Goal: Task Accomplishment & Management: Use online tool/utility

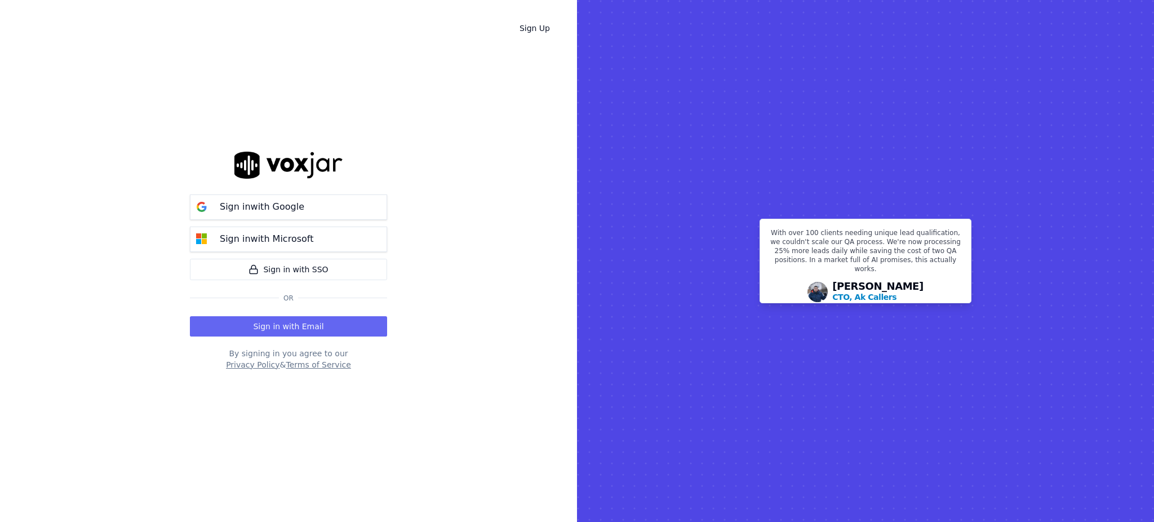
click at [644, 366] on rect at bounding box center [865, 261] width 577 height 522
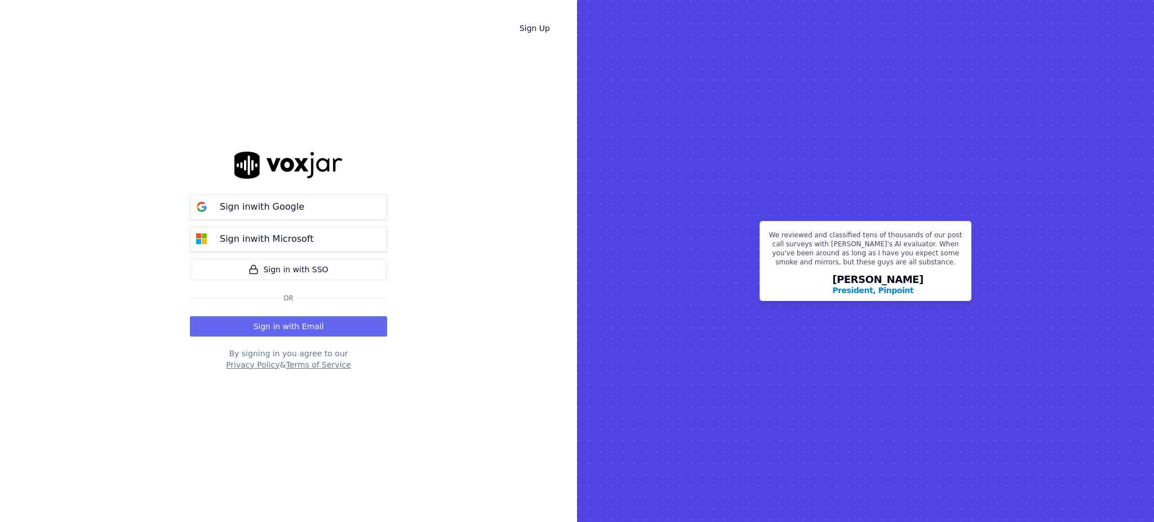
click at [484, 312] on div "Sign Up Sign in with Google Sign in with Microsoft Sign in with SSO Or Sign in …" at bounding box center [288, 261] width 577 height 522
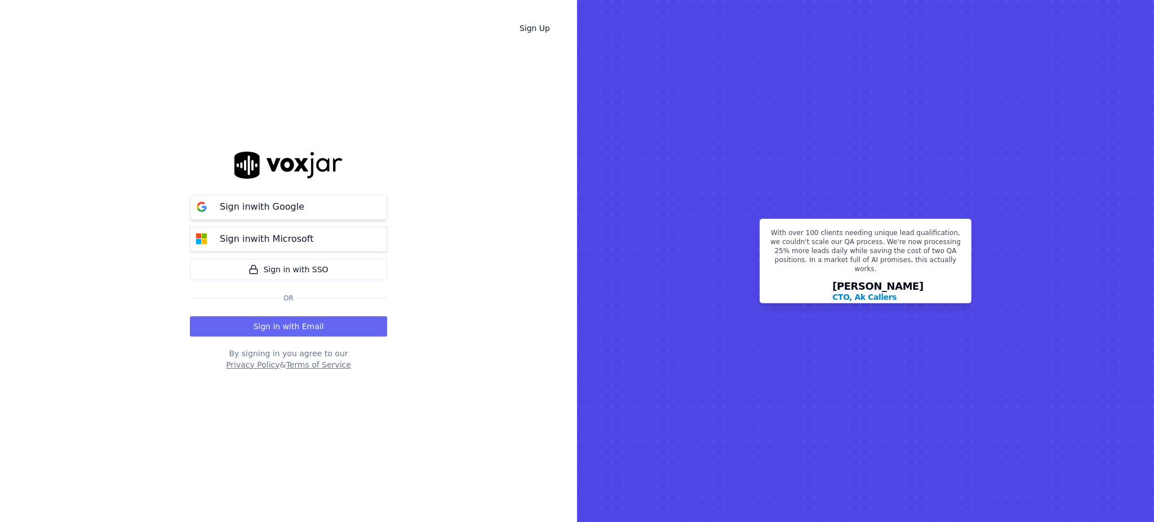
click at [312, 206] on button "Sign in with Google" at bounding box center [288, 206] width 197 height 25
click at [255, 328] on button "Sign in with Email" at bounding box center [288, 326] width 197 height 20
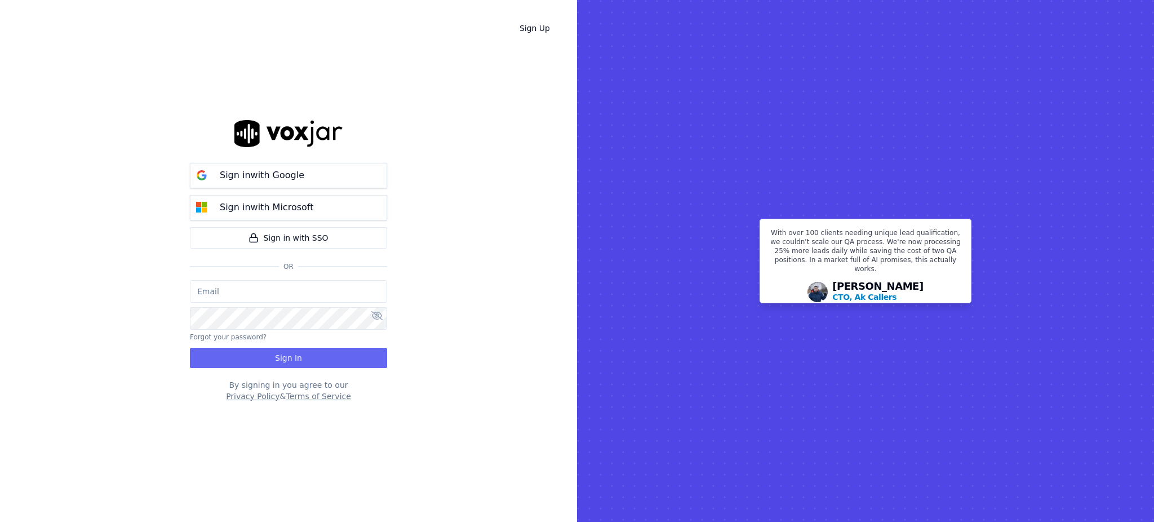
type input "[EMAIL_ADDRESS][DOMAIN_NAME]"
click at [259, 357] on button "Sign In" at bounding box center [288, 358] width 197 height 20
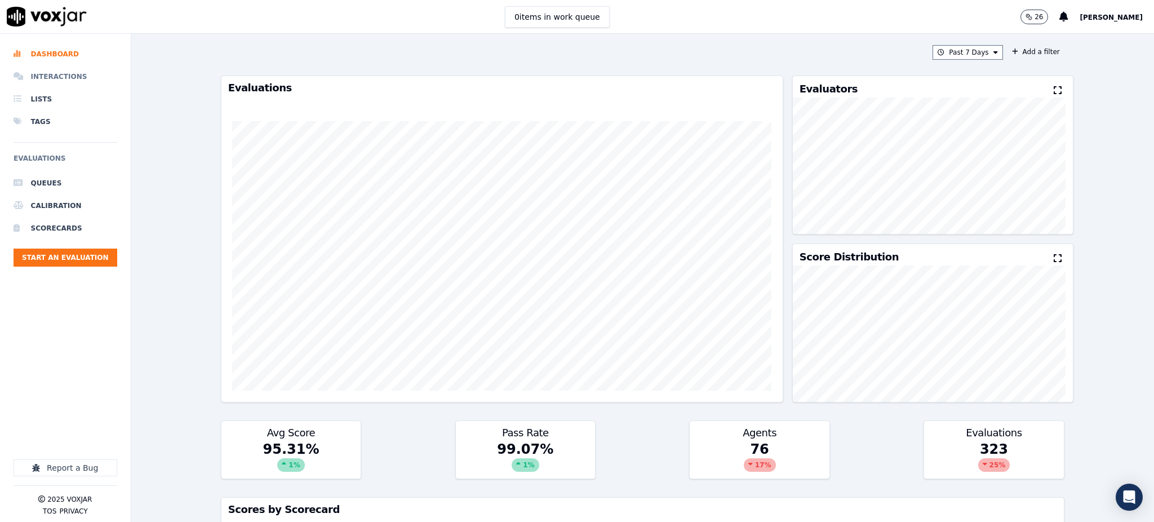
click at [56, 73] on li "Interactions" at bounding box center [66, 76] width 104 height 23
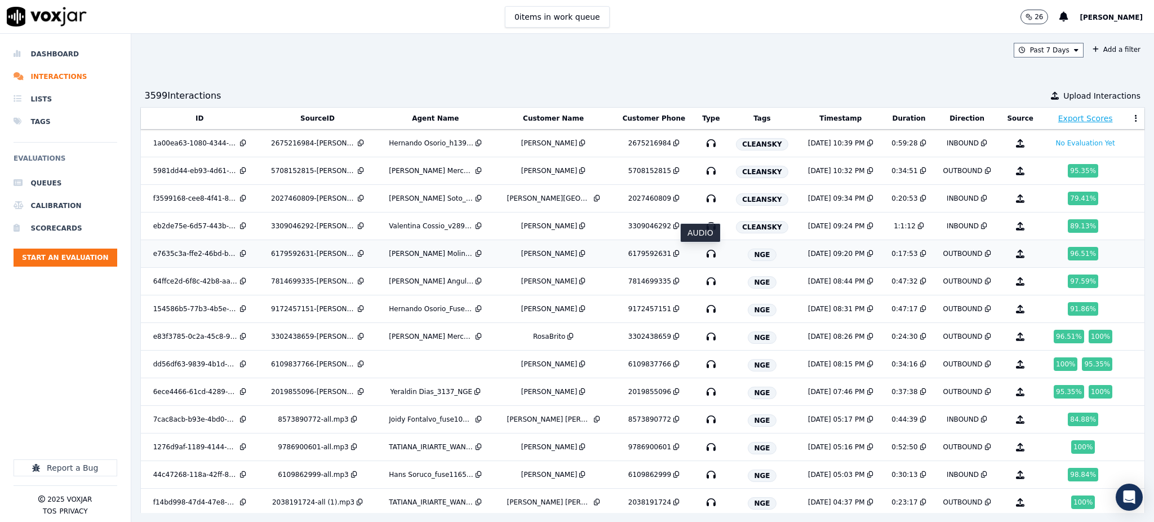
click at [702, 252] on icon "button" at bounding box center [711, 254] width 18 height 18
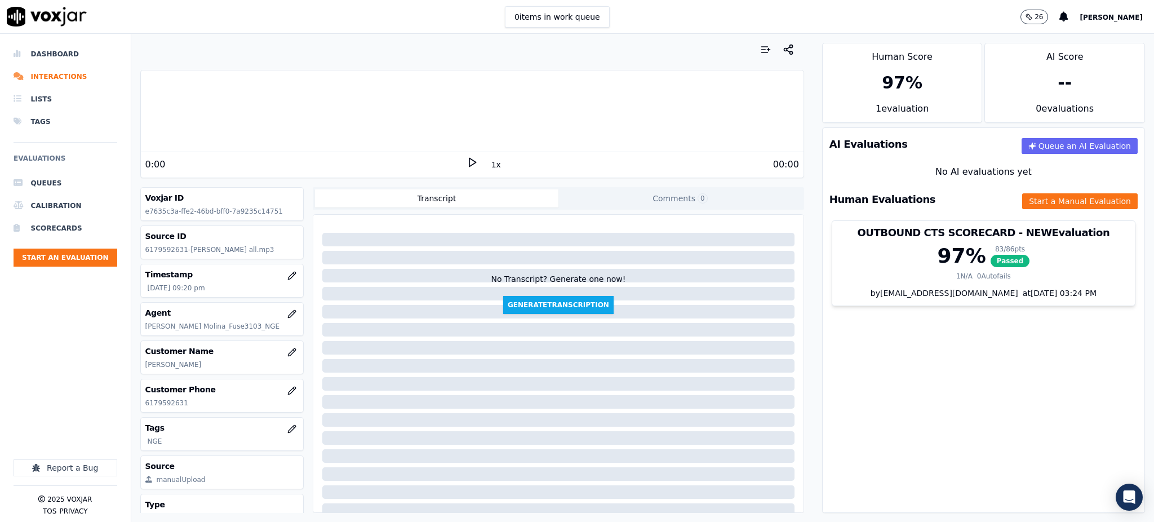
click at [467, 163] on icon at bounding box center [472, 162] width 11 height 11
click at [1025, 207] on button "Start a Manual Evaluation" at bounding box center [1080, 201] width 116 height 16
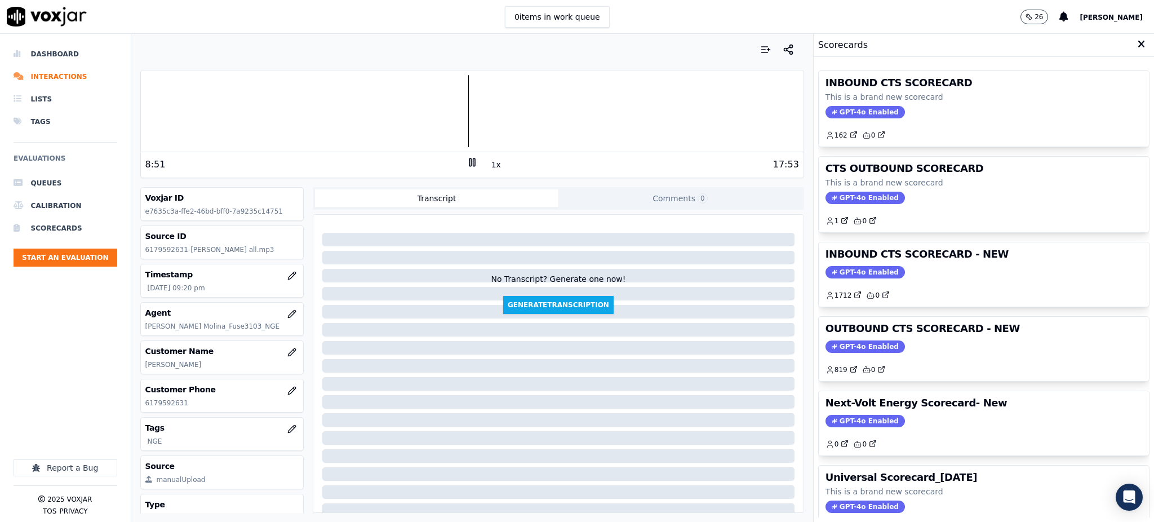
click at [849, 118] on div "INBOUND CTS SCORECARD This is a brand new scorecard GPT-4o Enabled 162 0" at bounding box center [984, 109] width 330 height 76
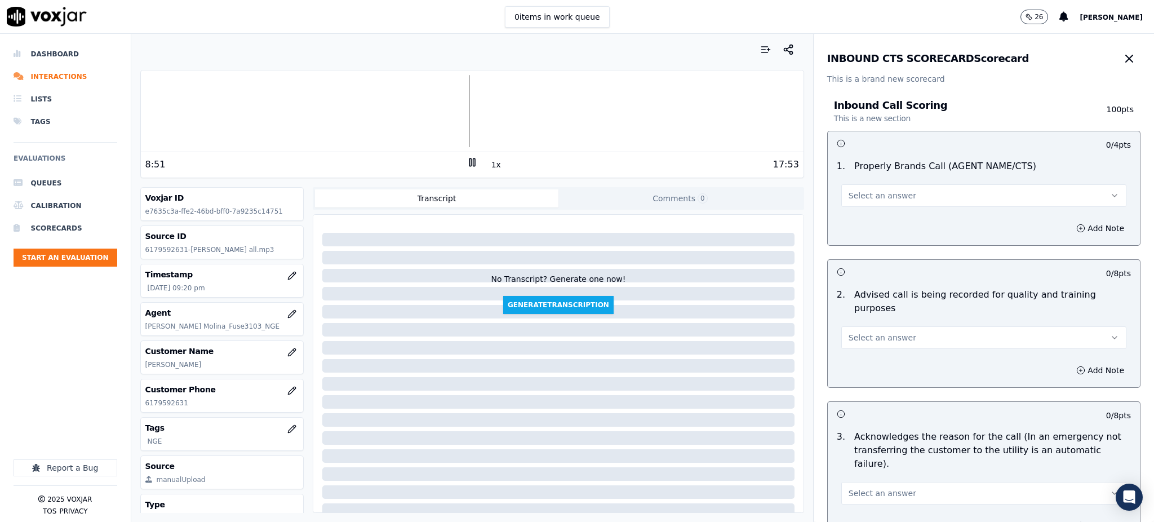
click at [869, 197] on span "Select an answer" at bounding box center [883, 195] width 68 height 11
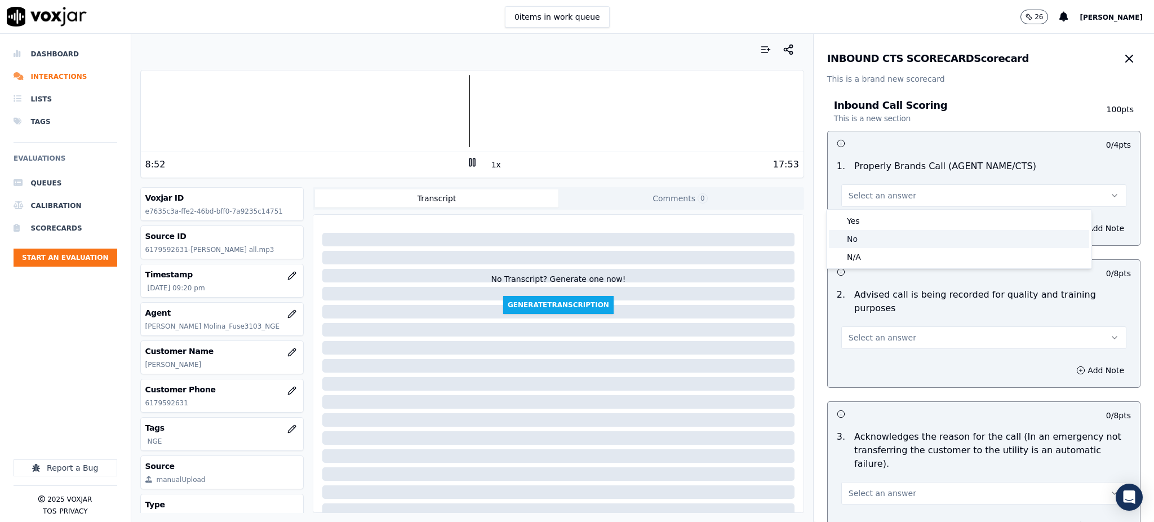
click at [853, 226] on div "Yes" at bounding box center [959, 221] width 260 height 18
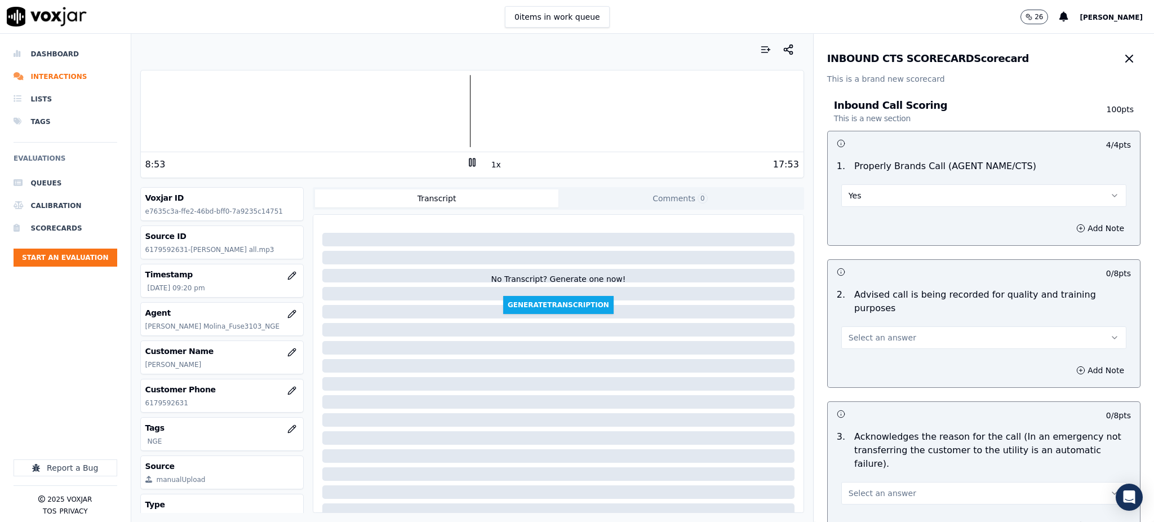
click at [851, 332] on span "Select an answer" at bounding box center [883, 337] width 68 height 11
drag, startPoint x: 849, startPoint y: 354, endPoint x: 848, endPoint y: 369, distance: 14.7
click at [850, 354] on div "Yes" at bounding box center [959, 349] width 260 height 18
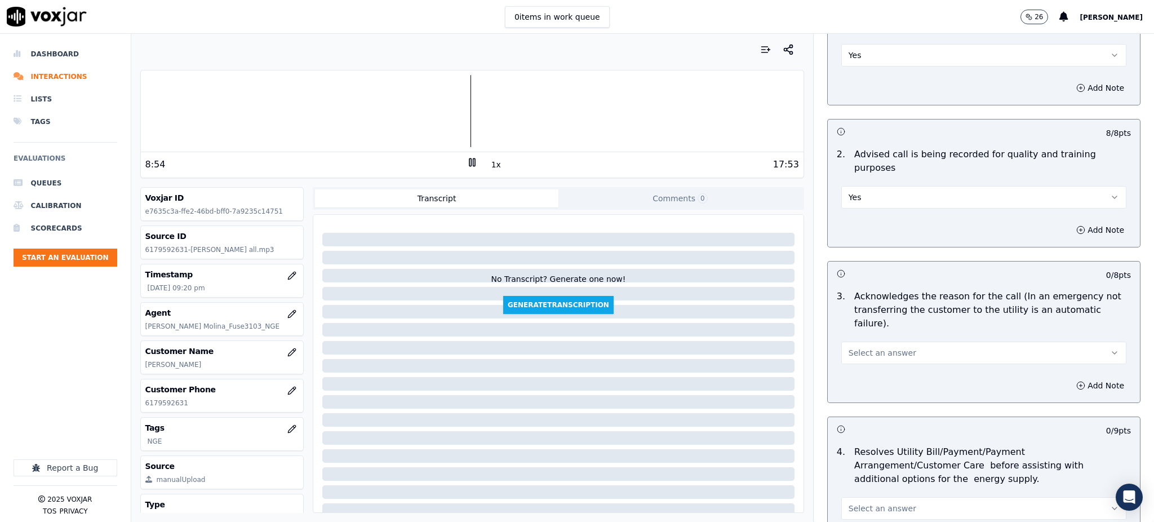
scroll to position [150, 0]
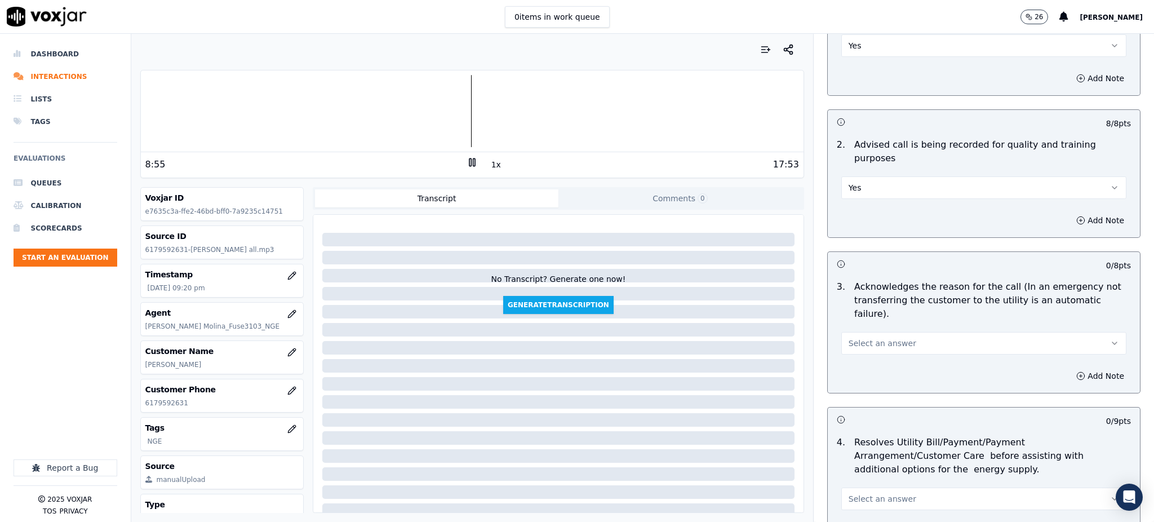
click at [853, 338] on span "Select an answer" at bounding box center [883, 343] width 68 height 11
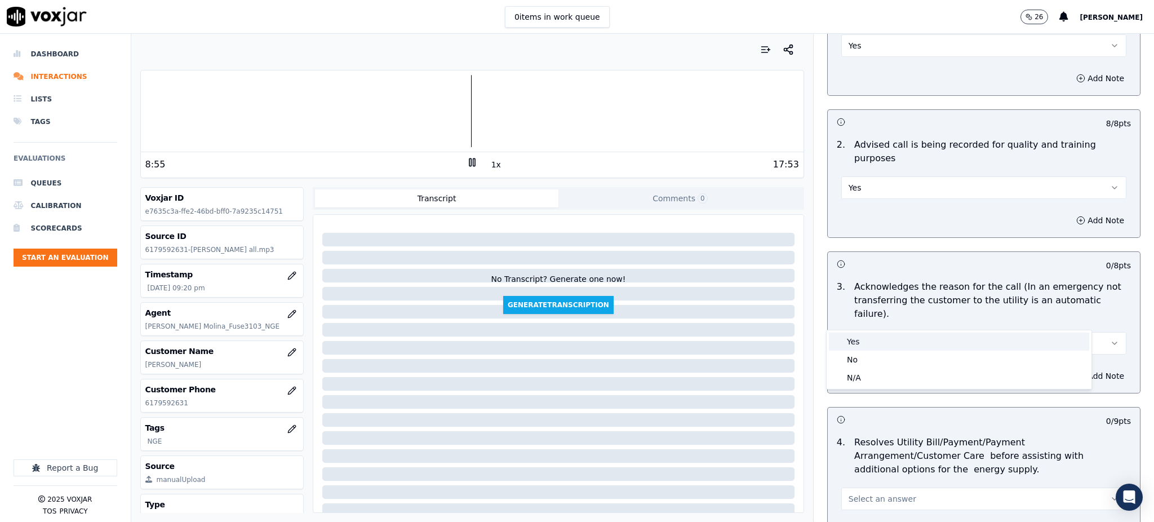
click at [844, 347] on div "Yes" at bounding box center [959, 342] width 260 height 18
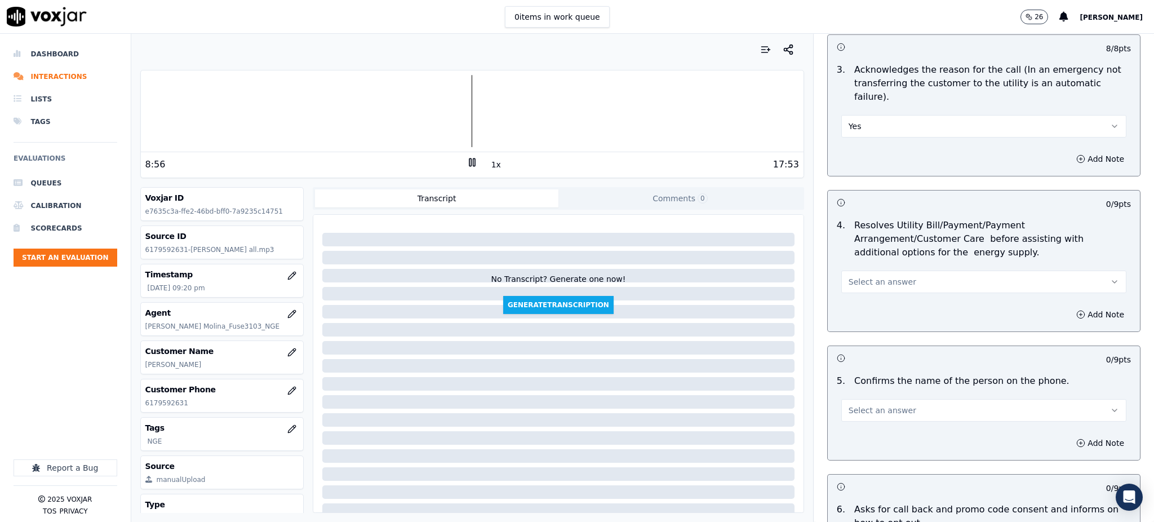
scroll to position [375, 0]
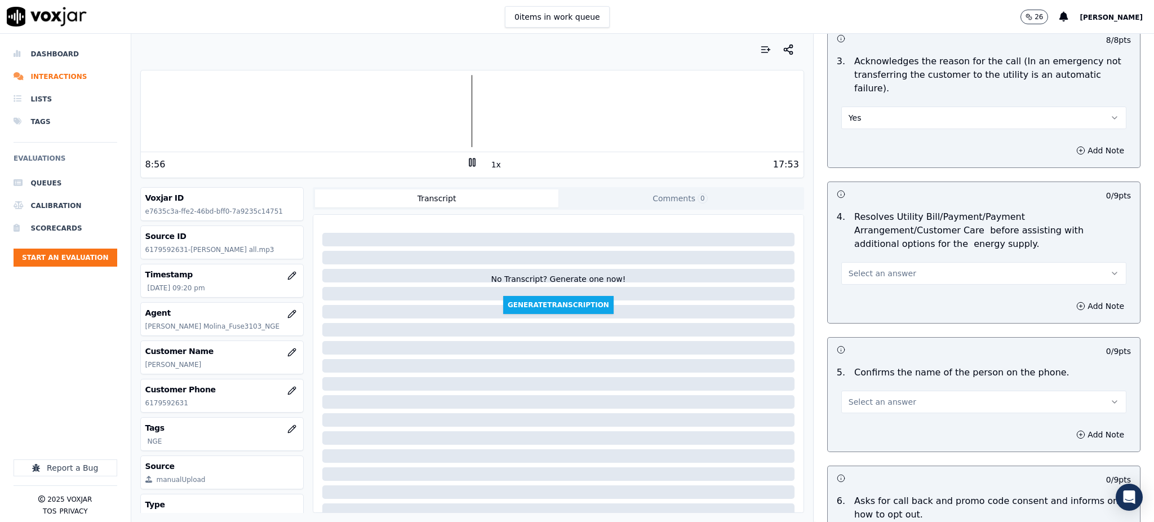
click at [849, 268] on span "Select an answer" at bounding box center [883, 273] width 68 height 11
drag, startPoint x: 849, startPoint y: 273, endPoint x: 851, endPoint y: 339, distance: 65.4
click at [849, 274] on div "Yes" at bounding box center [959, 272] width 260 height 18
click at [852, 391] on button "Select an answer" at bounding box center [983, 402] width 285 height 23
click at [852, 406] on div "Yes" at bounding box center [959, 400] width 260 height 18
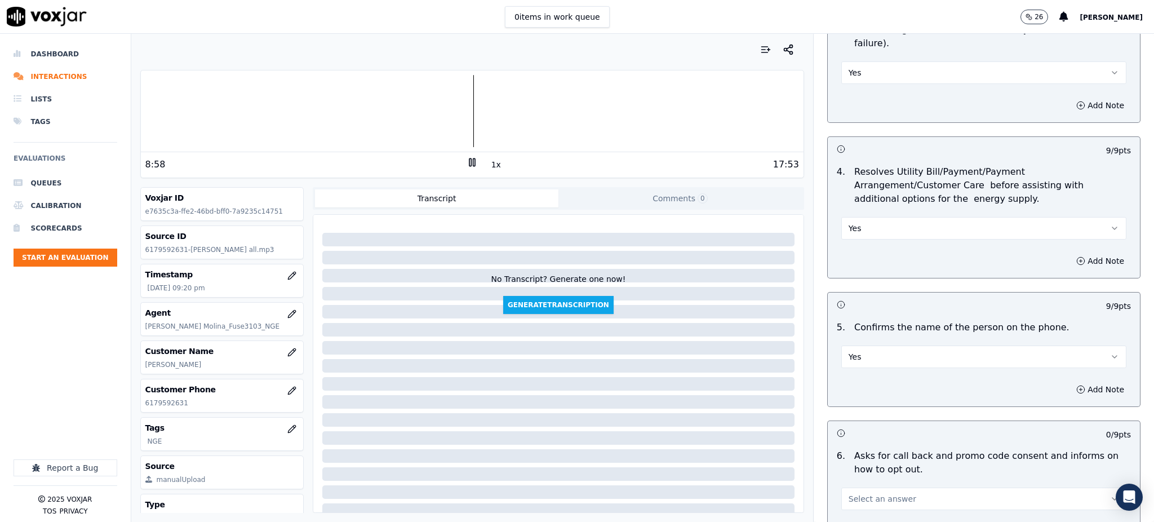
scroll to position [526, 0]
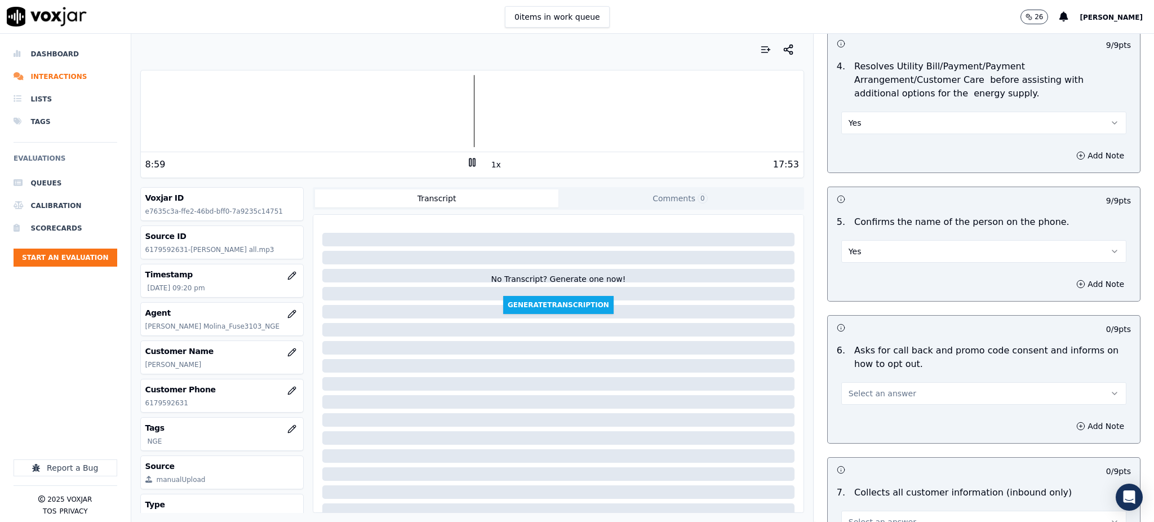
drag, startPoint x: 848, startPoint y: 353, endPoint x: 848, endPoint y: 370, distance: 17.5
click at [848, 380] on div "Select an answer" at bounding box center [983, 392] width 285 height 25
click at [849, 388] on span "Select an answer" at bounding box center [883, 393] width 68 height 11
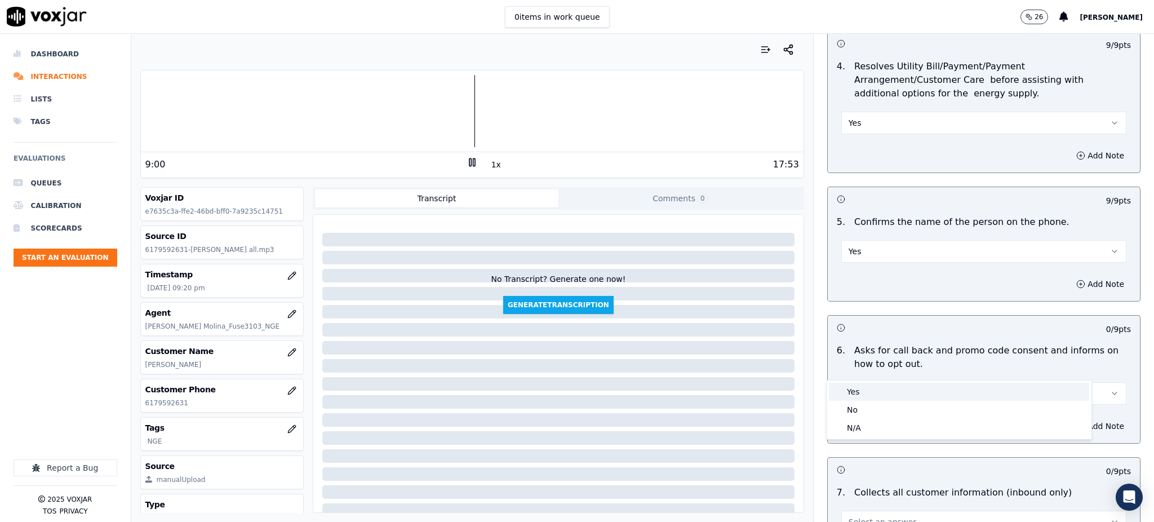
click at [854, 391] on div "Yes" at bounding box center [959, 392] width 260 height 18
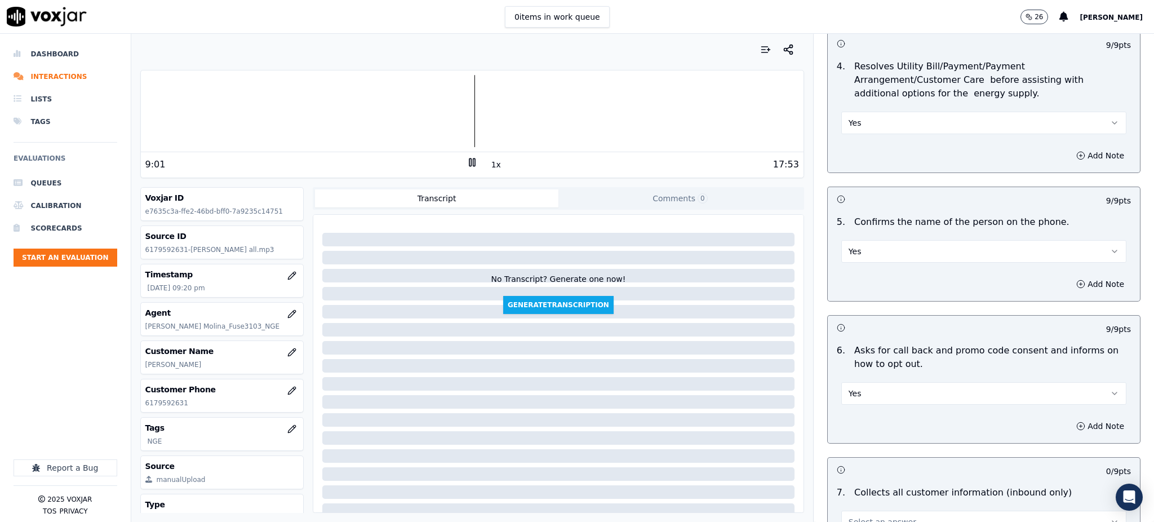
scroll to position [751, 0]
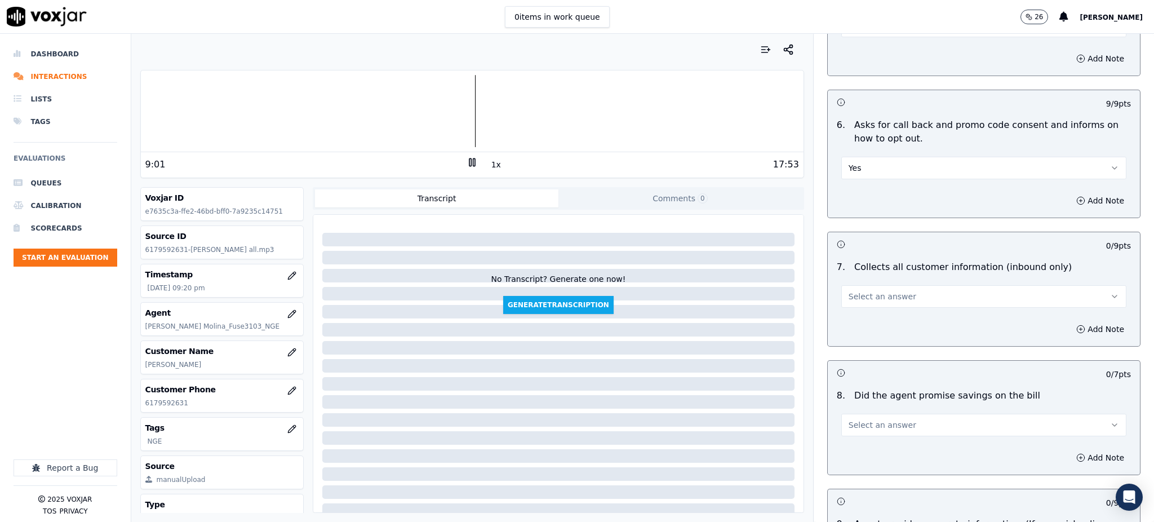
click at [854, 285] on button "Select an answer" at bounding box center [983, 296] width 285 height 23
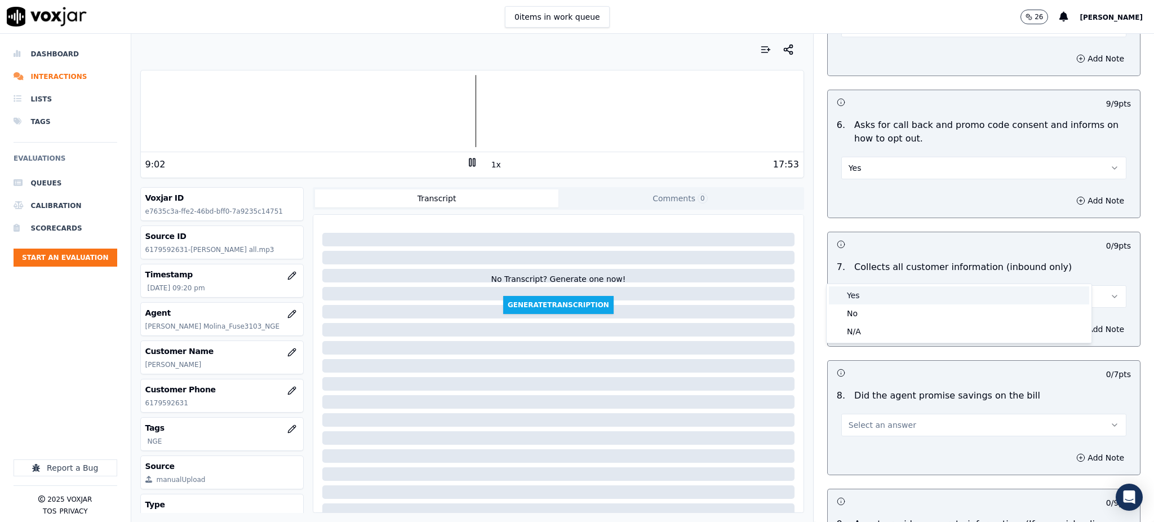
click at [855, 292] on div "Yes" at bounding box center [959, 295] width 260 height 18
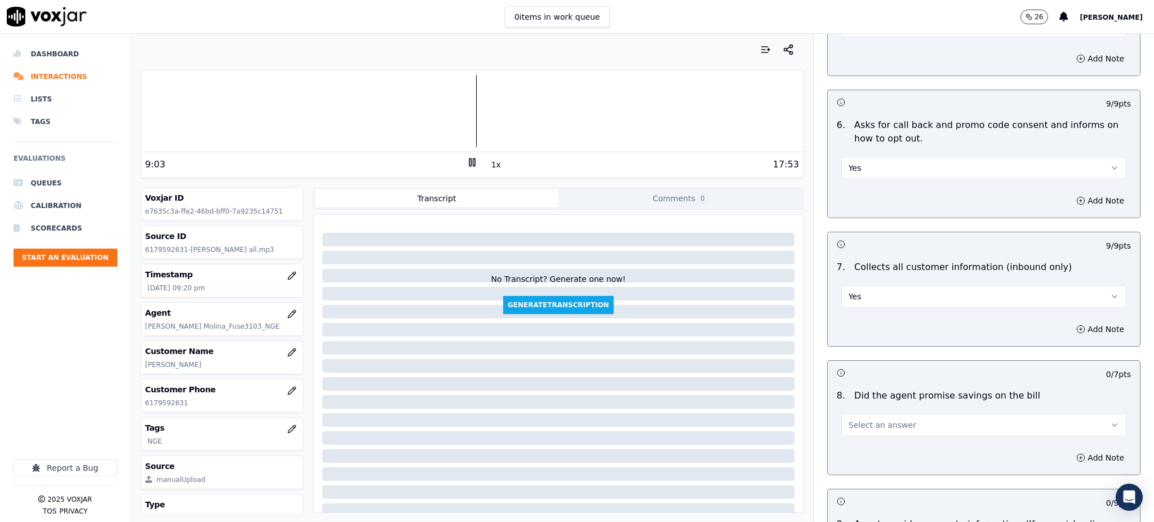
click at [851, 419] on span "Select an answer" at bounding box center [883, 424] width 68 height 11
click at [850, 419] on div "Yes" at bounding box center [959, 424] width 260 height 18
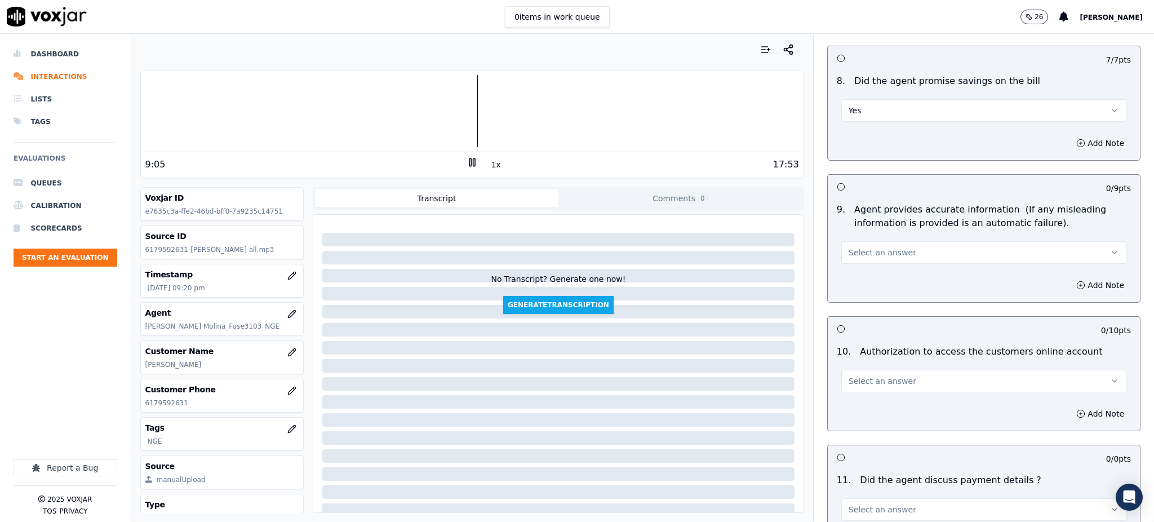
scroll to position [1127, 0]
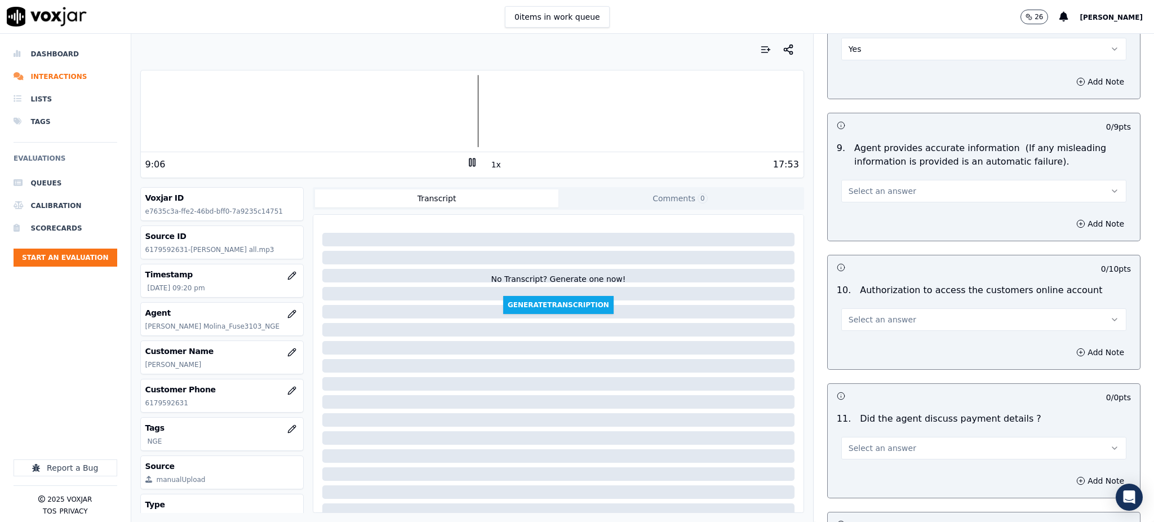
click at [849, 185] on span "Select an answer" at bounding box center [883, 190] width 68 height 11
click at [854, 197] on div "Yes" at bounding box center [959, 190] width 260 height 18
click at [845, 308] on button "Select an answer" at bounding box center [983, 319] width 285 height 23
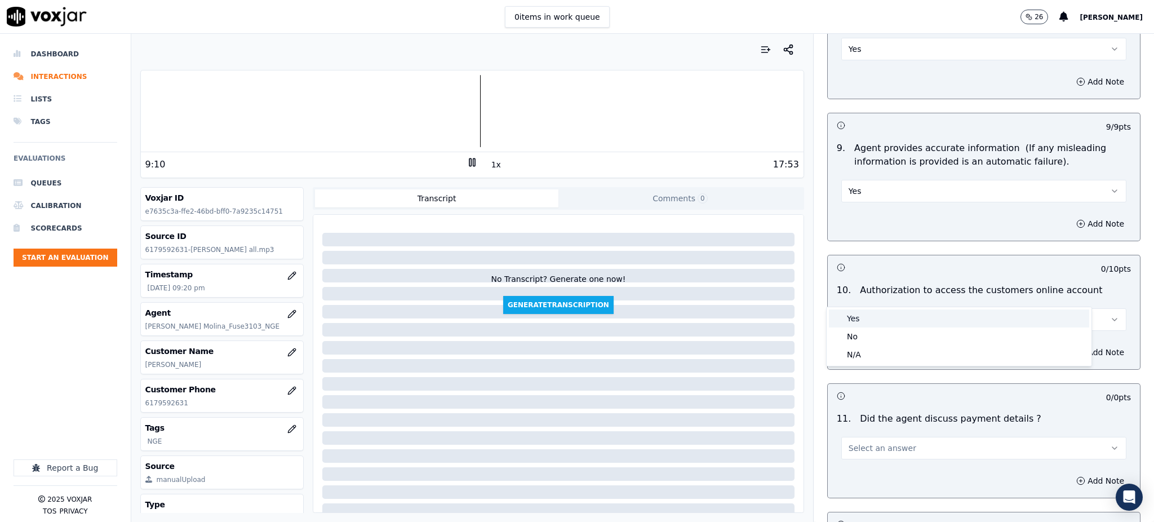
click at [849, 315] on div "Yes" at bounding box center [959, 318] width 260 height 18
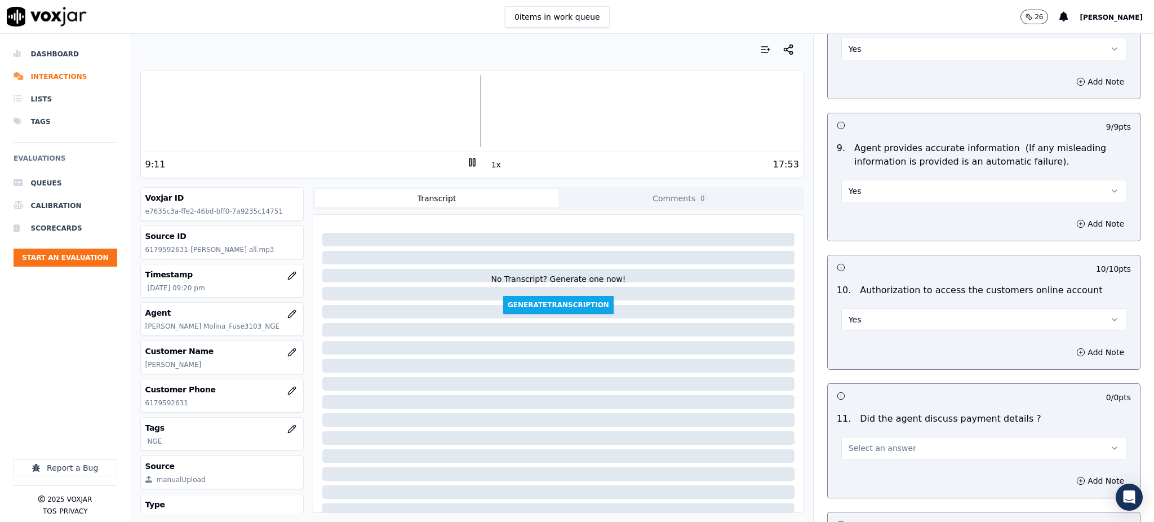
drag, startPoint x: 846, startPoint y: 413, endPoint x: 849, endPoint y: 431, distance: 18.3
click at [846, 437] on button "Select an answer" at bounding box center [983, 448] width 285 height 23
click at [857, 481] on div "N/A" at bounding box center [959, 483] width 260 height 18
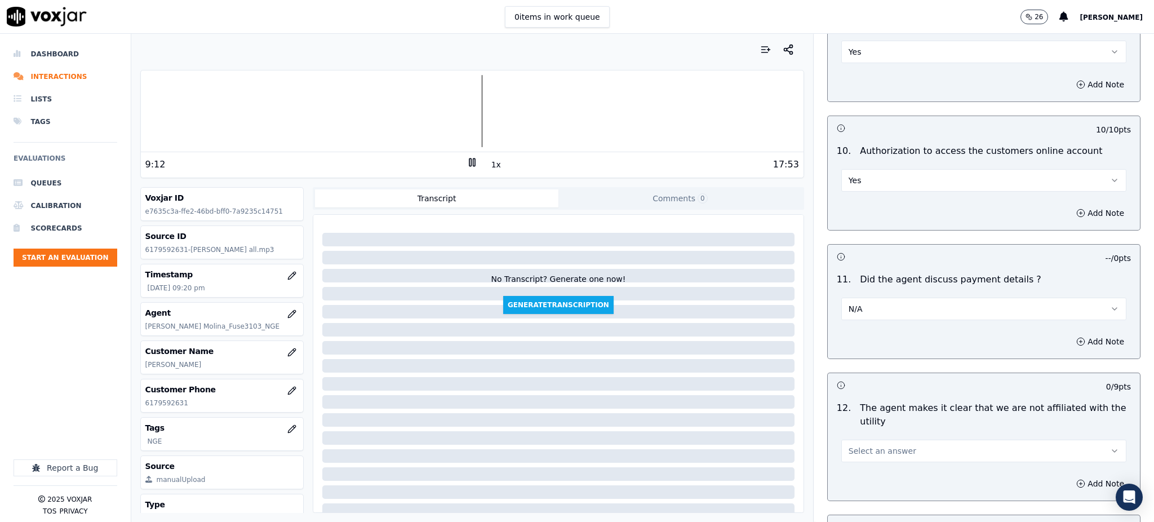
scroll to position [1353, 0]
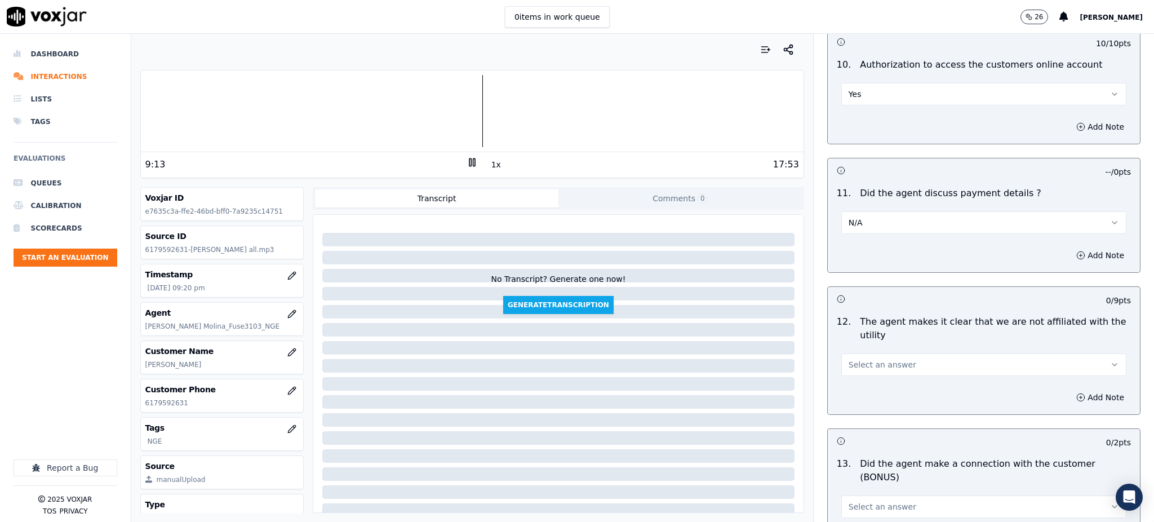
click at [854, 359] on span "Select an answer" at bounding box center [883, 364] width 68 height 11
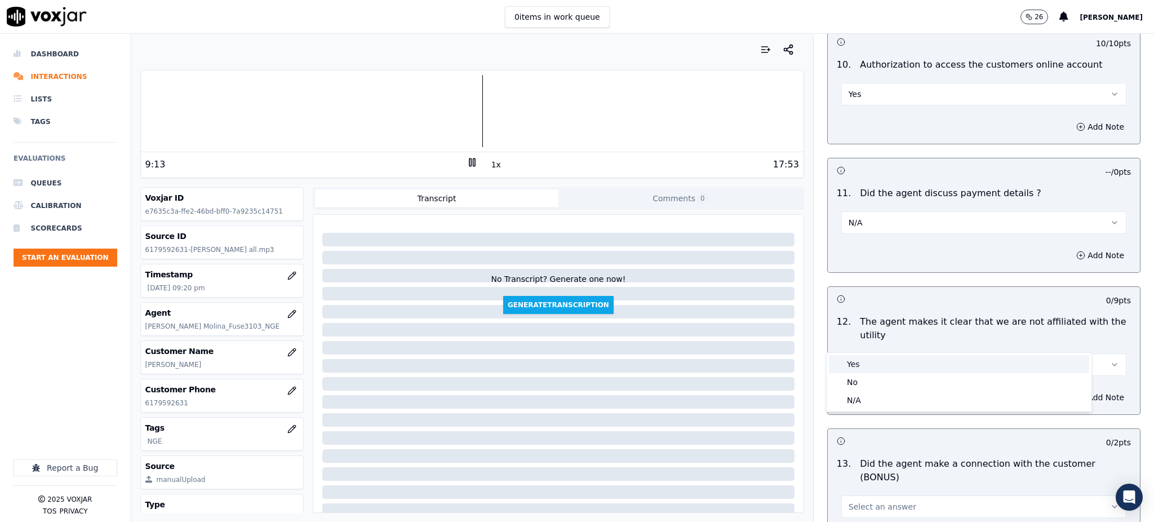
click at [857, 361] on div "Yes" at bounding box center [959, 364] width 260 height 18
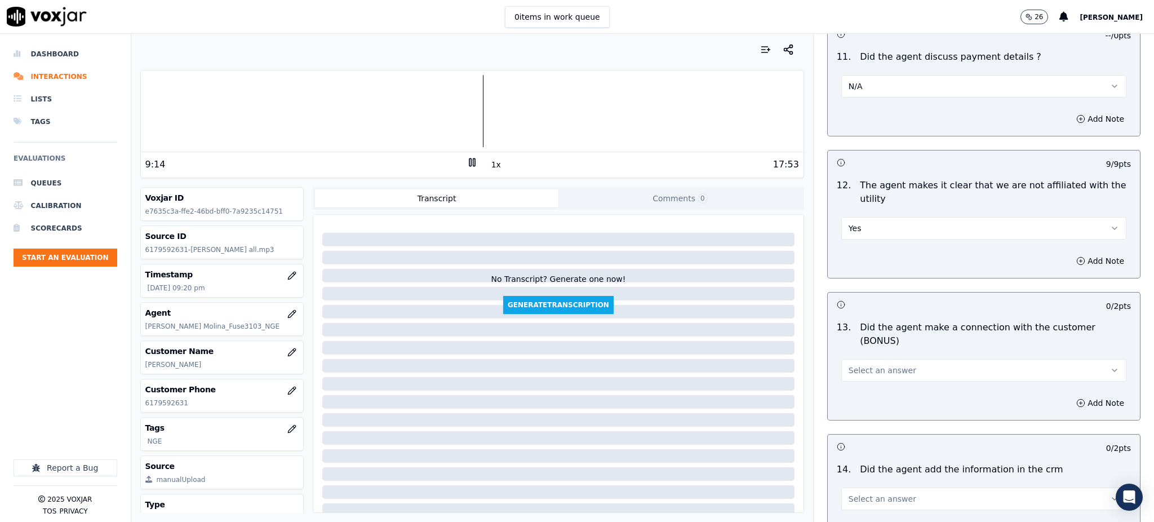
scroll to position [1502, 0]
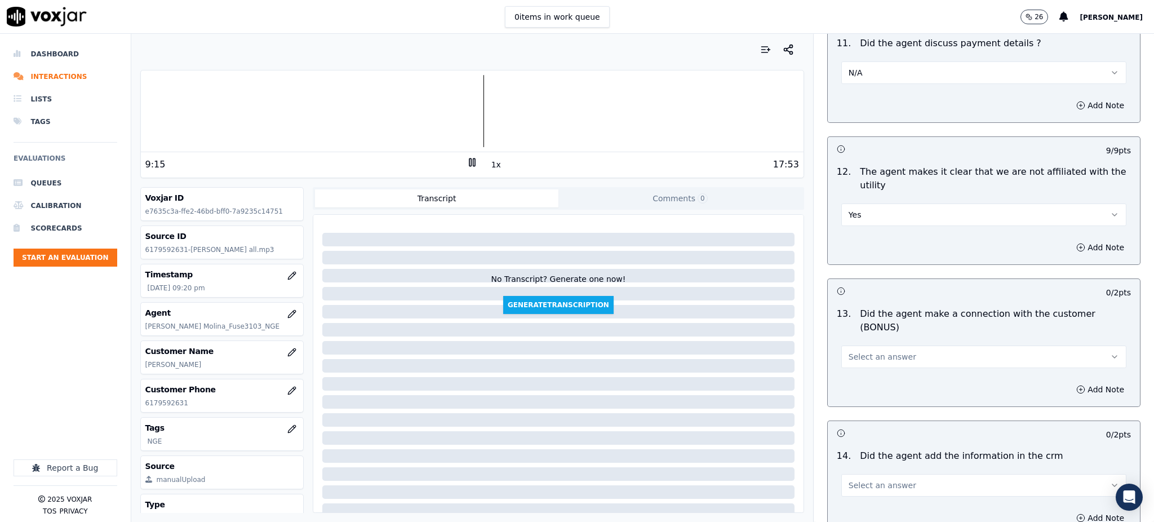
click at [867, 351] on span "Select an answer" at bounding box center [883, 356] width 68 height 11
click at [859, 373] on div "N/A" at bounding box center [959, 378] width 260 height 18
click at [849, 480] on span "Select an answer" at bounding box center [883, 485] width 68 height 11
click at [861, 464] on div "Yes" at bounding box center [959, 471] width 260 height 18
drag, startPoint x: 858, startPoint y: 309, endPoint x: 853, endPoint y: 327, distance: 18.0
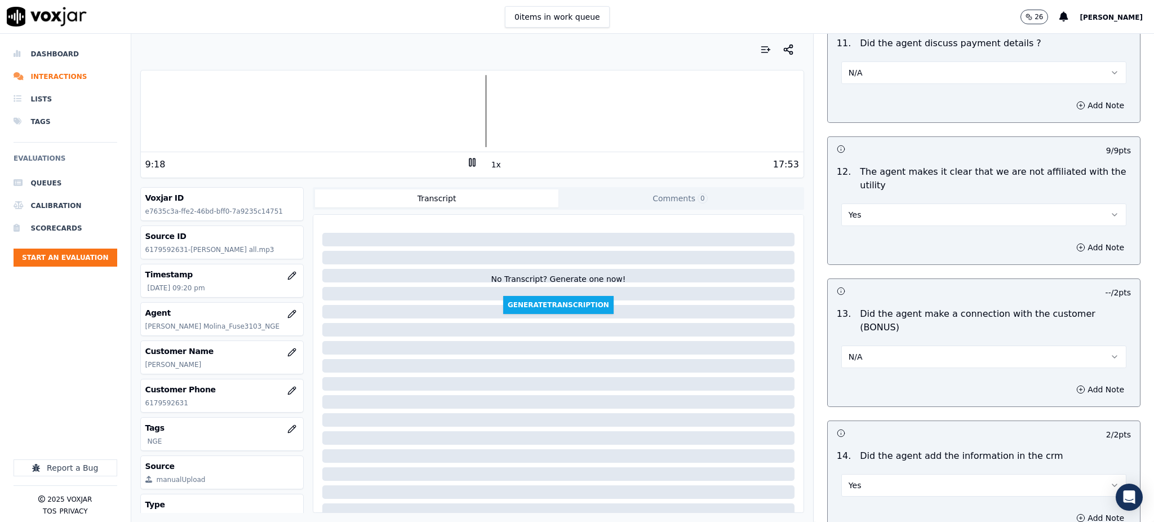
click at [858, 345] on button "N/A" at bounding box center [983, 356] width 285 height 23
drag, startPoint x: 855, startPoint y: 336, endPoint x: 853, endPoint y: 349, distance: 13.1
click at [855, 338] on div "Yes" at bounding box center [959, 342] width 260 height 18
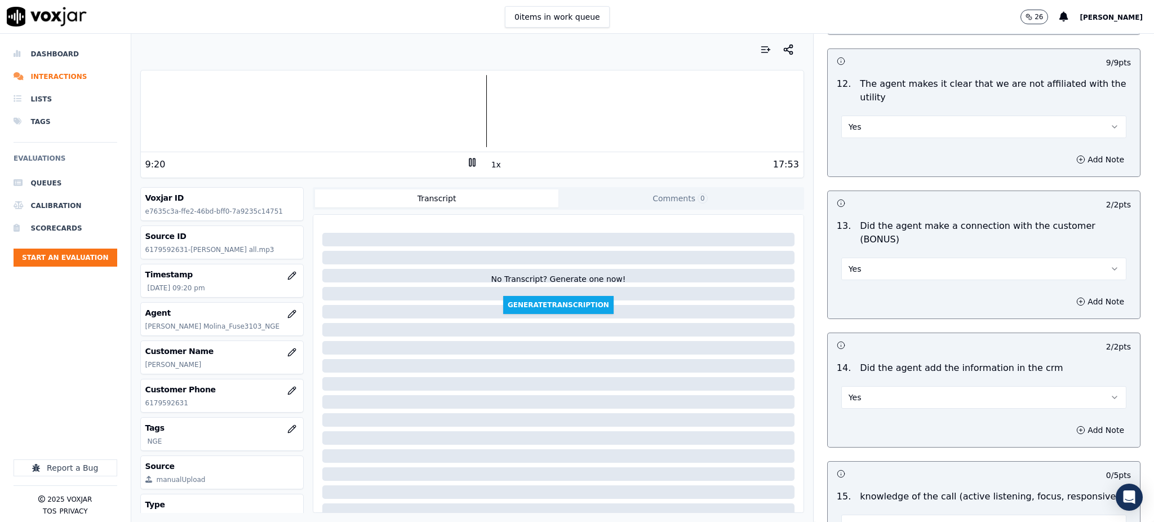
scroll to position [1706, 0]
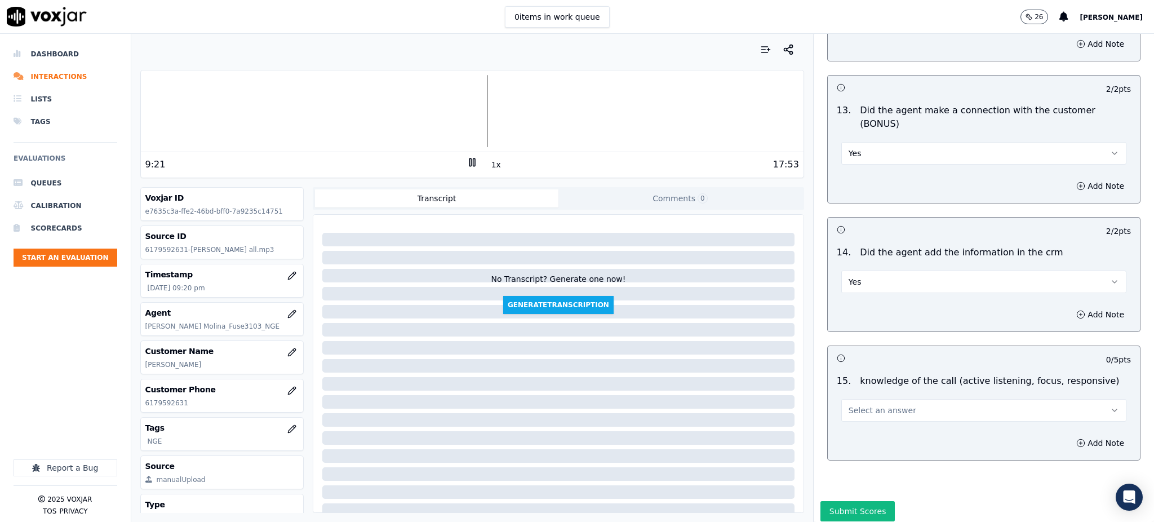
click at [863, 405] on span "Select an answer" at bounding box center [883, 410] width 68 height 11
click at [853, 396] on div "Yes" at bounding box center [959, 396] width 260 height 18
click at [834, 501] on button "Submit Scores" at bounding box center [858, 511] width 75 height 20
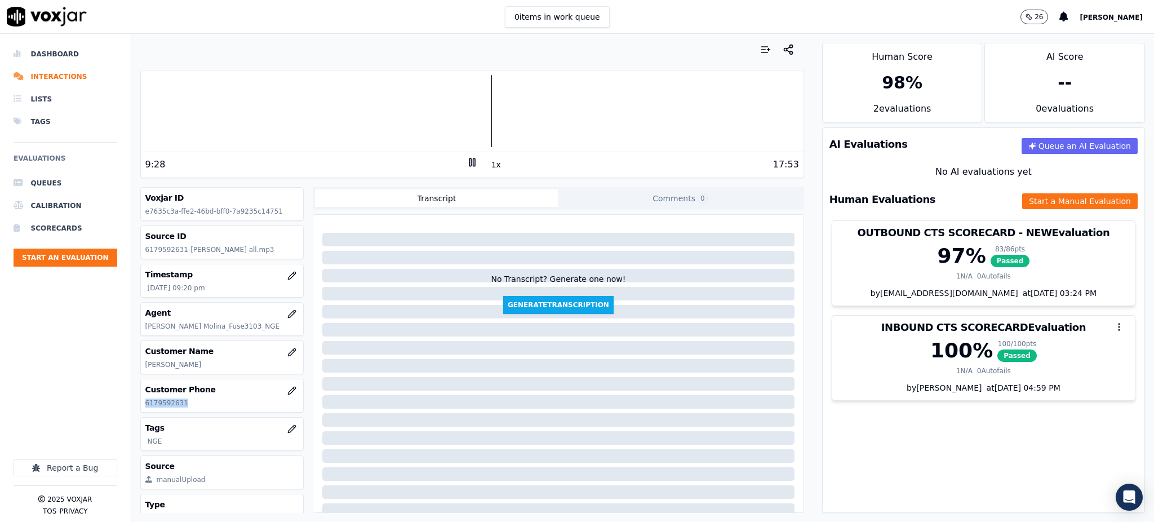
drag, startPoint x: 203, startPoint y: 403, endPoint x: 141, endPoint y: 410, distance: 62.4
click at [141, 410] on div "Customer Phone 6179592631" at bounding box center [222, 395] width 163 height 33
copy p "6179592631"
click at [915, 445] on div "AI Evaluations Queue an AI Evaluation No AI evaluations yet Human Evaluations S…" at bounding box center [983, 319] width 323 height 385
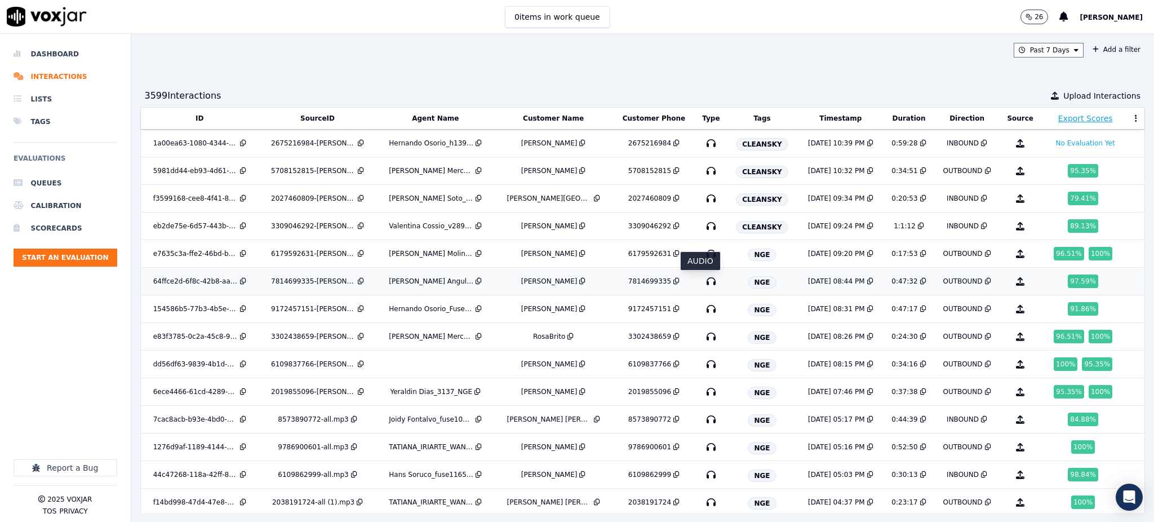
click at [702, 282] on icon "button" at bounding box center [711, 281] width 18 height 18
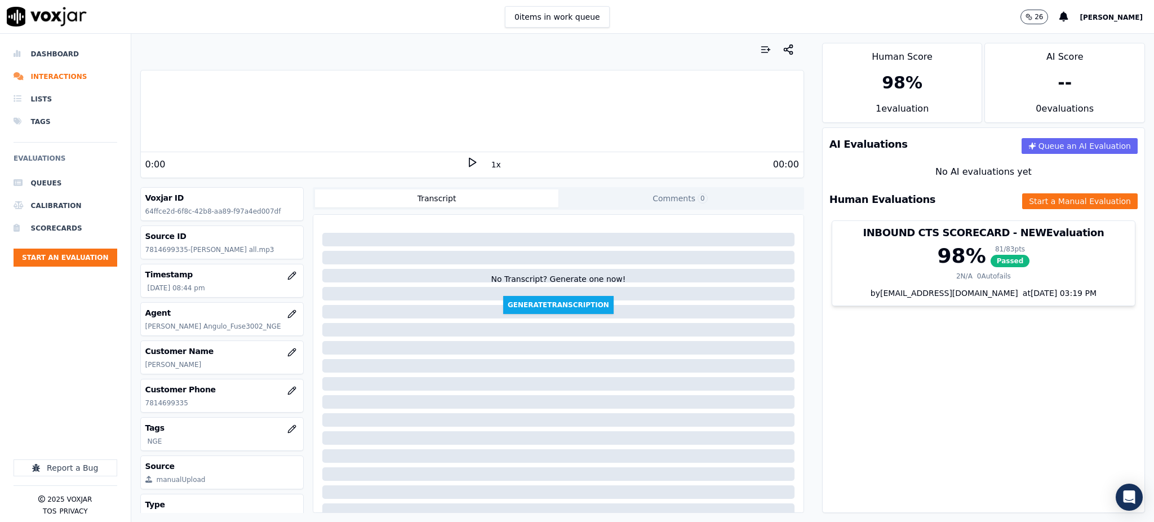
click at [467, 161] on icon at bounding box center [472, 162] width 11 height 11
click at [1028, 202] on button "Start a Manual Evaluation" at bounding box center [1080, 201] width 116 height 16
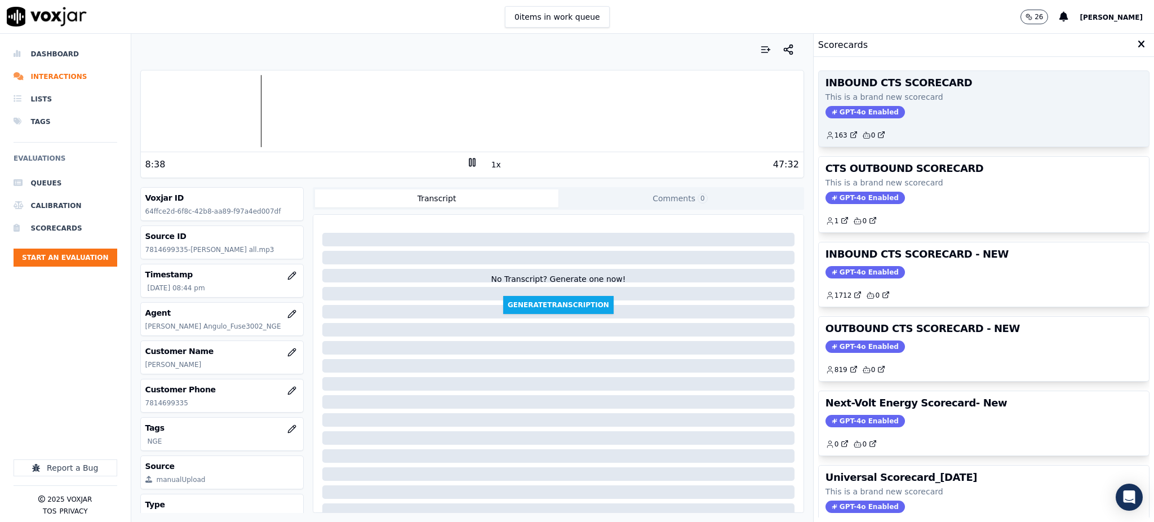
click at [840, 117] on span "GPT-4o Enabled" at bounding box center [865, 112] width 79 height 12
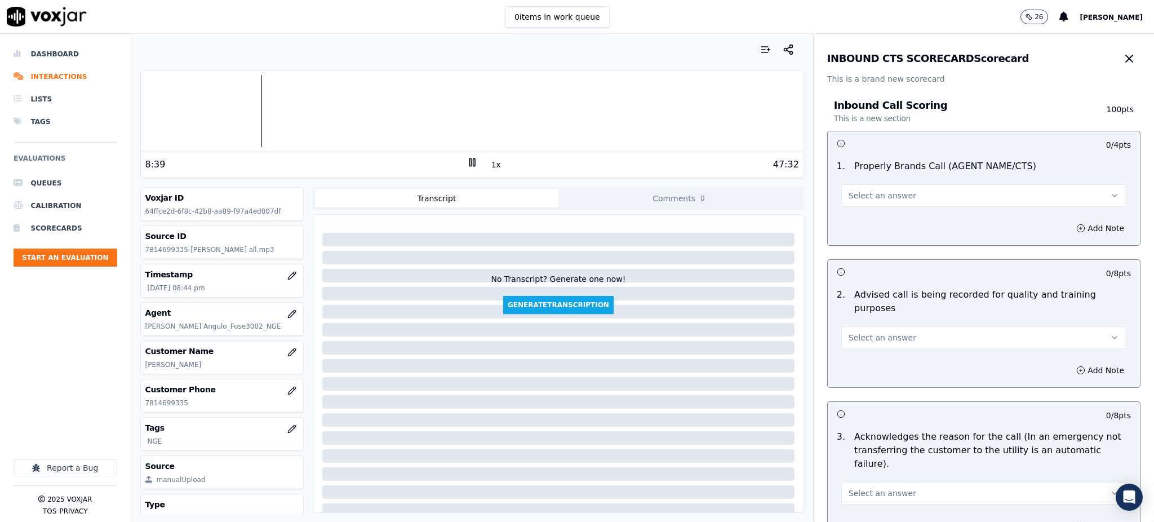
drag, startPoint x: 863, startPoint y: 197, endPoint x: 858, endPoint y: 207, distance: 11.1
click at [862, 198] on span "Select an answer" at bounding box center [883, 195] width 68 height 11
click at [857, 216] on div "Yes" at bounding box center [959, 221] width 260 height 18
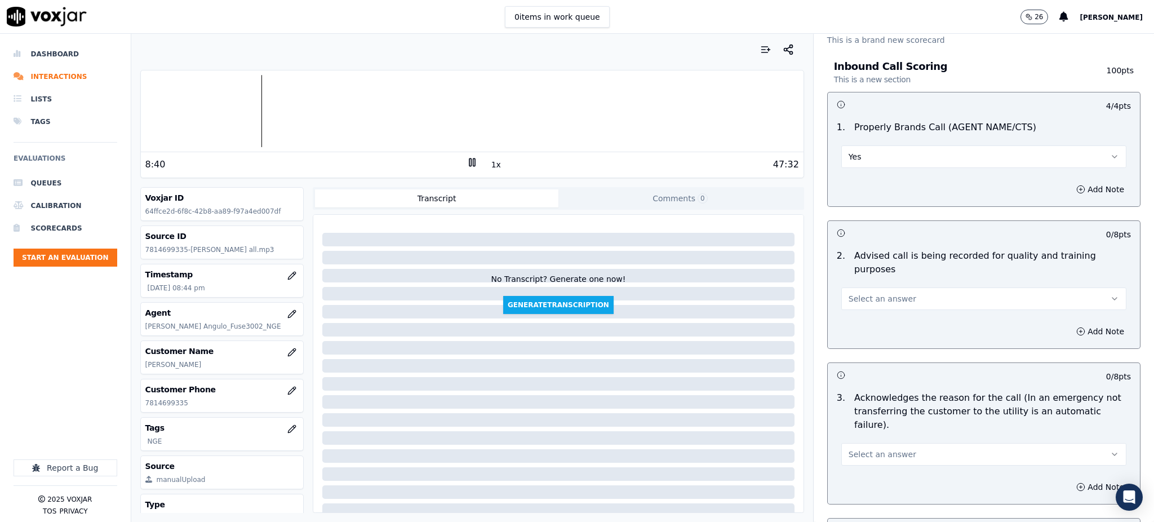
scroll to position [150, 0]
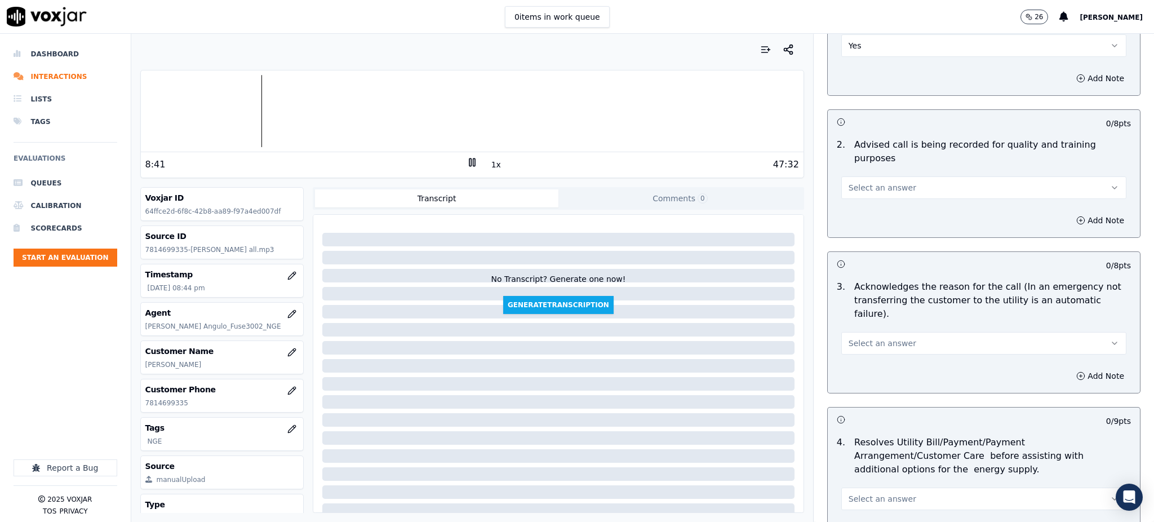
click at [862, 182] on span "Select an answer" at bounding box center [883, 187] width 68 height 11
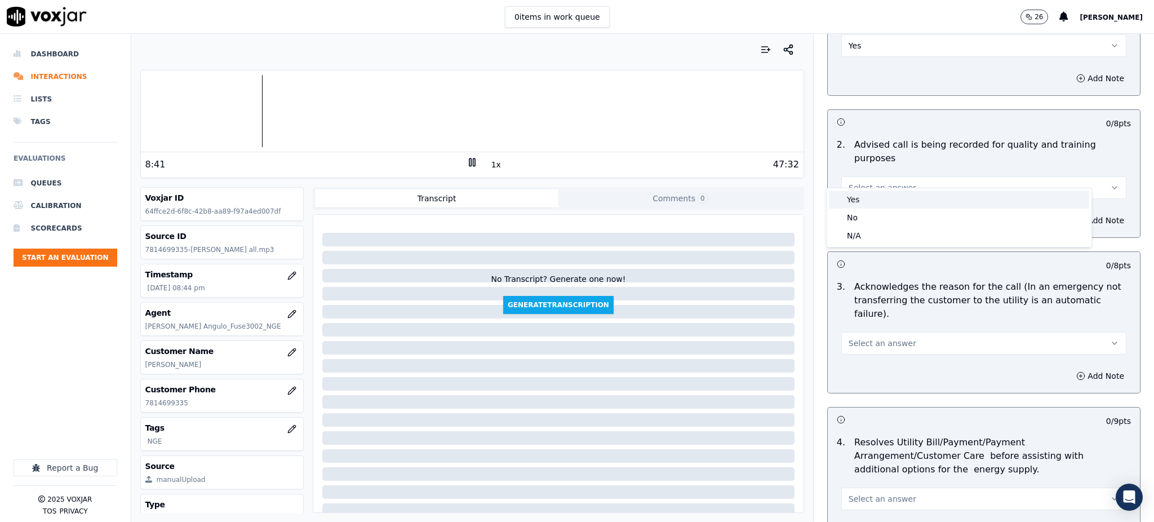
click at [858, 196] on div "Yes" at bounding box center [959, 199] width 260 height 18
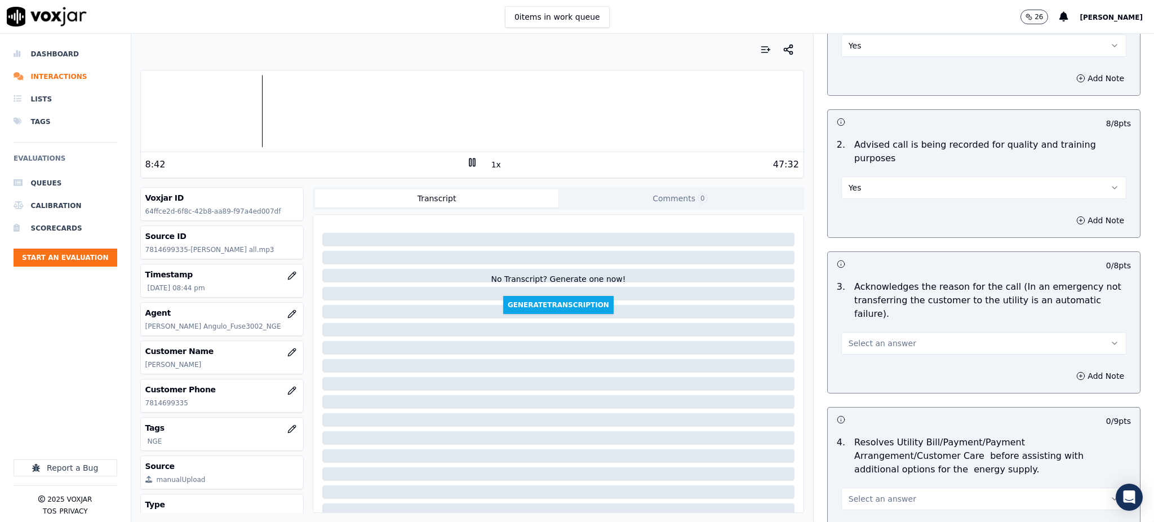
click at [850, 338] on span "Select an answer" at bounding box center [883, 343] width 68 height 11
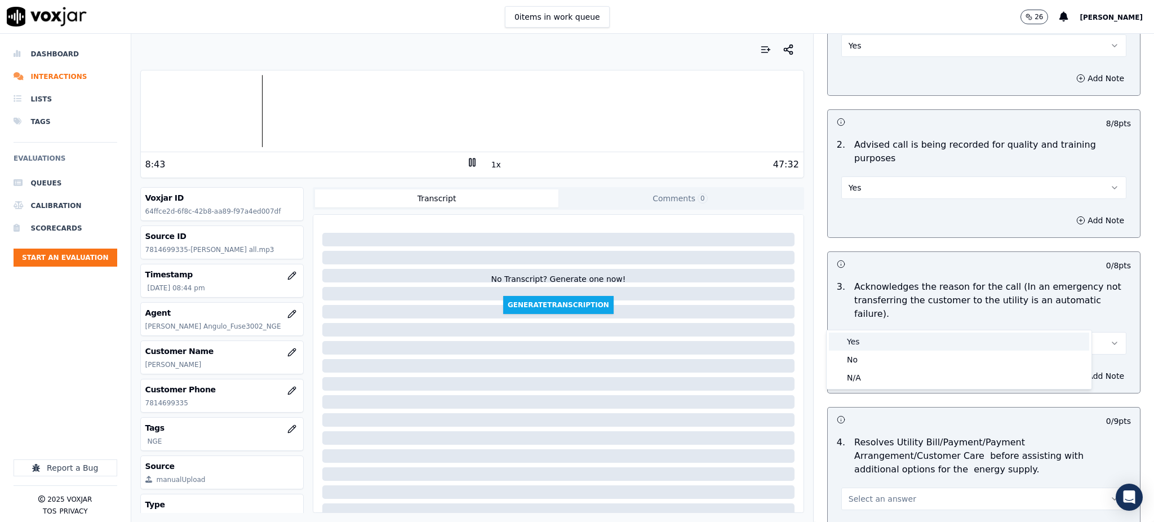
click at [852, 338] on div "Yes" at bounding box center [959, 342] width 260 height 18
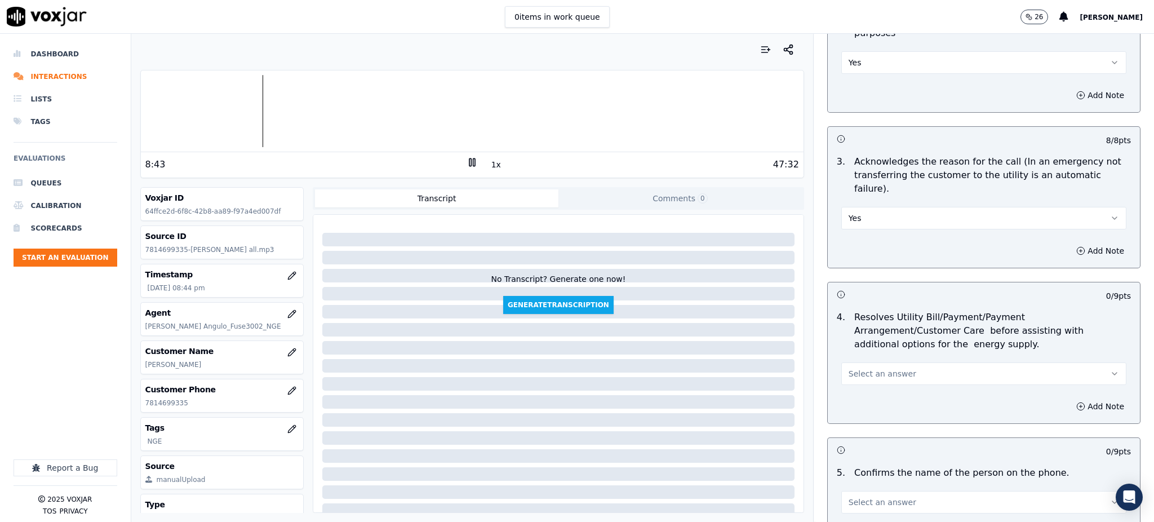
scroll to position [300, 0]
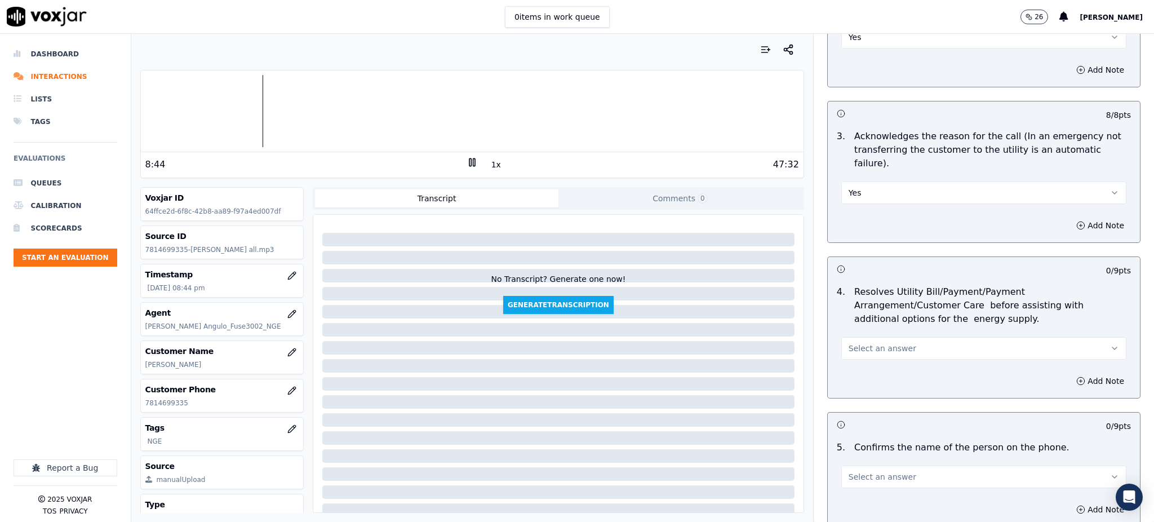
click at [857, 343] on span "Select an answer" at bounding box center [883, 348] width 68 height 11
click at [855, 347] on div "Yes" at bounding box center [959, 347] width 260 height 18
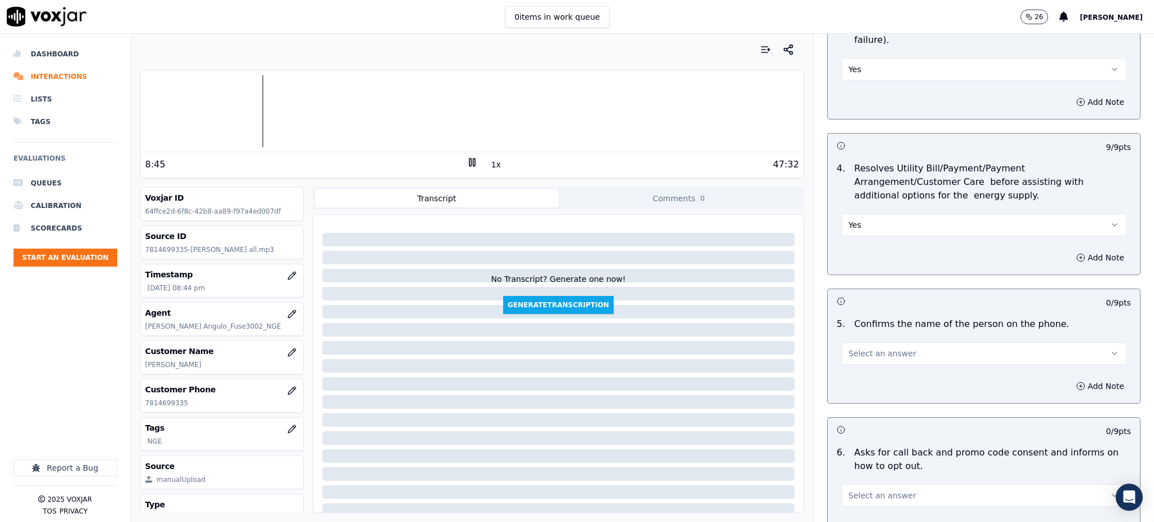
scroll to position [451, 0]
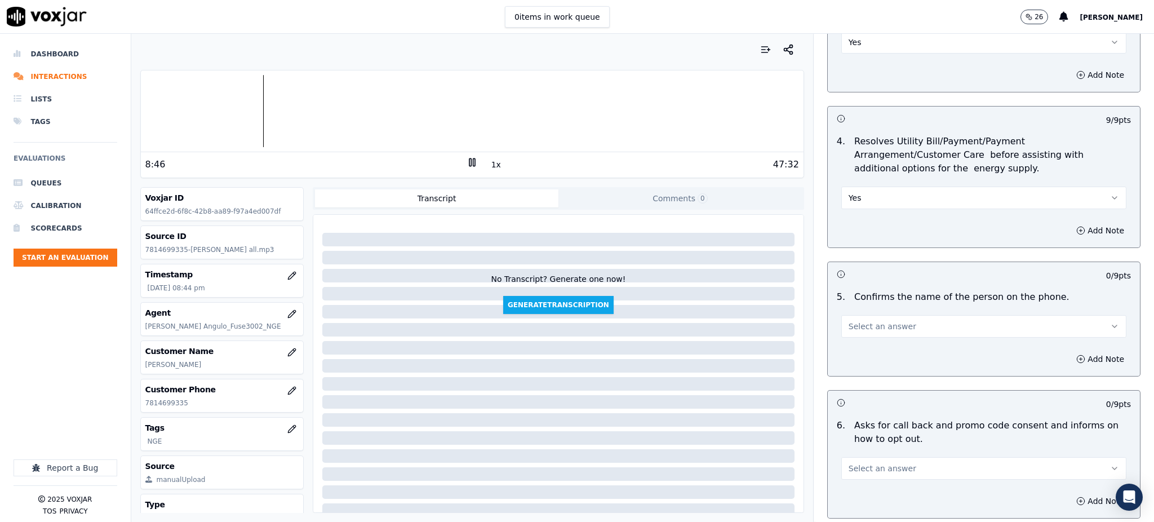
click at [877, 321] on span "Select an answer" at bounding box center [883, 326] width 68 height 11
click at [871, 324] on div "Yes" at bounding box center [959, 325] width 260 height 18
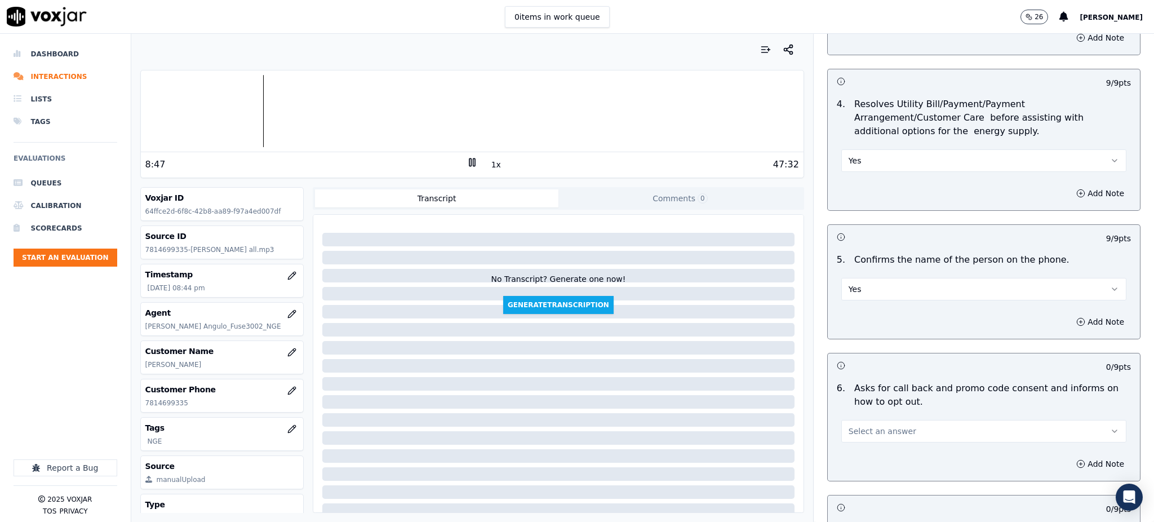
scroll to position [601, 0]
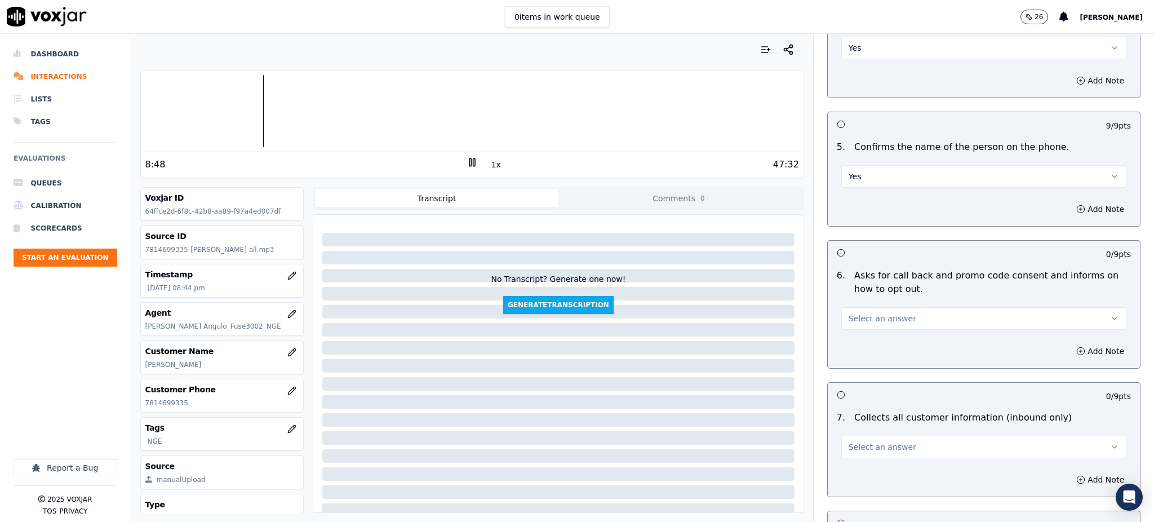
click at [862, 313] on span "Select an answer" at bounding box center [883, 318] width 68 height 11
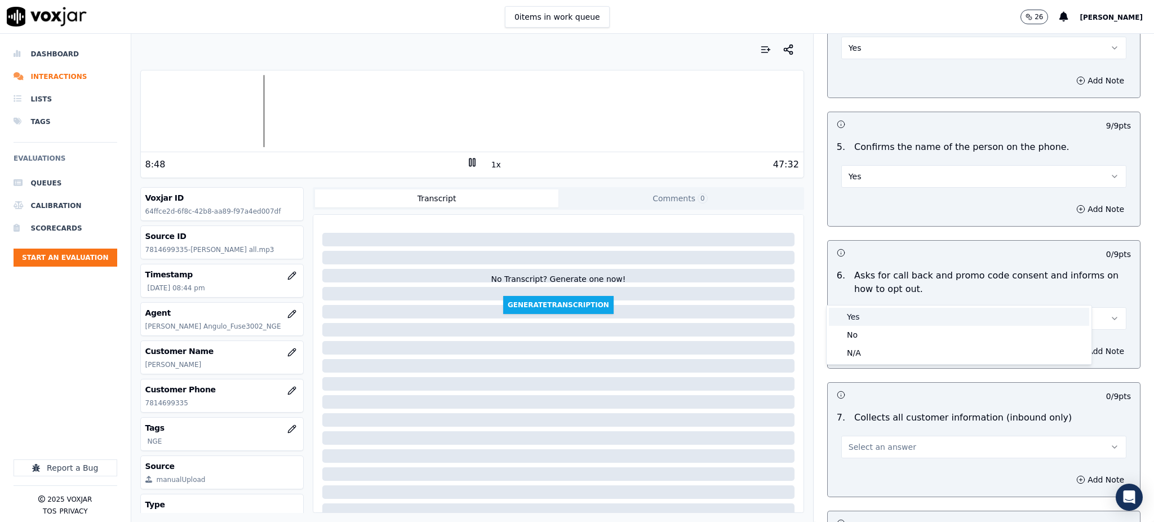
click at [863, 320] on div "Yes" at bounding box center [959, 317] width 260 height 18
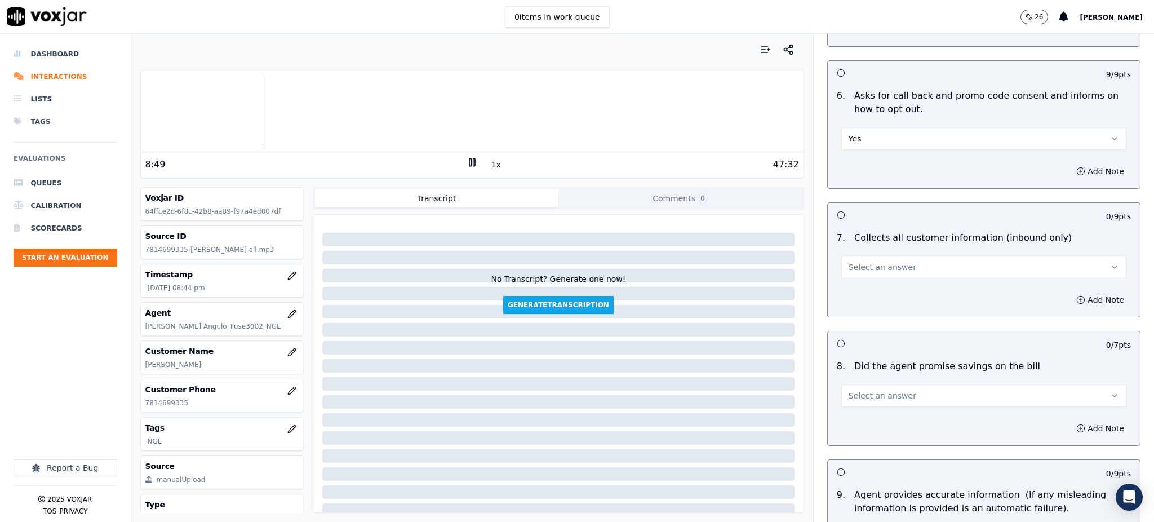
scroll to position [826, 0]
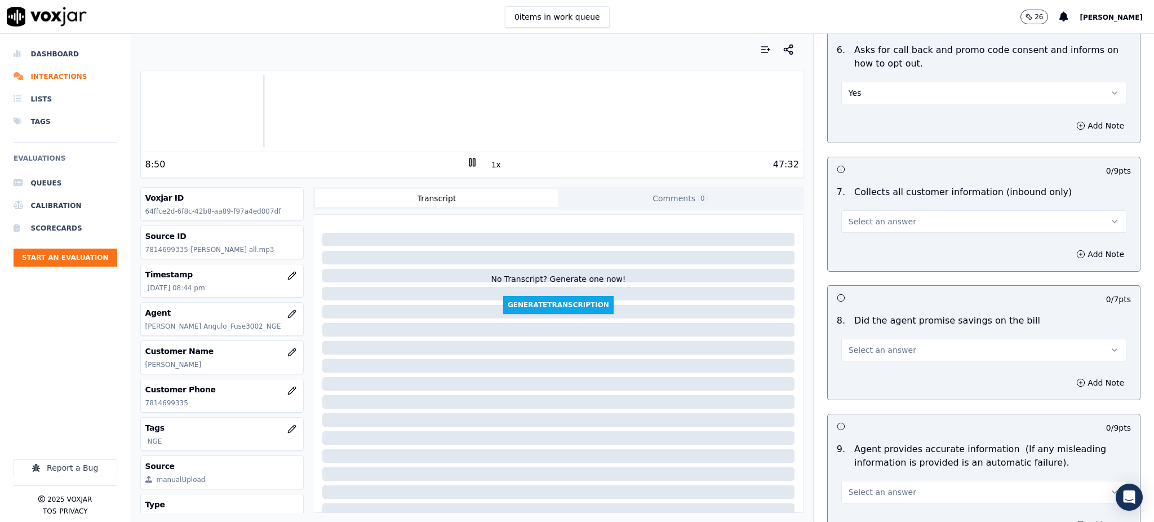
click at [852, 216] on span "Select an answer" at bounding box center [883, 221] width 68 height 11
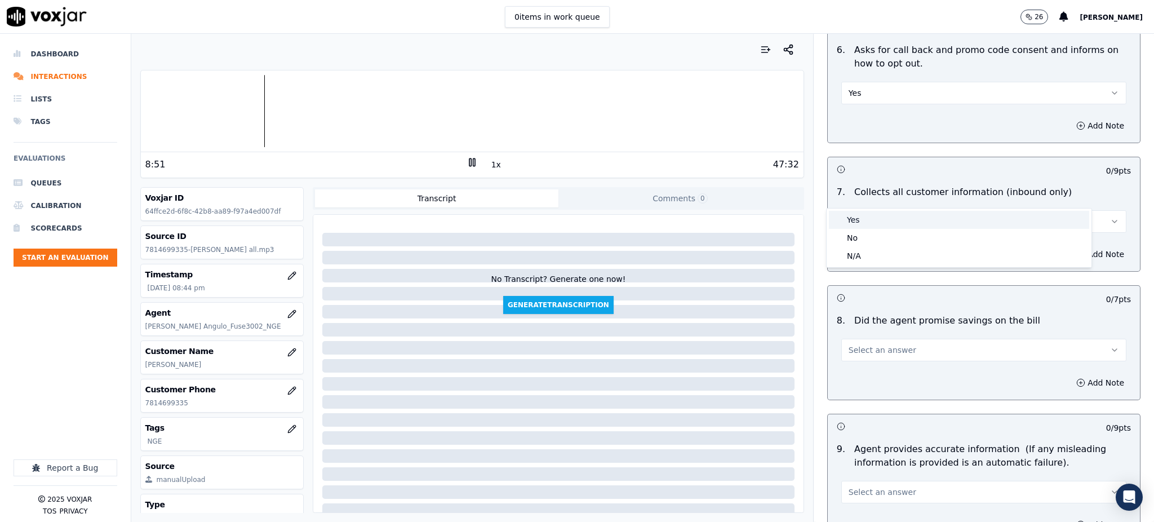
click at [857, 220] on div "Yes" at bounding box center [959, 220] width 260 height 18
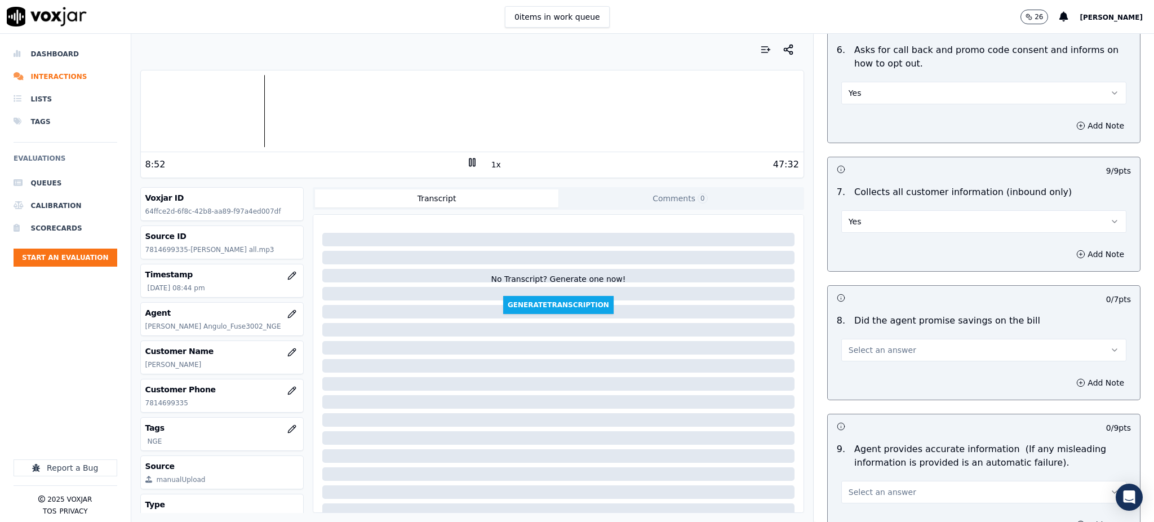
click at [854, 344] on span "Select an answer" at bounding box center [883, 349] width 68 height 11
click at [853, 342] on div "Yes" at bounding box center [959, 348] width 260 height 18
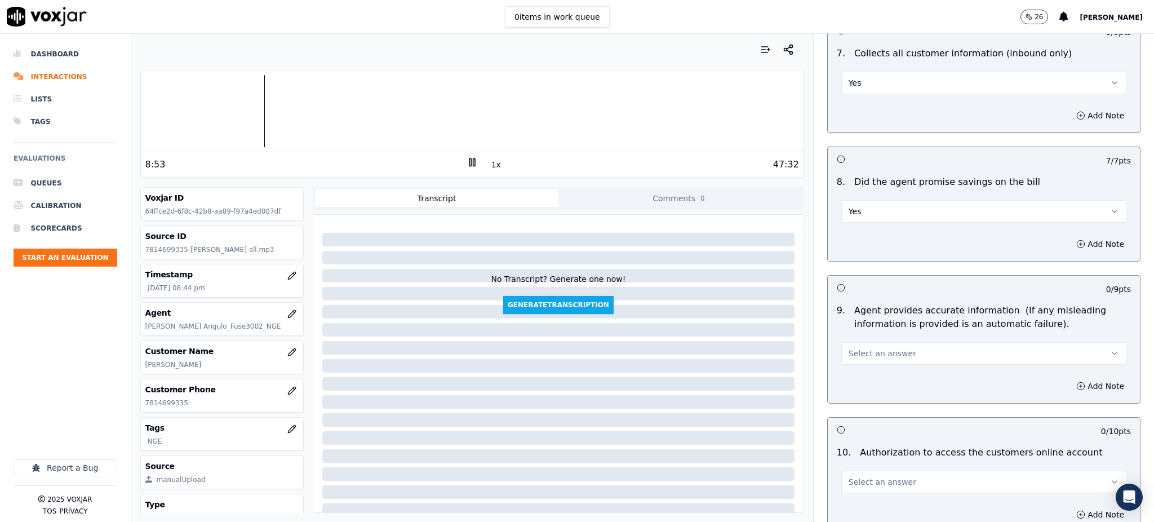
scroll to position [977, 0]
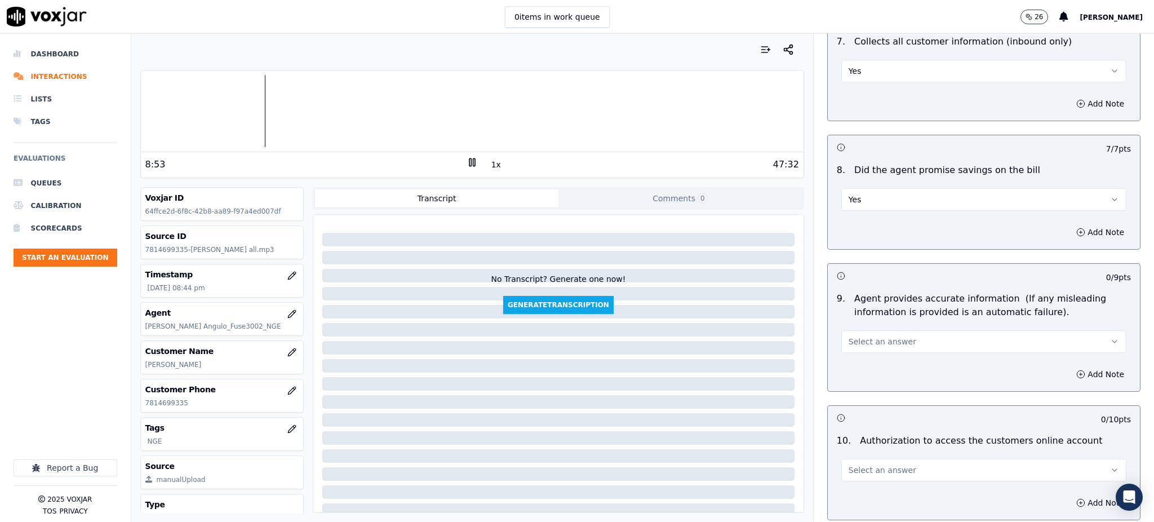
click at [855, 328] on div "Select an answer" at bounding box center [983, 340] width 285 height 25
click at [854, 336] on span "Select an answer" at bounding box center [883, 341] width 68 height 11
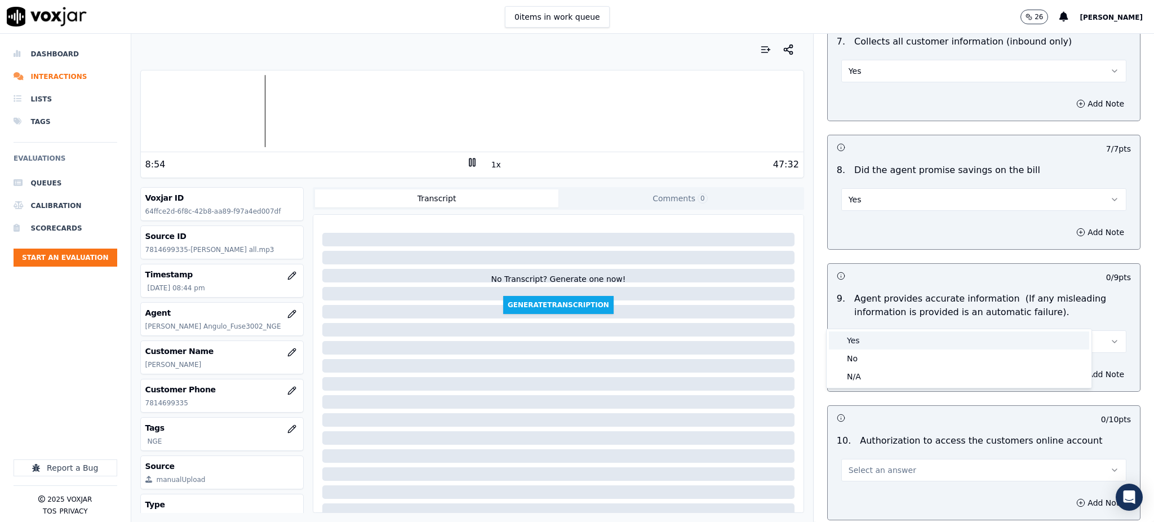
click at [854, 339] on div "Yes" at bounding box center [959, 340] width 260 height 18
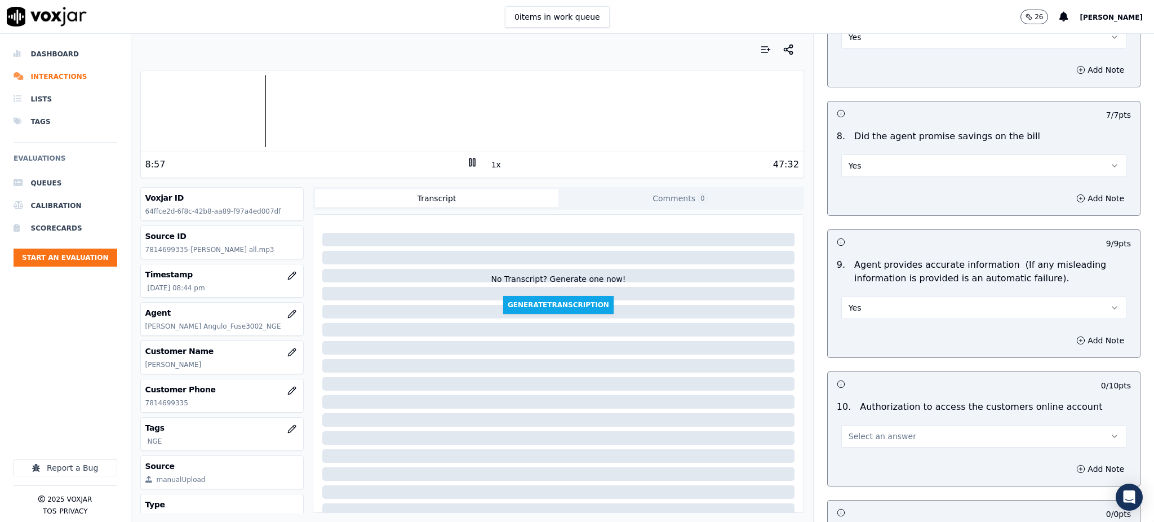
scroll to position [1052, 0]
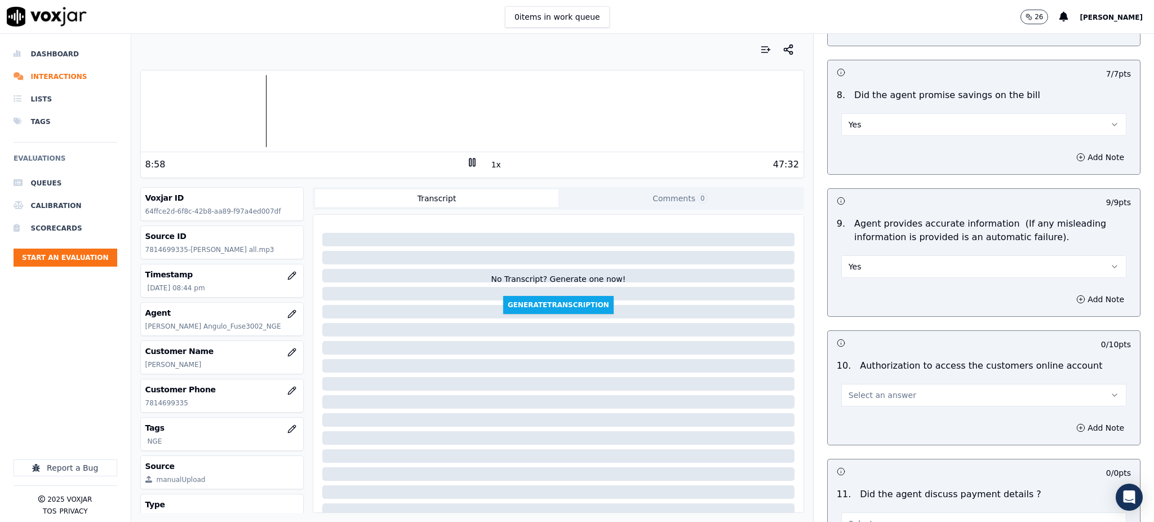
drag, startPoint x: 872, startPoint y: 365, endPoint x: 863, endPoint y: 379, distance: 16.6
click at [872, 389] on span "Select an answer" at bounding box center [883, 394] width 68 height 11
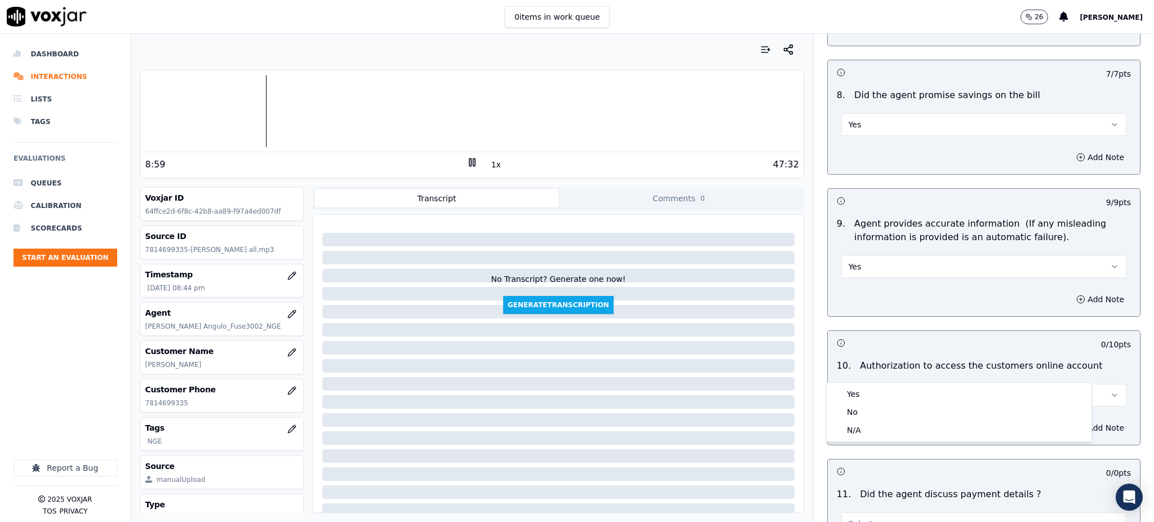
click at [857, 385] on body "0 items in work queue 26 Juliana Zapata Dashboard Interactions Lists Tags Evalu…" at bounding box center [577, 261] width 1154 height 522
click at [857, 391] on div "Yes" at bounding box center [959, 394] width 260 height 18
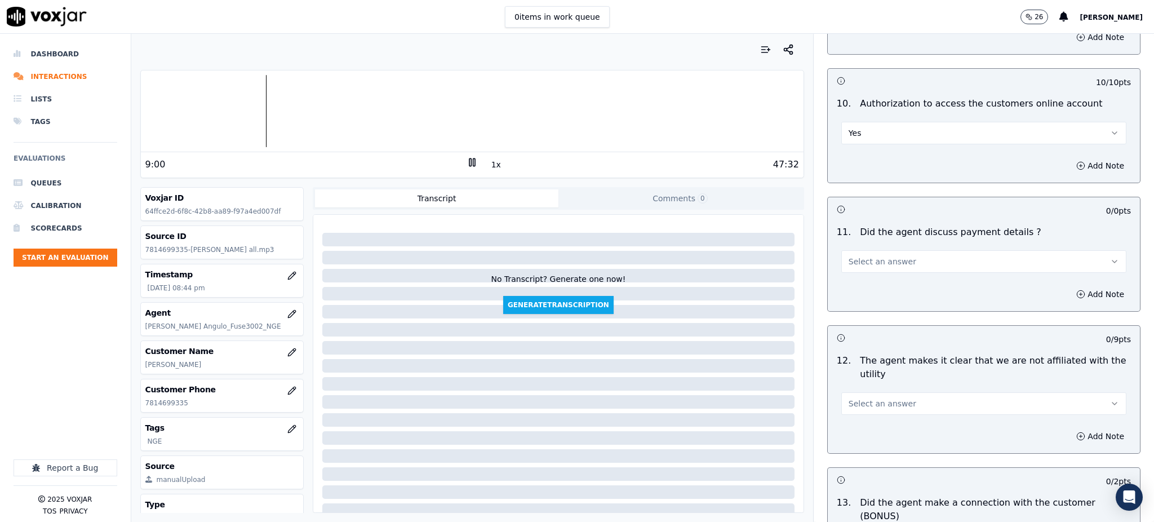
scroll to position [1353, 0]
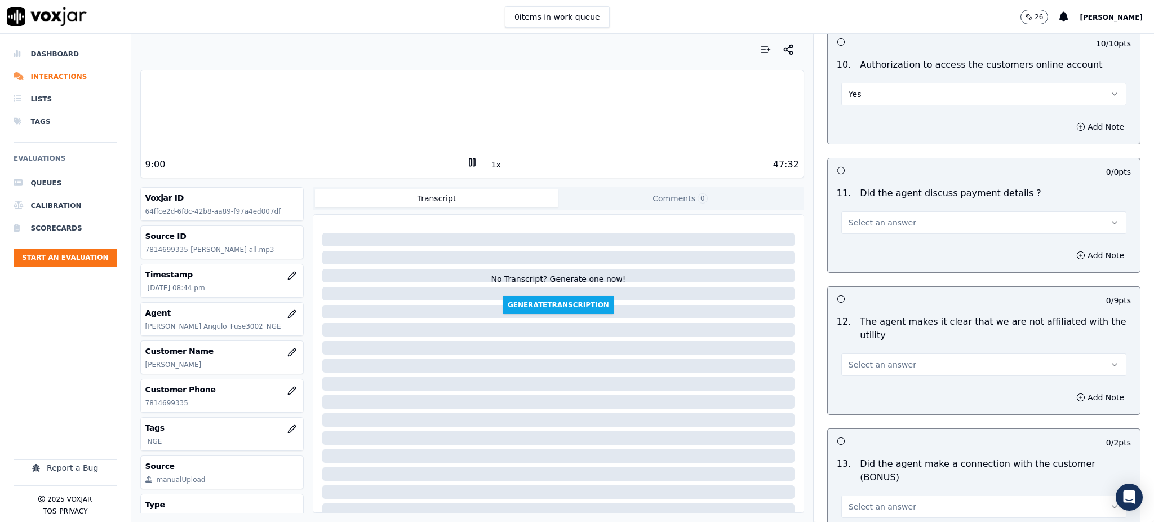
click at [843, 211] on button "Select an answer" at bounding box center [983, 222] width 285 height 23
drag, startPoint x: 858, startPoint y: 256, endPoint x: 837, endPoint y: 423, distance: 168.1
click at [858, 256] on div "N/A" at bounding box center [959, 258] width 260 height 18
click at [863, 359] on span "Select an answer" at bounding box center [883, 364] width 68 height 11
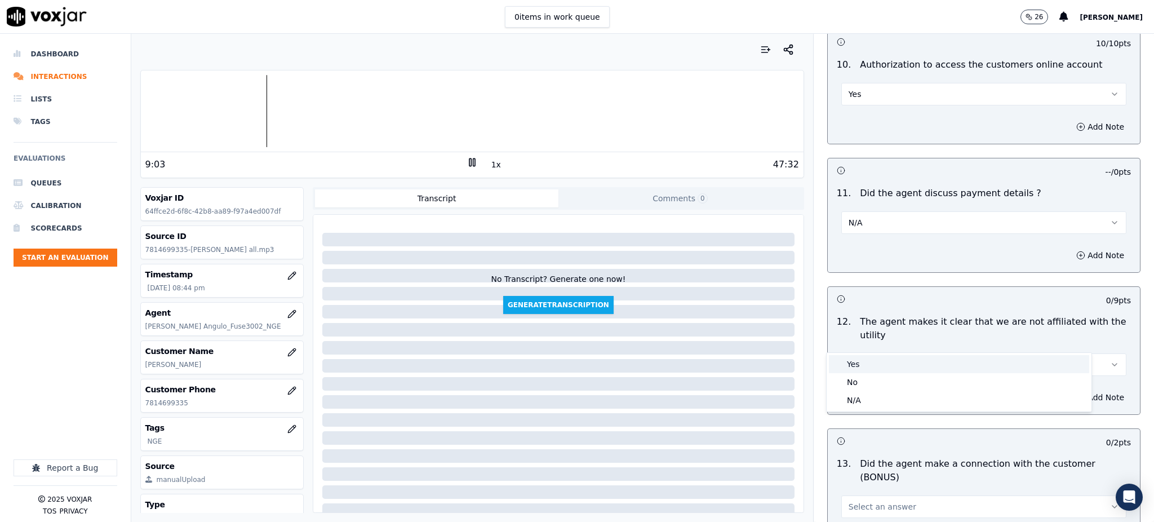
click at [854, 367] on div "Yes" at bounding box center [959, 364] width 260 height 18
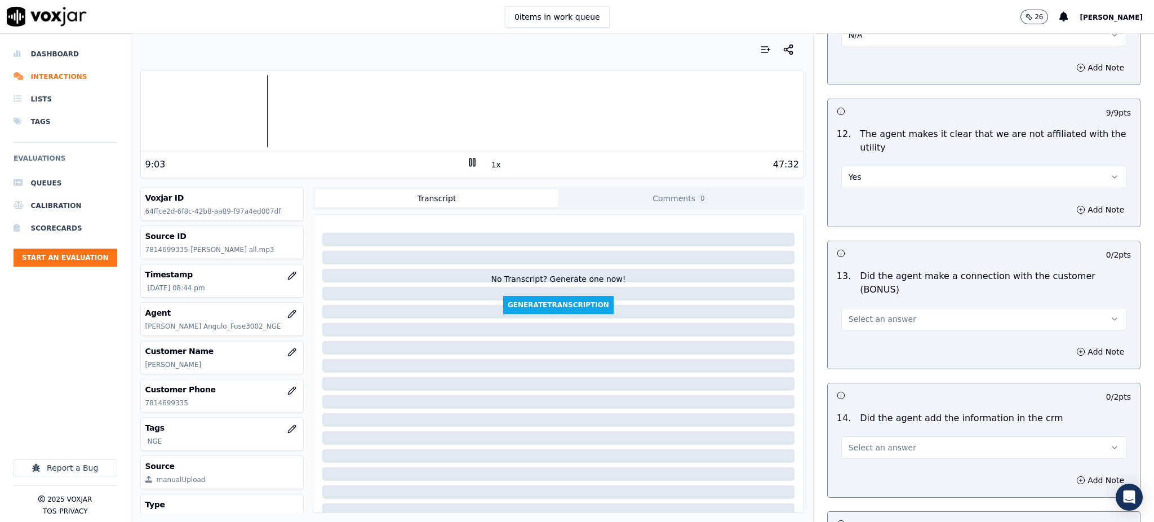
scroll to position [1578, 0]
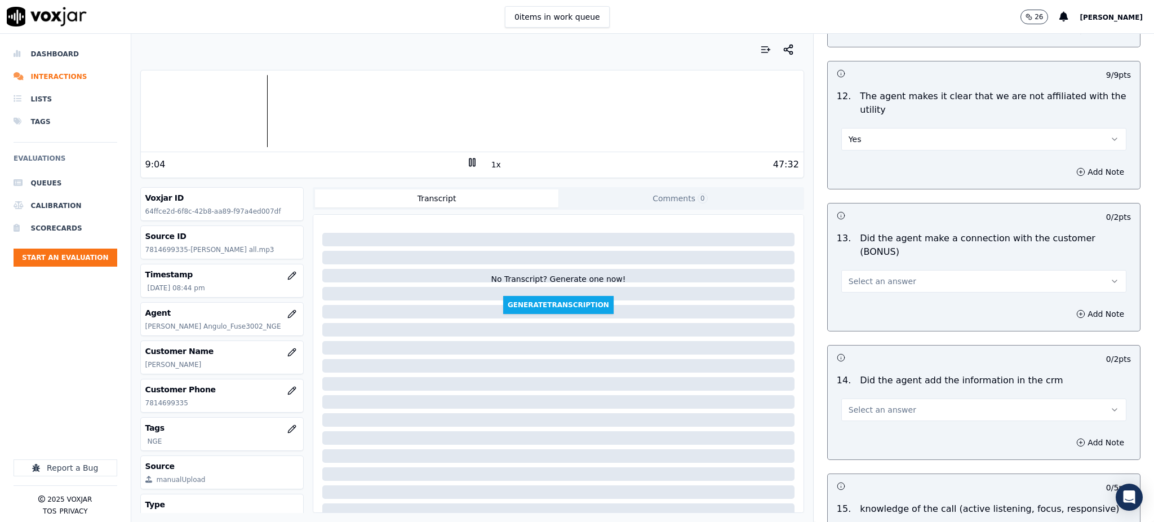
click at [852, 276] on span "Select an answer" at bounding box center [883, 281] width 68 height 11
click at [854, 265] on div "Yes" at bounding box center [959, 267] width 260 height 18
click at [841, 398] on button "Select an answer" at bounding box center [983, 409] width 285 height 23
click at [846, 396] on div "Yes" at bounding box center [959, 396] width 260 height 18
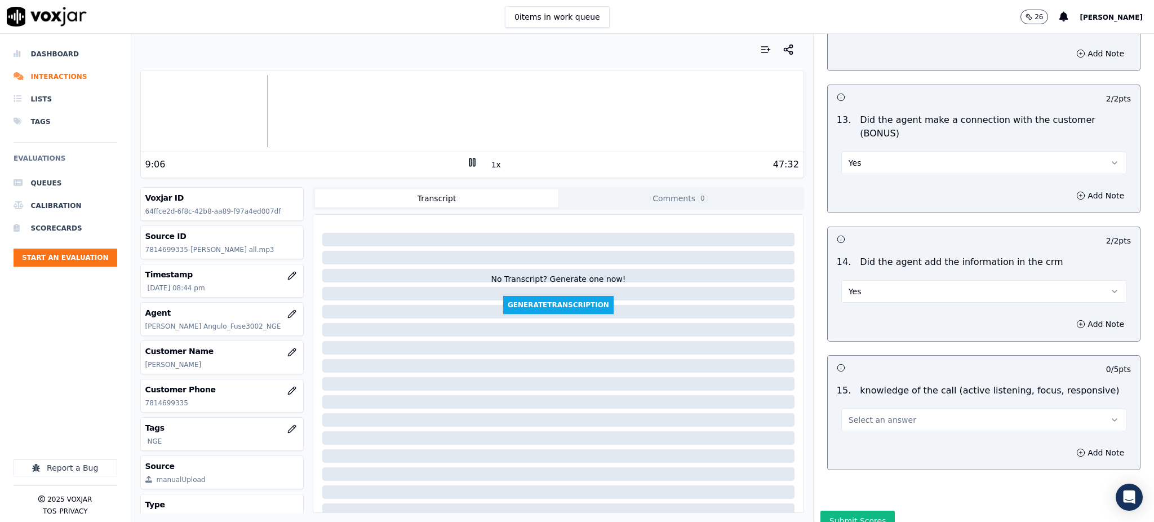
scroll to position [1706, 0]
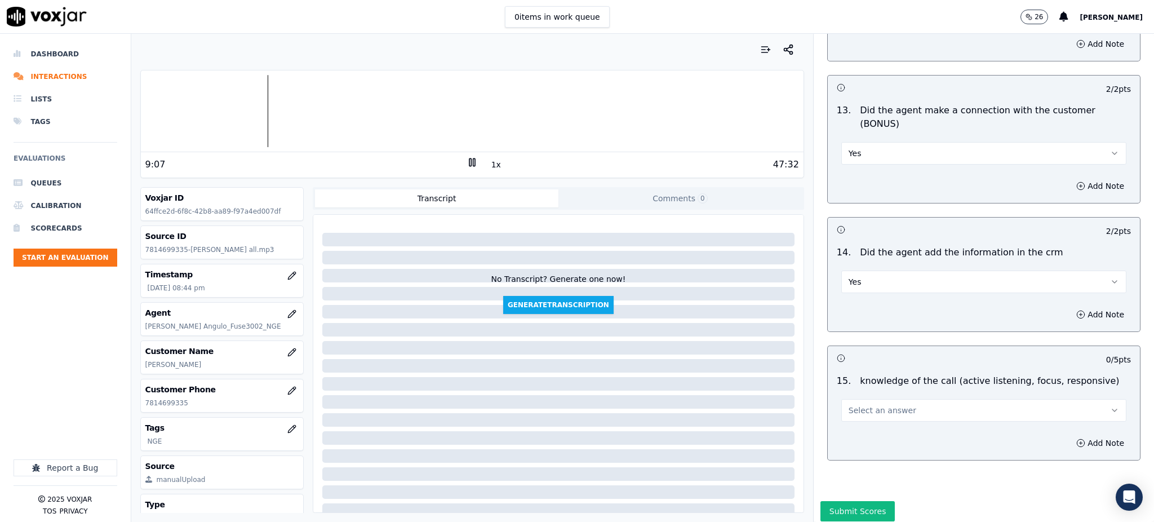
click at [855, 405] on span "Select an answer" at bounding box center [883, 410] width 68 height 11
click at [852, 389] on div "Yes" at bounding box center [959, 396] width 260 height 18
click at [851, 501] on button "Submit Scores" at bounding box center [858, 511] width 75 height 20
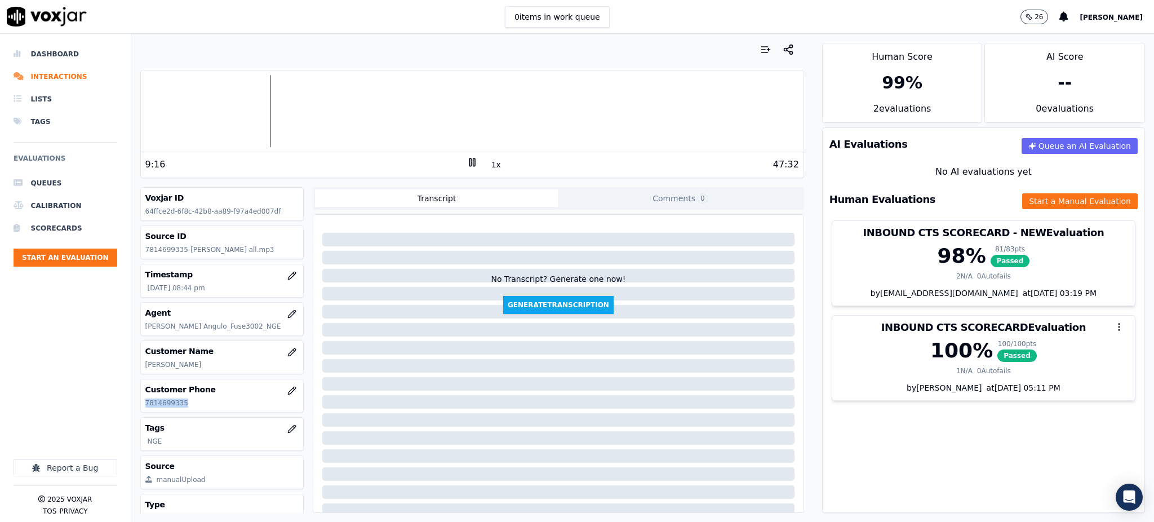
drag, startPoint x: 187, startPoint y: 405, endPoint x: 141, endPoint y: 400, distance: 46.0
click at [141, 402] on div "Customer Phone 7814699335" at bounding box center [222, 395] width 163 height 33
copy p "7814699335"
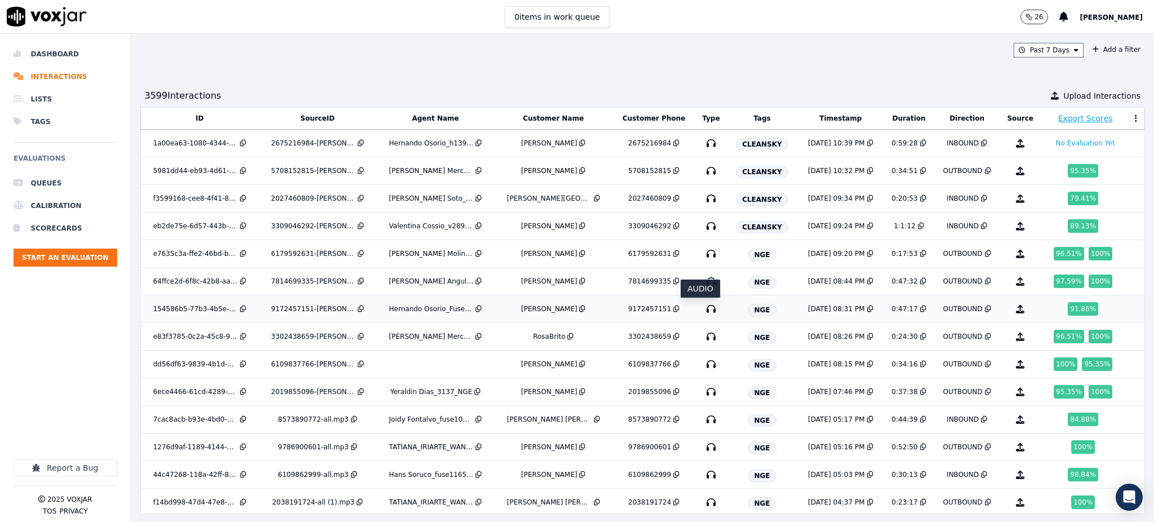
click at [702, 309] on icon "button" at bounding box center [711, 309] width 18 height 18
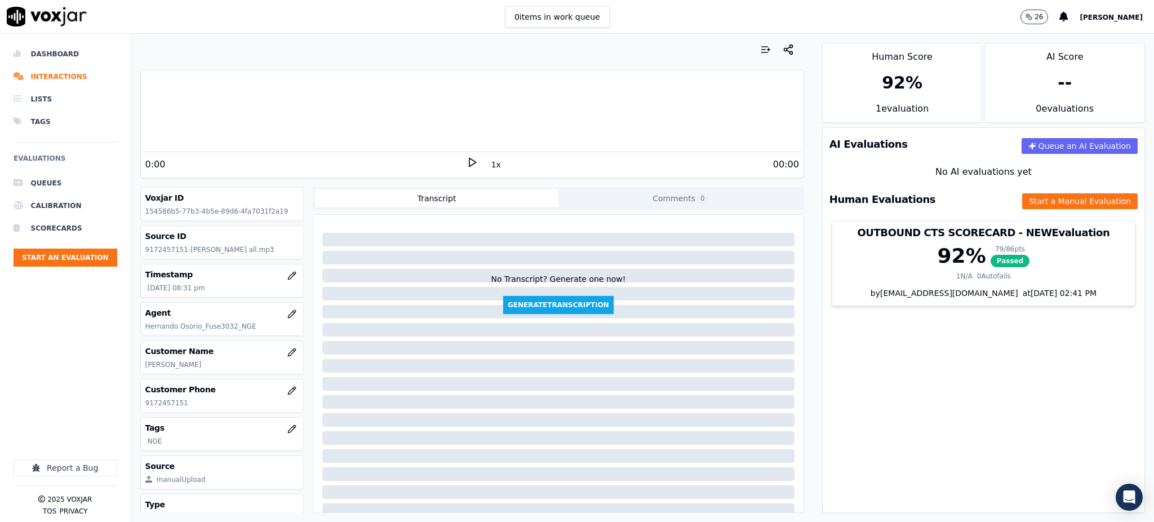
click at [456, 166] on div "0:00" at bounding box center [305, 165] width 321 height 14
click at [467, 161] on icon at bounding box center [472, 162] width 11 height 11
click at [467, 162] on icon at bounding box center [472, 162] width 11 height 11
click at [469, 158] on rect at bounding box center [470, 161] width 2 height 7
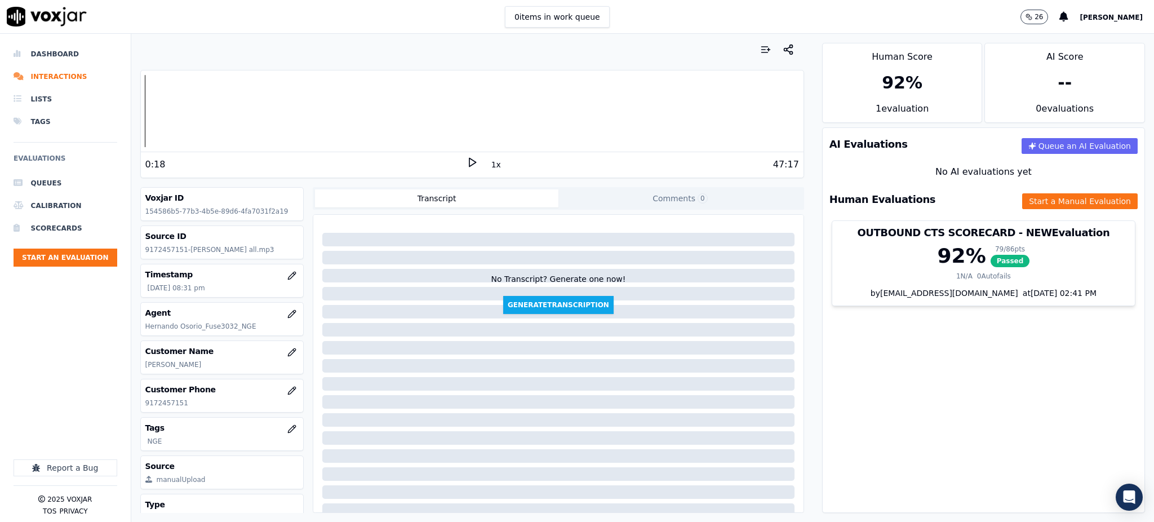
click at [456, 163] on div "0:18" at bounding box center [305, 165] width 321 height 14
click at [467, 165] on icon at bounding box center [472, 162] width 11 height 11
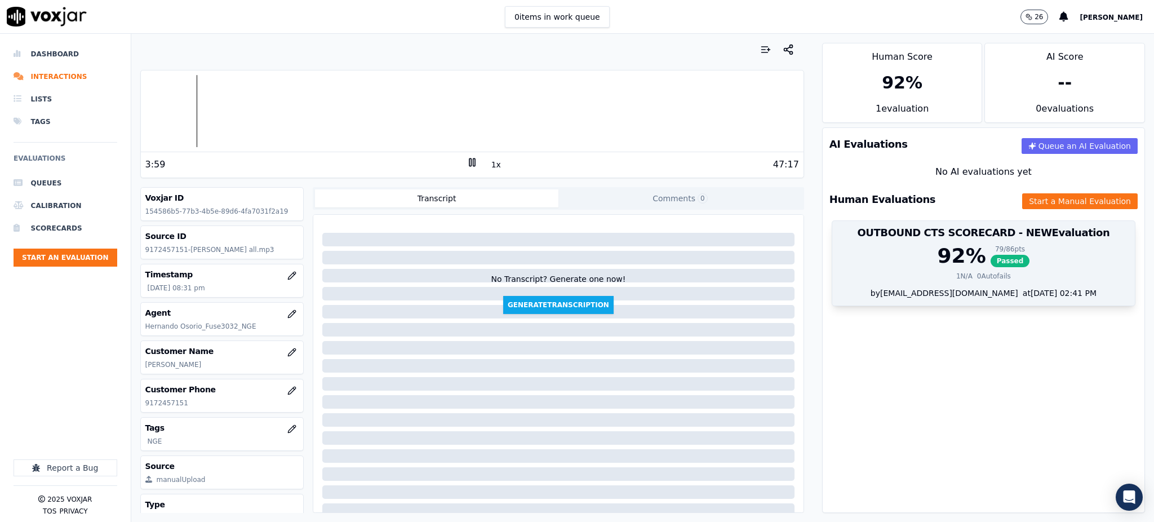
click at [991, 255] on span "Passed" at bounding box center [1010, 261] width 39 height 12
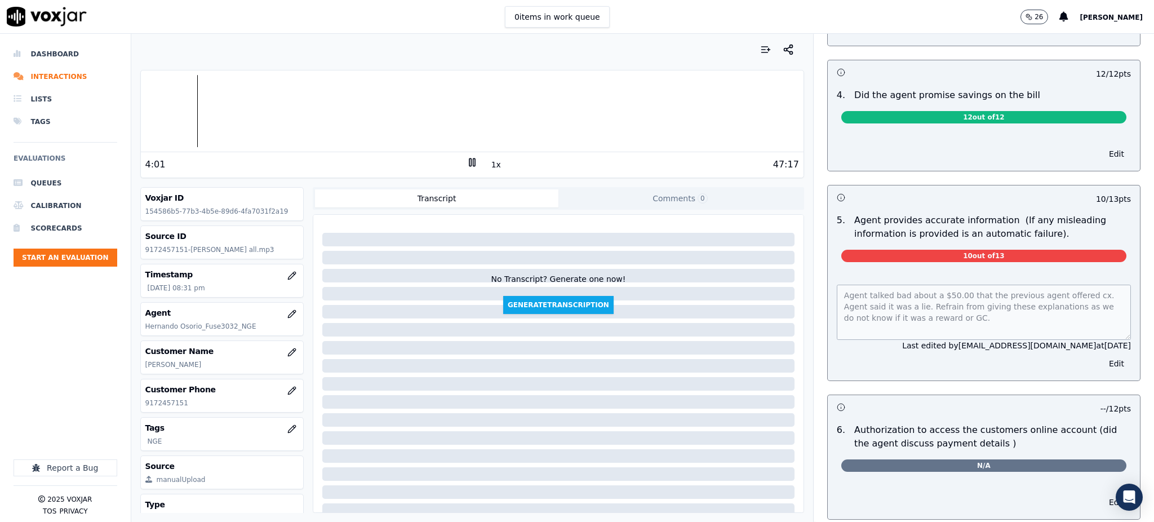
scroll to position [451, 0]
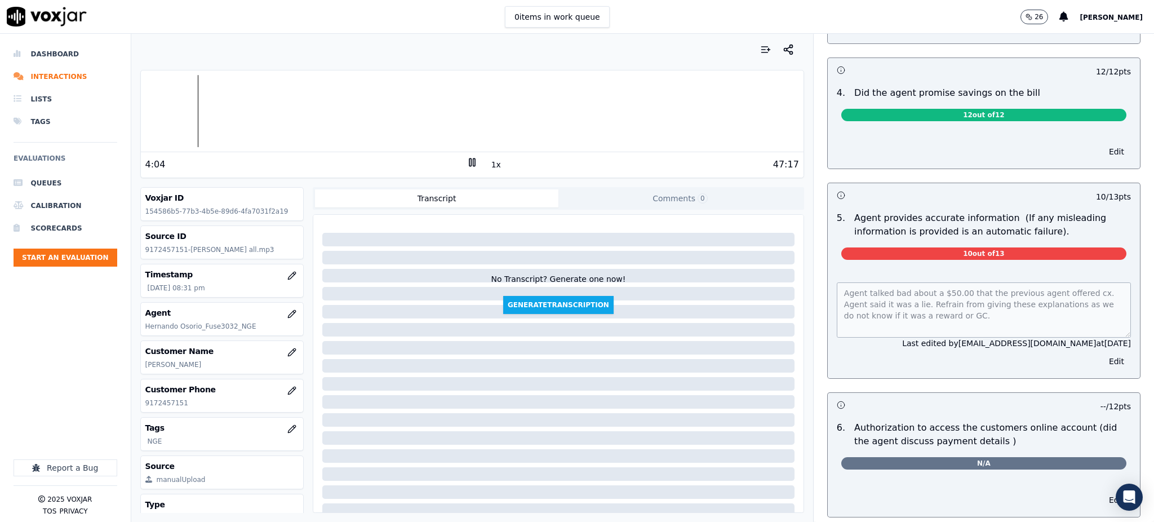
click at [818, 294] on div "Untitled Section This is a new section 98 pts 12 / 12 pts 1 . Introduces themse…" at bounding box center [983, 212] width 331 height 1181
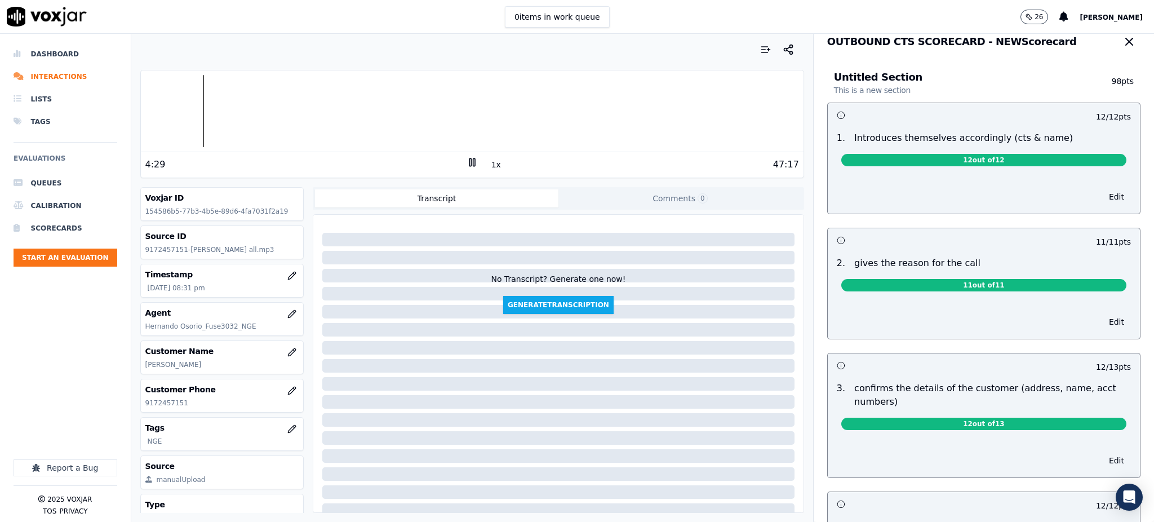
scroll to position [0, 0]
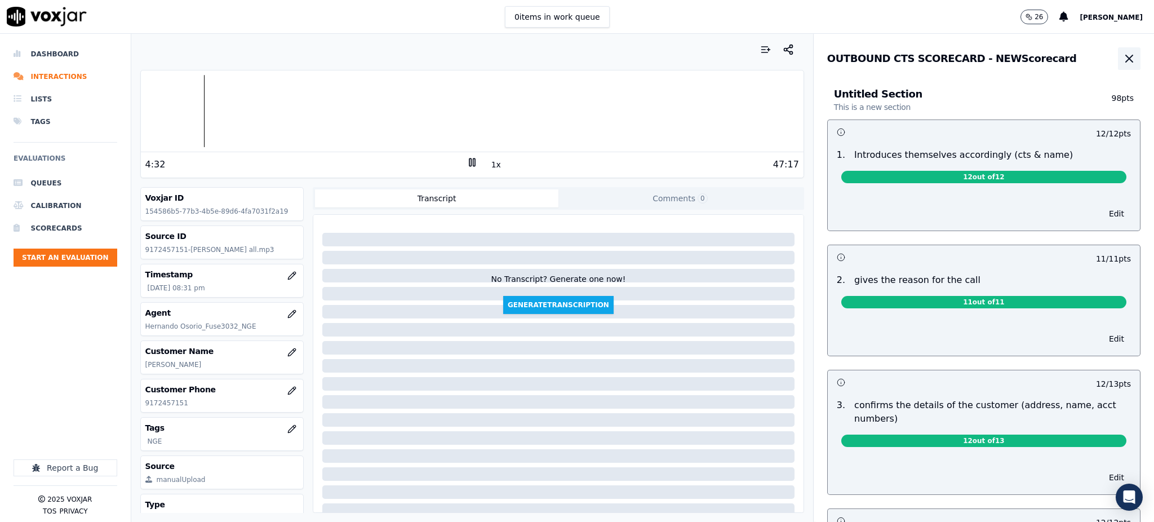
click at [1123, 59] on icon "button" at bounding box center [1130, 59] width 14 height 14
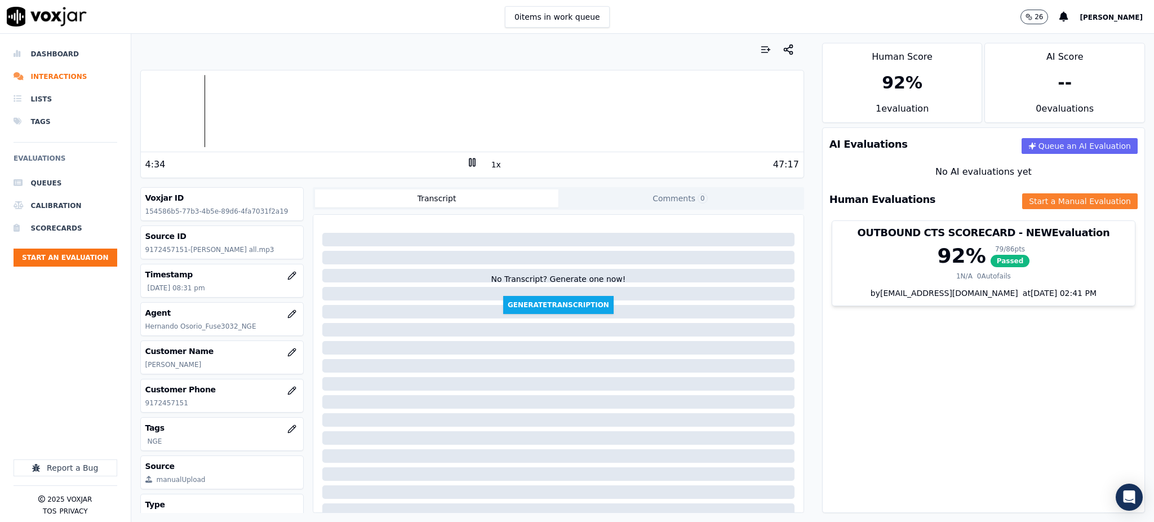
click at [1022, 198] on button "Start a Manual Evaluation" at bounding box center [1080, 201] width 116 height 16
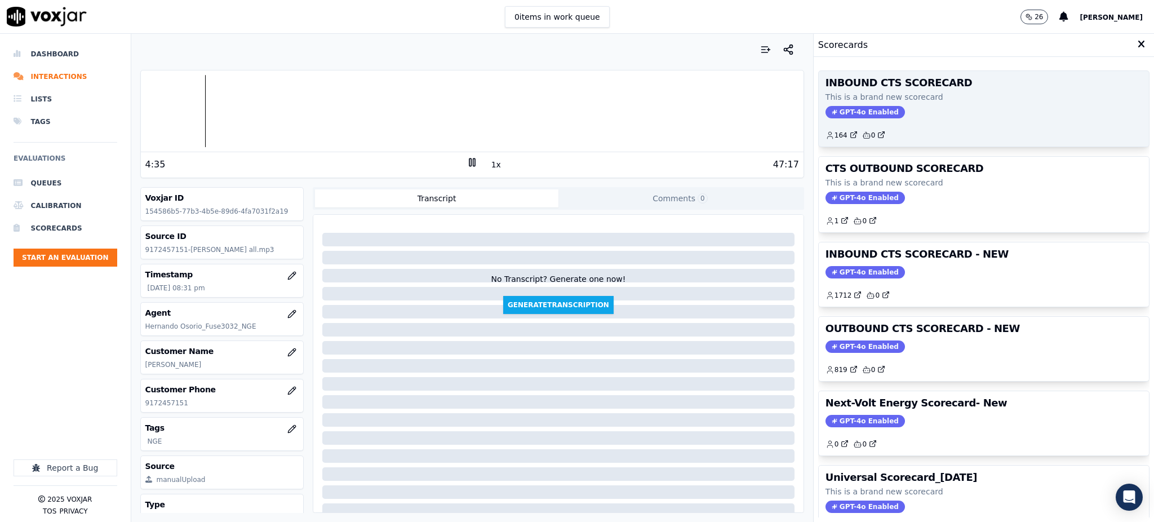
click at [843, 106] on span "GPT-4o Enabled" at bounding box center [865, 112] width 79 height 12
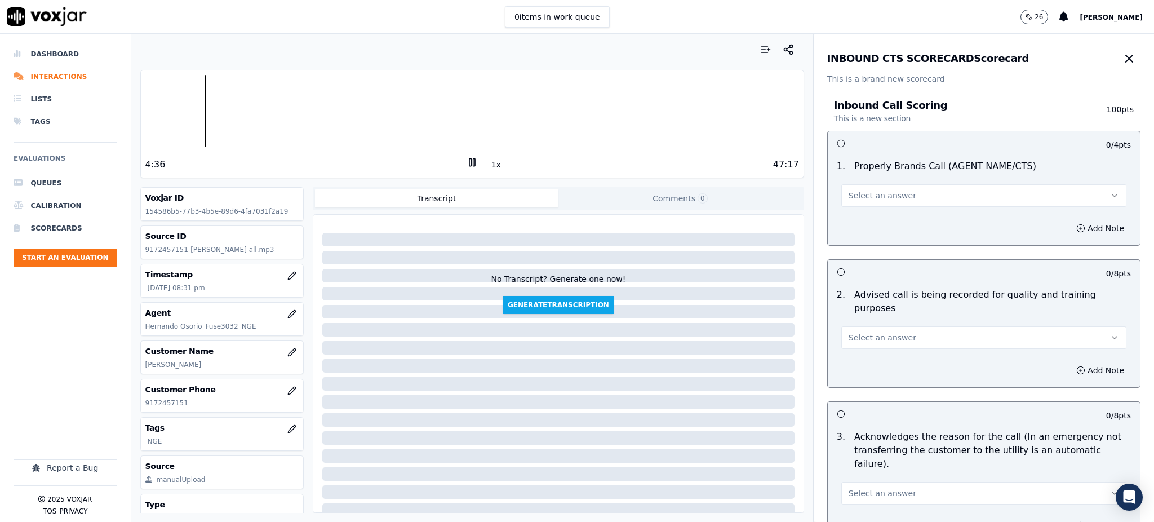
drag, startPoint x: 855, startPoint y: 195, endPoint x: 854, endPoint y: 206, distance: 10.7
click at [855, 196] on span "Select an answer" at bounding box center [883, 195] width 68 height 11
click at [854, 224] on div "Yes" at bounding box center [959, 221] width 260 height 18
click at [859, 330] on button "Select an answer" at bounding box center [983, 337] width 285 height 23
click at [858, 350] on div "Yes" at bounding box center [959, 349] width 260 height 18
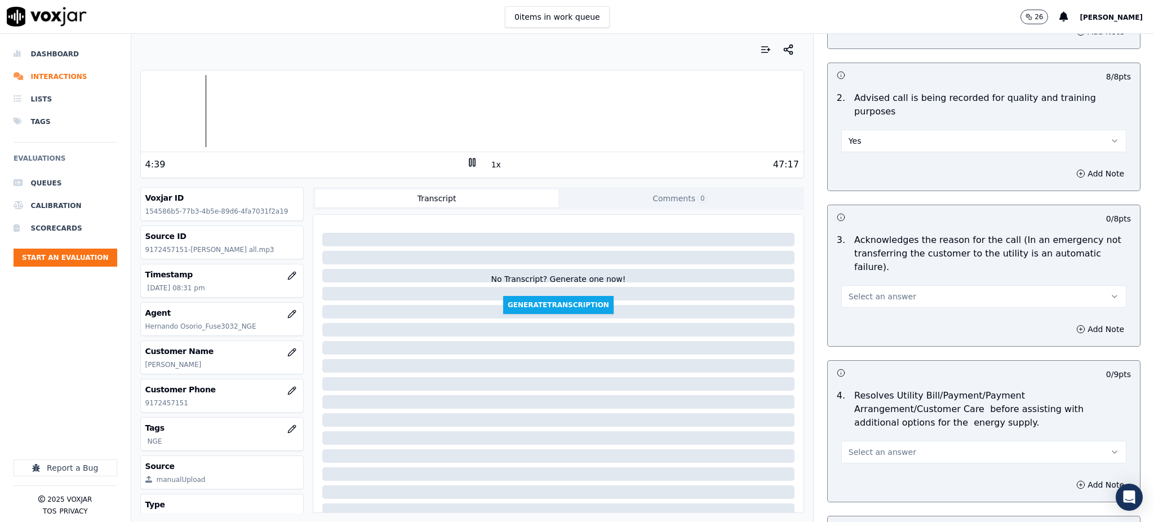
scroll to position [300, 0]
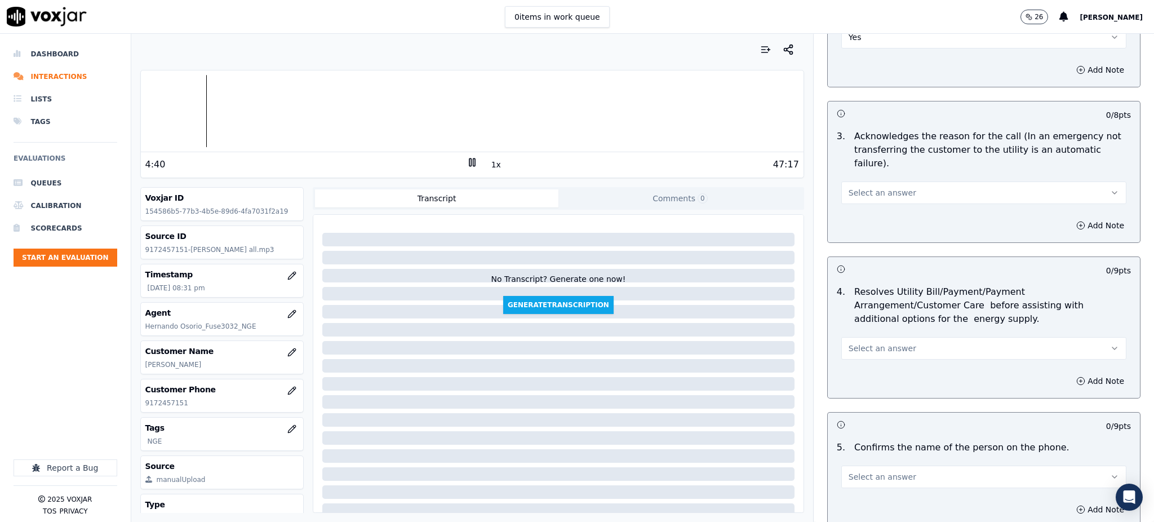
click at [863, 181] on button "Select an answer" at bounding box center [983, 192] width 285 height 23
click at [859, 193] on div "Yes" at bounding box center [959, 191] width 260 height 18
click at [866, 343] on span "Select an answer" at bounding box center [883, 348] width 68 height 11
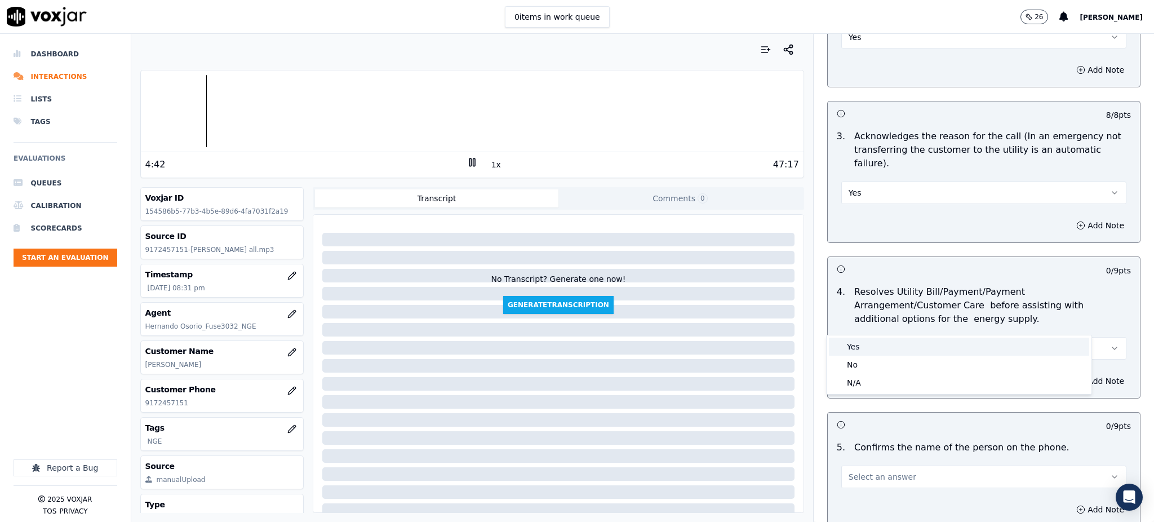
click at [868, 343] on div "Yes" at bounding box center [959, 347] width 260 height 18
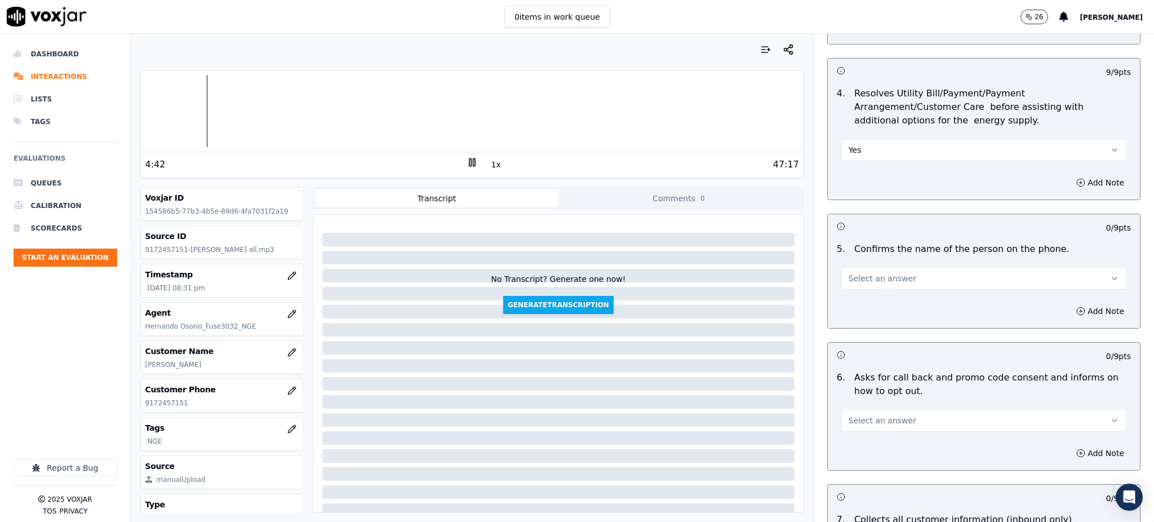
scroll to position [526, 0]
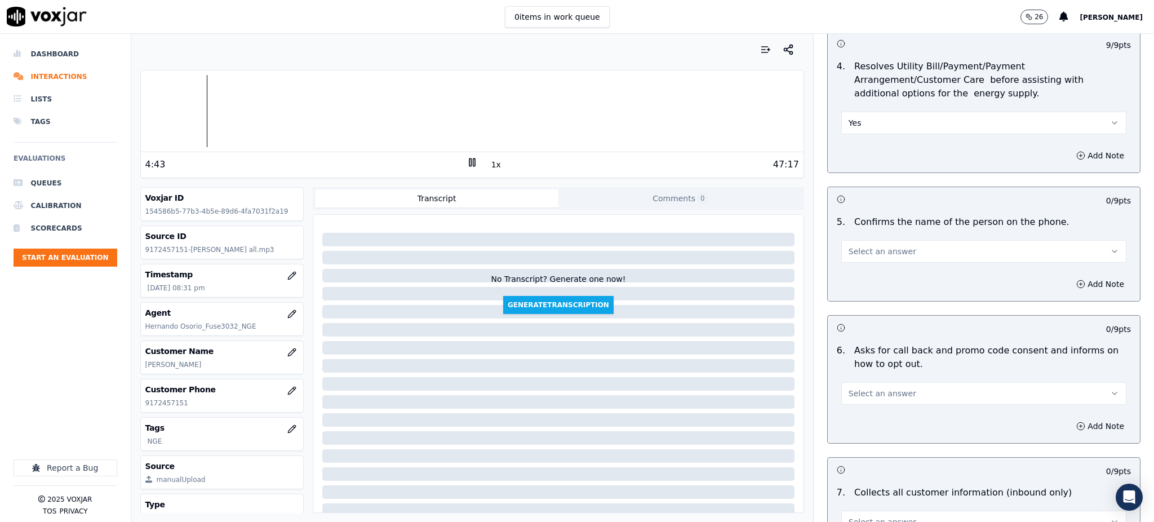
click at [858, 246] on span "Select an answer" at bounding box center [883, 251] width 68 height 11
drag, startPoint x: 862, startPoint y: 242, endPoint x: 862, endPoint y: 264, distance: 22.5
click at [862, 242] on div "Yes" at bounding box center [959, 250] width 260 height 18
drag, startPoint x: 866, startPoint y: 361, endPoint x: 867, endPoint y: 376, distance: 15.9
click at [867, 388] on span "Select an answer" at bounding box center [883, 393] width 68 height 11
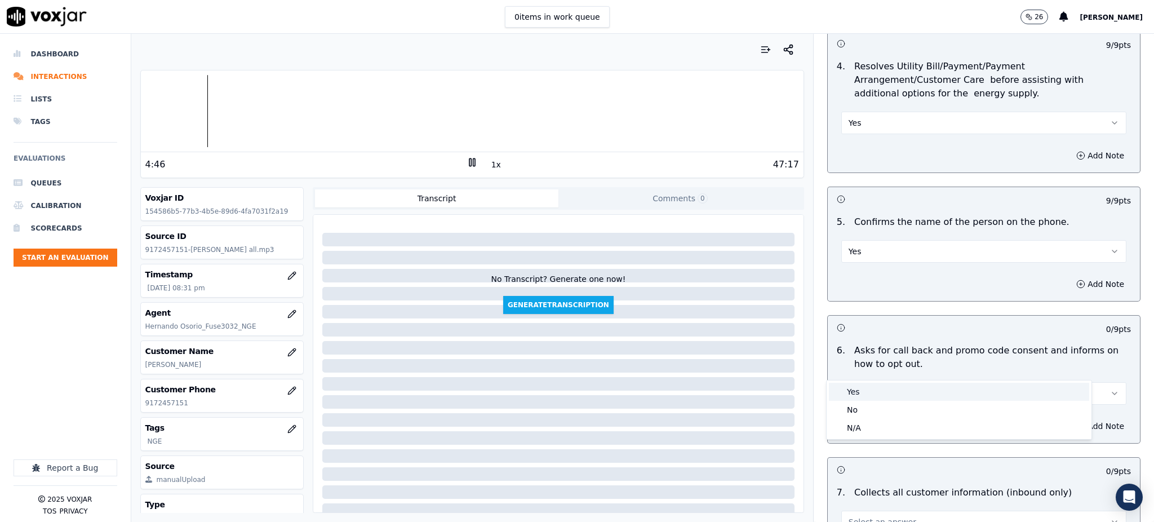
click at [866, 393] on div "Yes" at bounding box center [959, 392] width 260 height 18
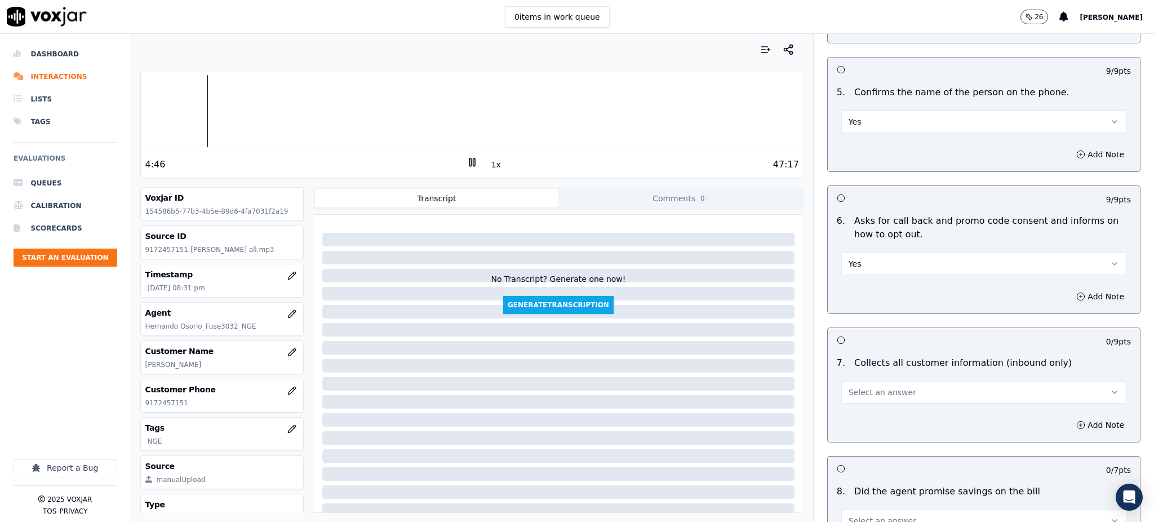
scroll to position [676, 0]
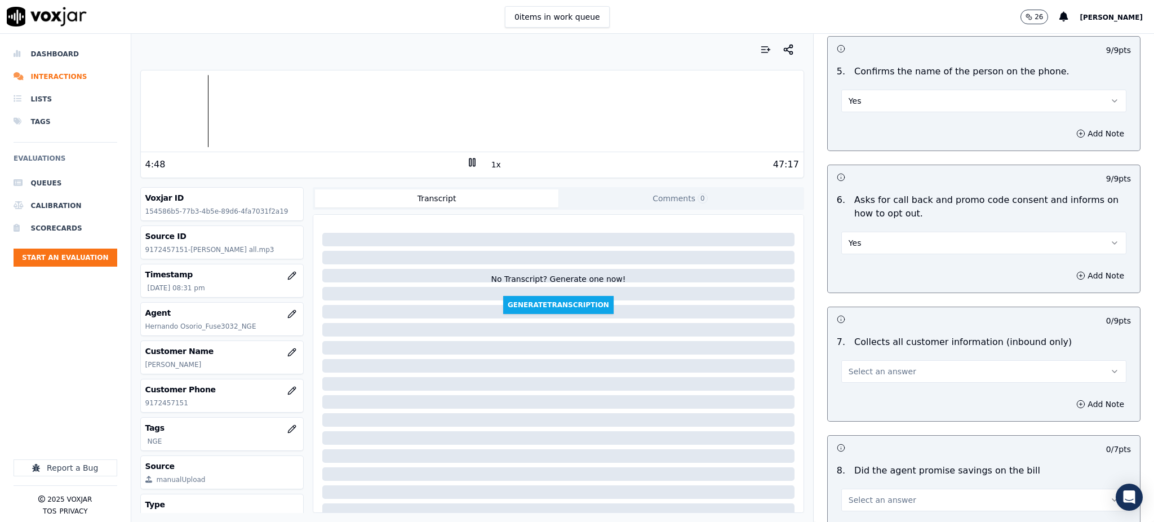
drag, startPoint x: 844, startPoint y: 339, endPoint x: 844, endPoint y: 354, distance: 15.2
click at [849, 366] on span "Select an answer" at bounding box center [883, 371] width 68 height 11
click at [845, 365] on div "Yes" at bounding box center [959, 370] width 260 height 18
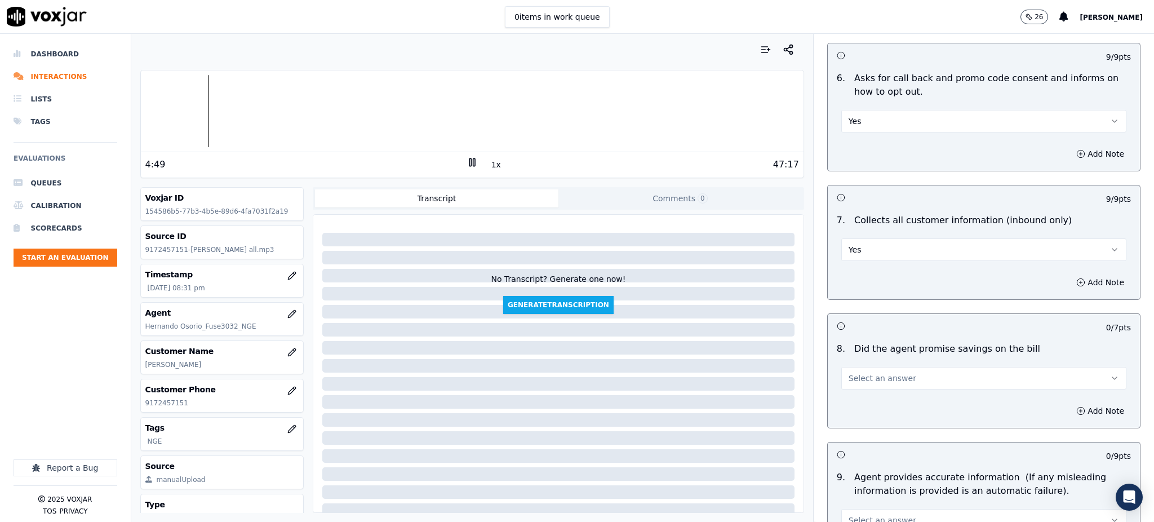
scroll to position [902, 0]
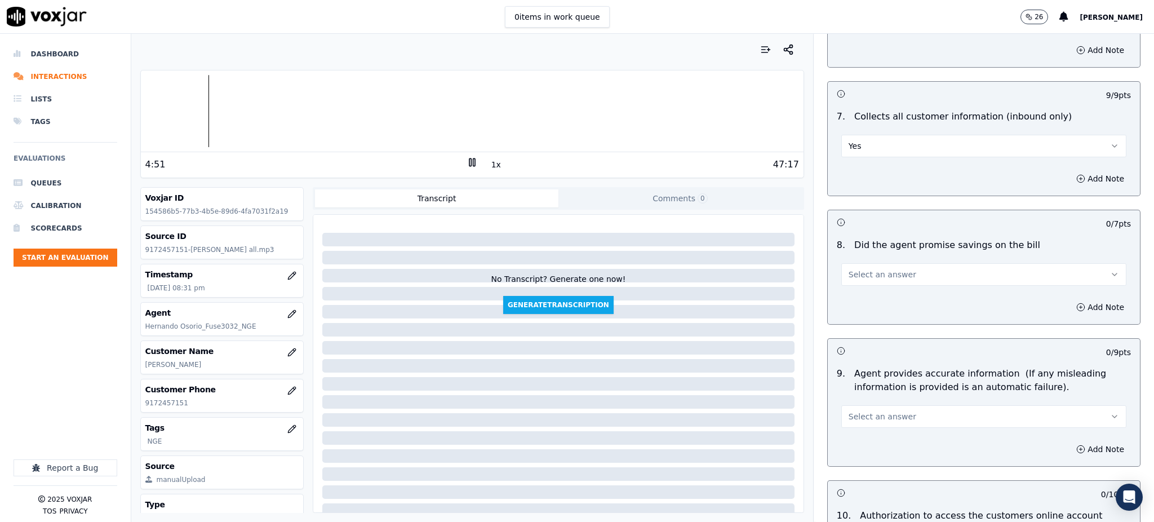
click at [849, 269] on span "Select an answer" at bounding box center [883, 274] width 68 height 11
click at [852, 274] on div "Yes" at bounding box center [959, 273] width 260 height 18
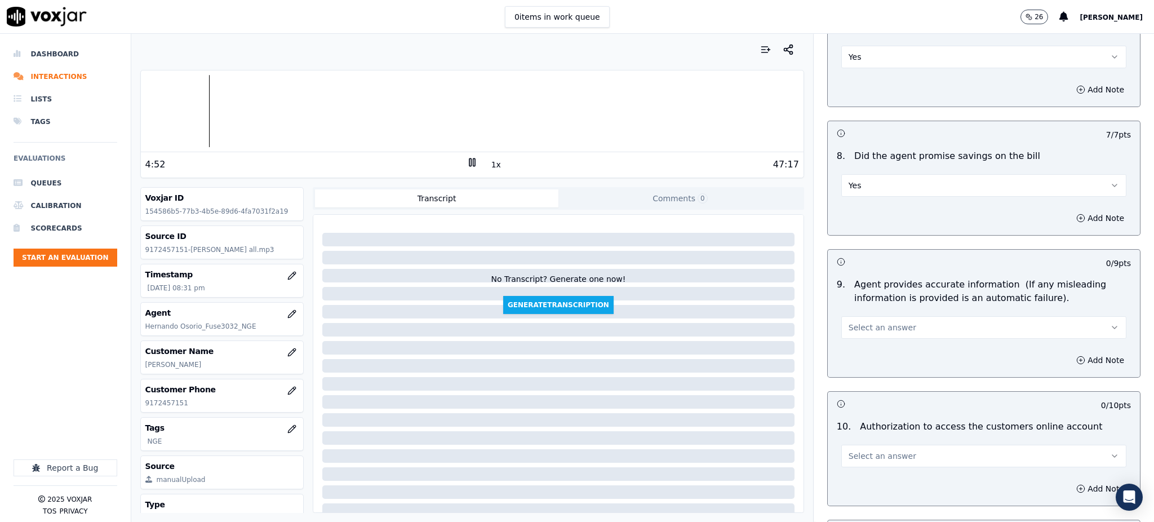
scroll to position [1052, 0]
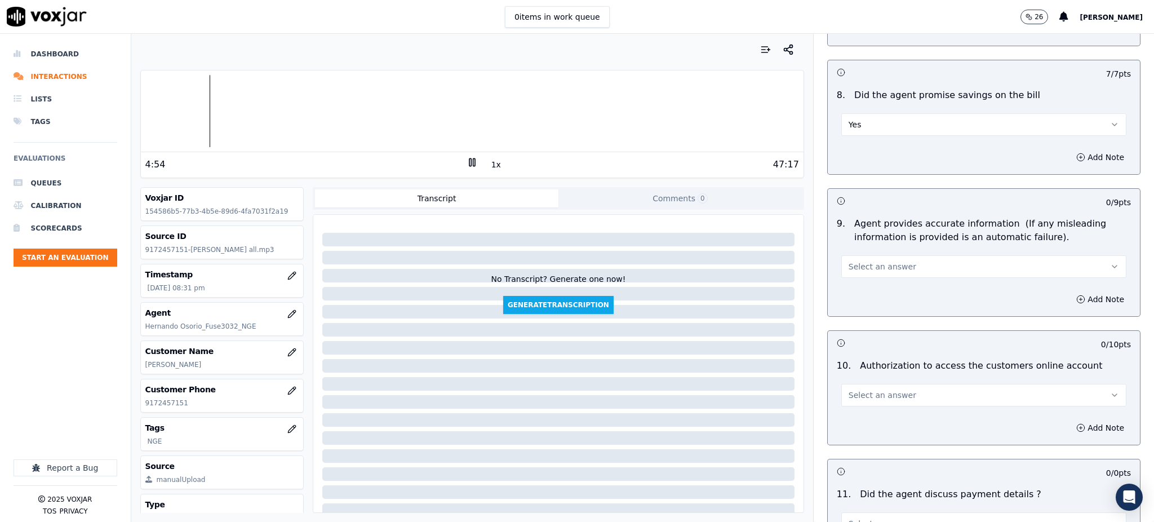
click at [849, 261] on span "Select an answer" at bounding box center [883, 266] width 68 height 11
click at [853, 264] on div "Yes" at bounding box center [959, 265] width 260 height 18
click at [868, 389] on span "Select an answer" at bounding box center [883, 394] width 68 height 11
drag, startPoint x: 872, startPoint y: 413, endPoint x: 1044, endPoint y: 387, distance: 173.8
click at [873, 413] on div "No" at bounding box center [959, 412] width 260 height 18
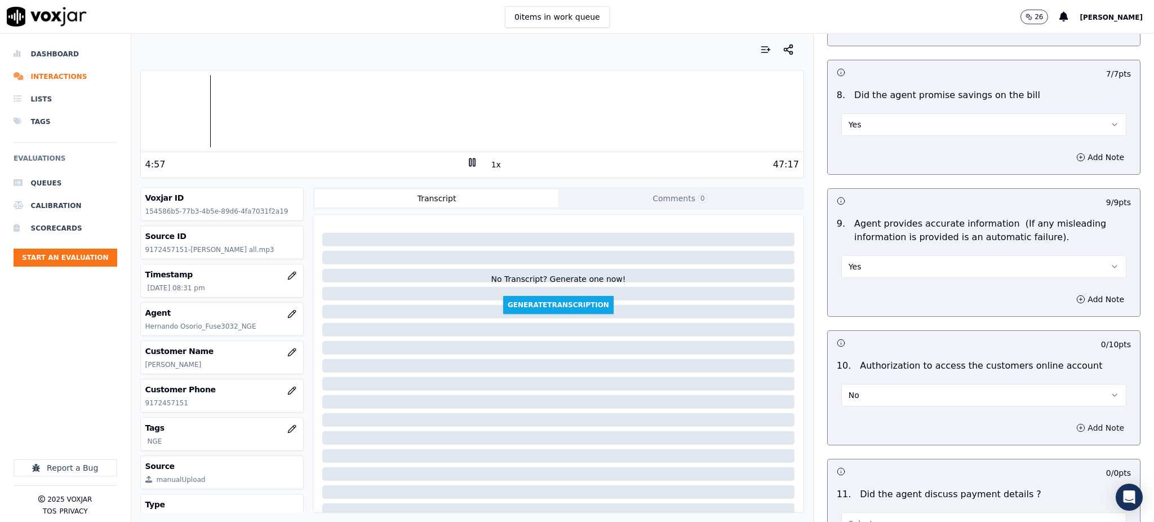
click at [1070, 420] on button "Add Note" at bounding box center [1100, 428] width 61 height 16
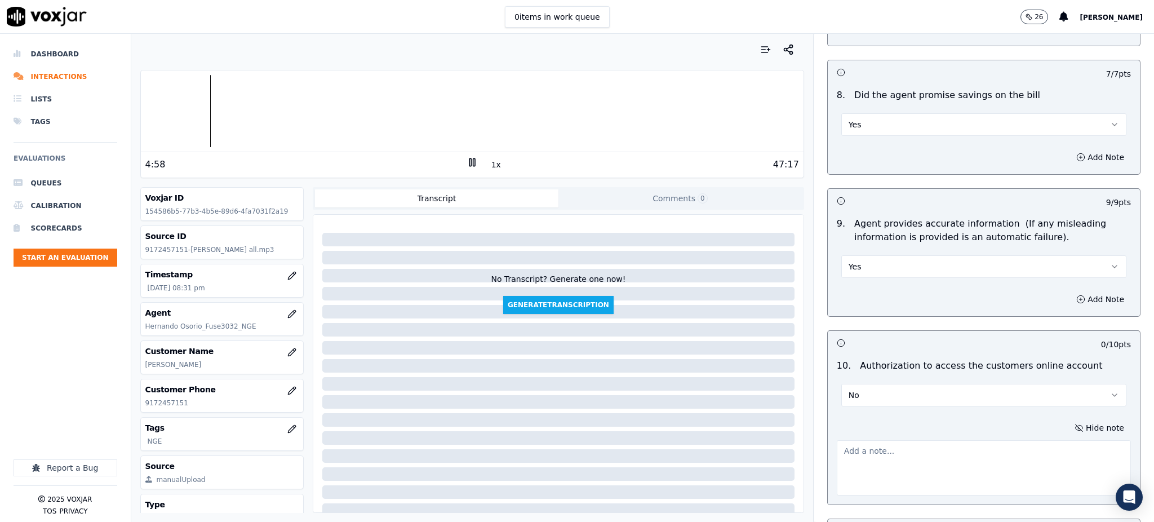
click at [867, 440] on textarea at bounding box center [984, 467] width 294 height 55
type textarea "Eel agente intento in"
drag, startPoint x: 840, startPoint y: 433, endPoint x: 781, endPoint y: 432, distance: 59.2
click at [781, 432] on div "Your browser does not support the audio element. 5:18 1x 47:17 Voxjar ID 154586…" at bounding box center [642, 278] width 1023 height 488
click at [859, 384] on button "No" at bounding box center [983, 395] width 285 height 23
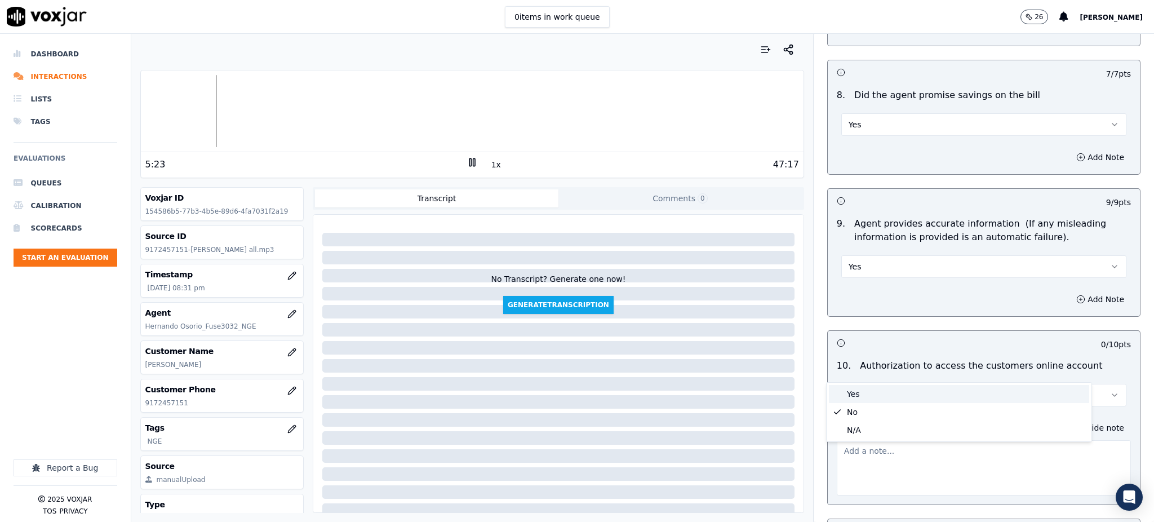
click at [853, 393] on div "Yes" at bounding box center [959, 394] width 260 height 18
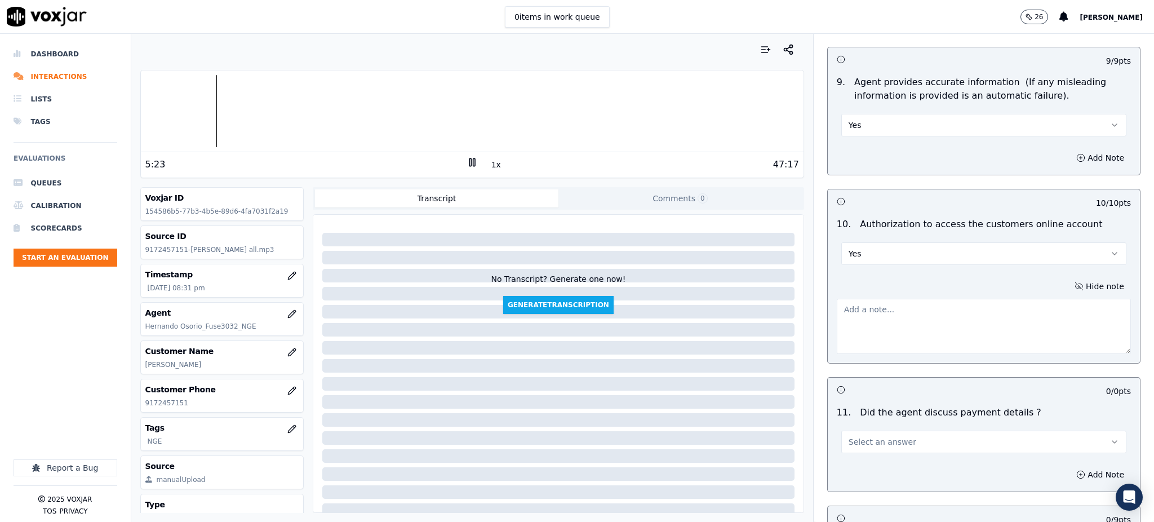
scroll to position [1277, 0]
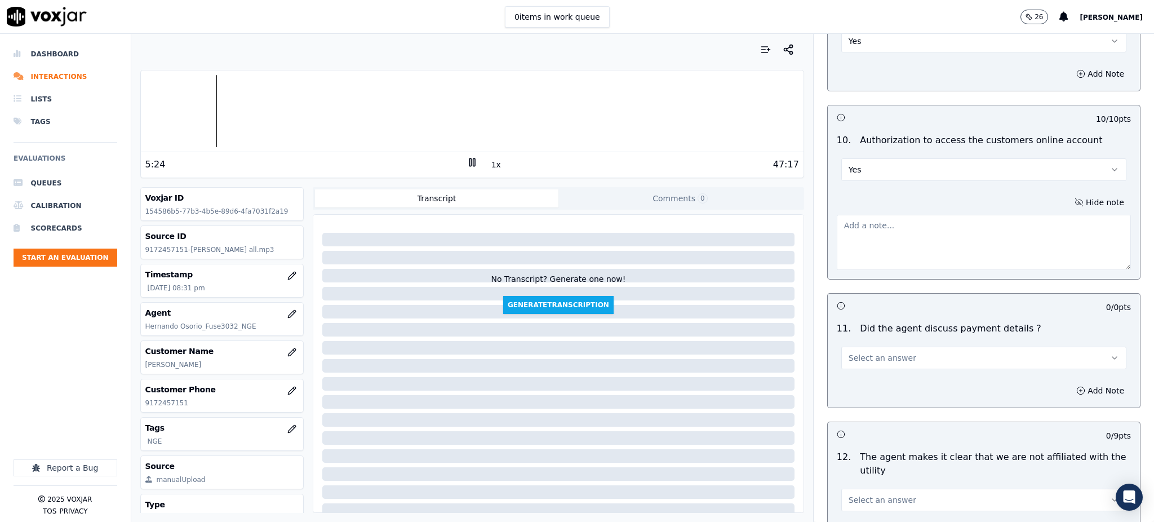
click at [865, 347] on button "Select an answer" at bounding box center [983, 358] width 285 height 23
click at [861, 355] on div "Yes" at bounding box center [959, 357] width 260 height 18
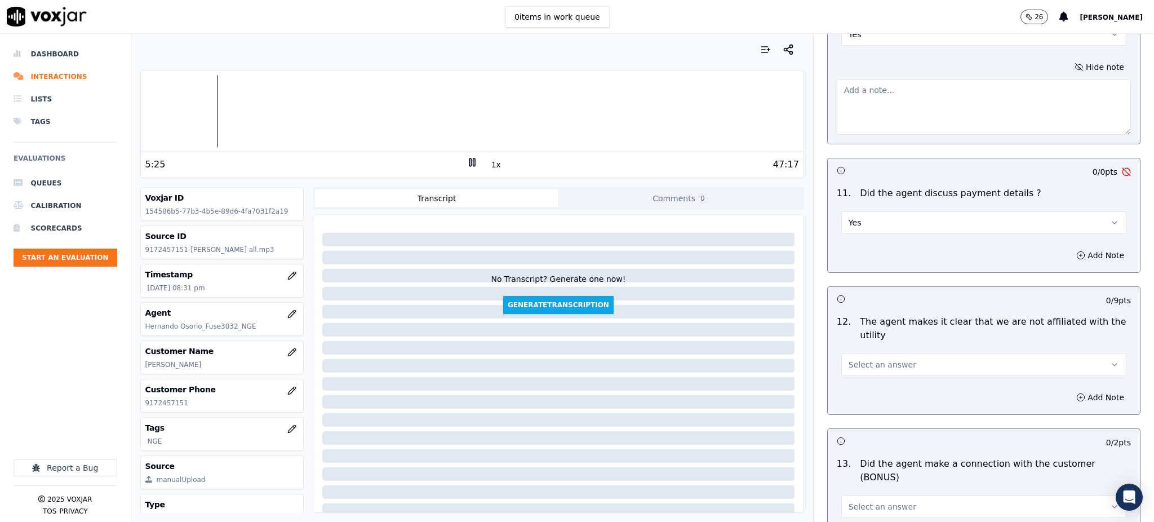
scroll to position [1428, 0]
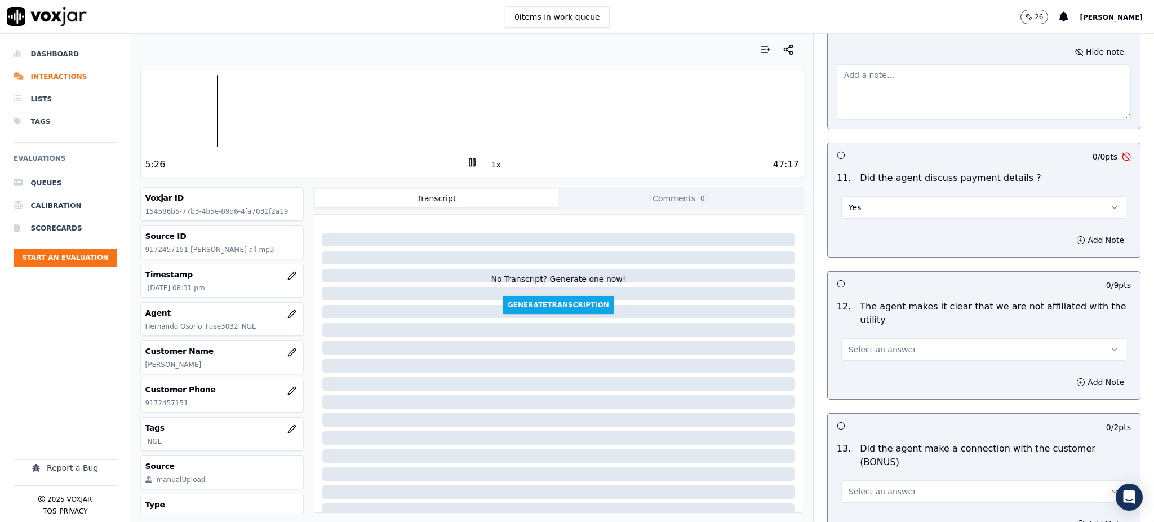
click at [858, 344] on span "Select an answer" at bounding box center [883, 349] width 68 height 11
click at [858, 344] on div "Yes" at bounding box center [959, 348] width 260 height 18
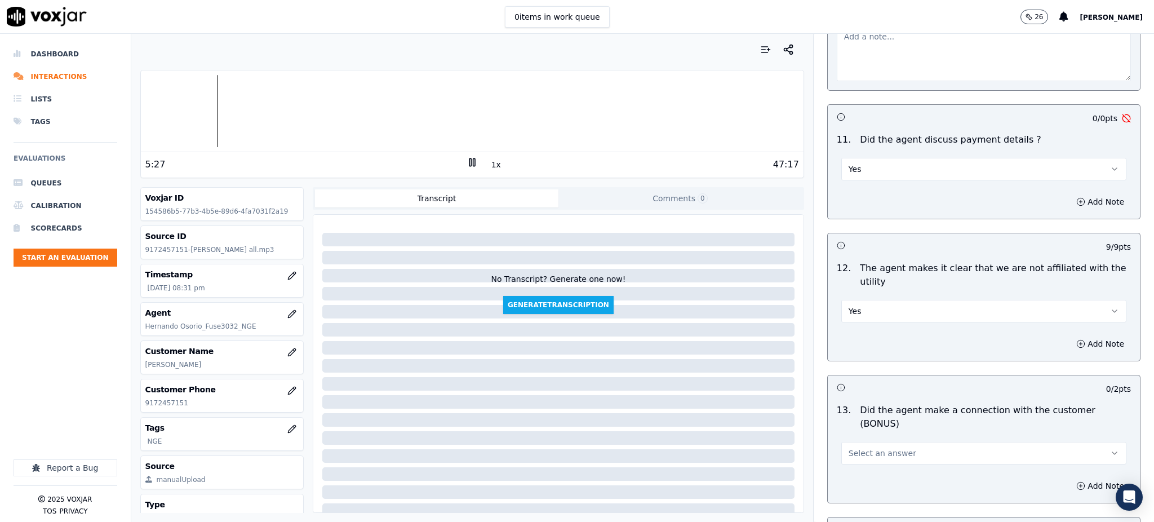
scroll to position [1578, 0]
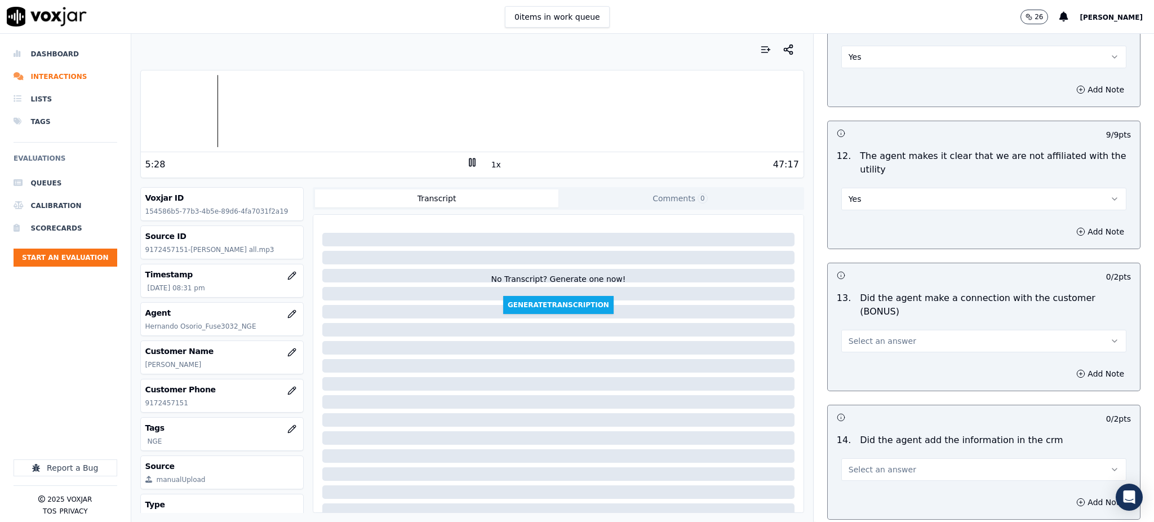
click at [859, 335] on span "Select an answer" at bounding box center [883, 340] width 68 height 11
click at [854, 321] on div "Yes" at bounding box center [959, 327] width 260 height 18
click at [858, 464] on span "Select an answer" at bounding box center [883, 469] width 68 height 11
click at [859, 452] on div "Yes" at bounding box center [959, 455] width 260 height 18
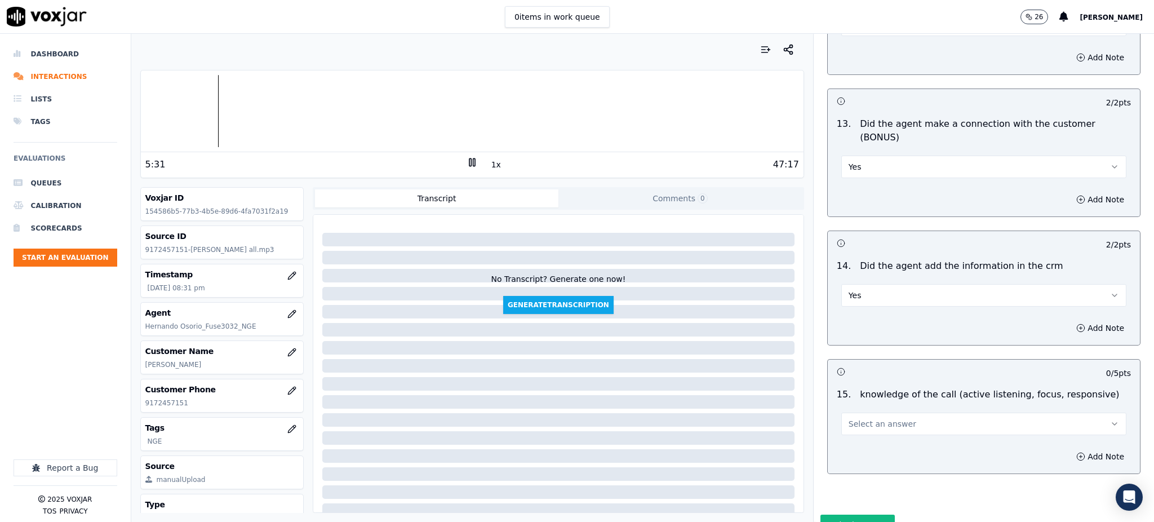
scroll to position [1766, 0]
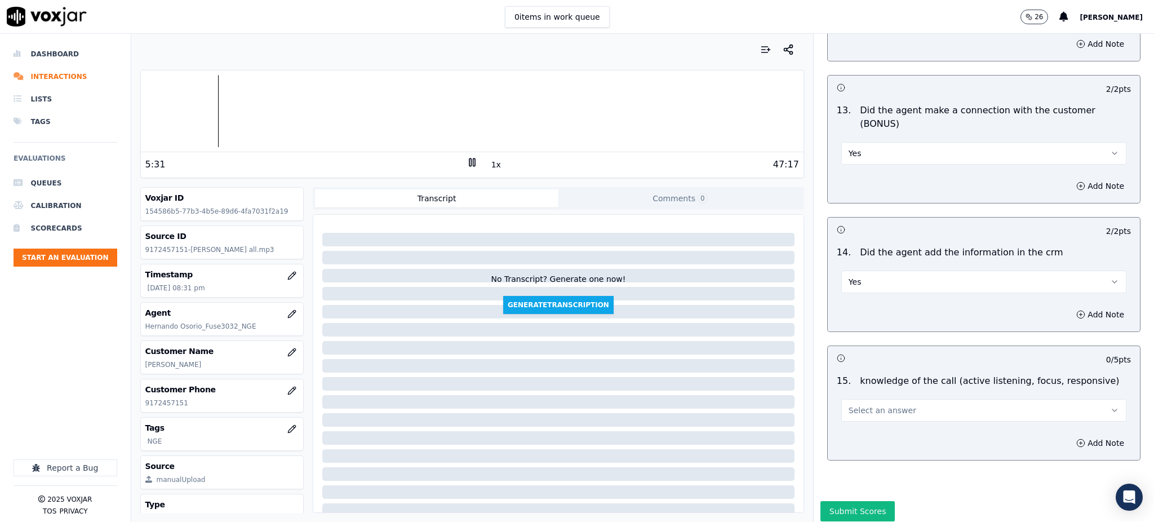
click at [863, 399] on button "Select an answer" at bounding box center [983, 410] width 285 height 23
click at [865, 411] on div "No" at bounding box center [959, 414] width 260 height 18
click at [1078, 439] on circle "button" at bounding box center [1081, 442] width 7 height 7
click at [844, 455] on textarea at bounding box center [984, 482] width 294 height 55
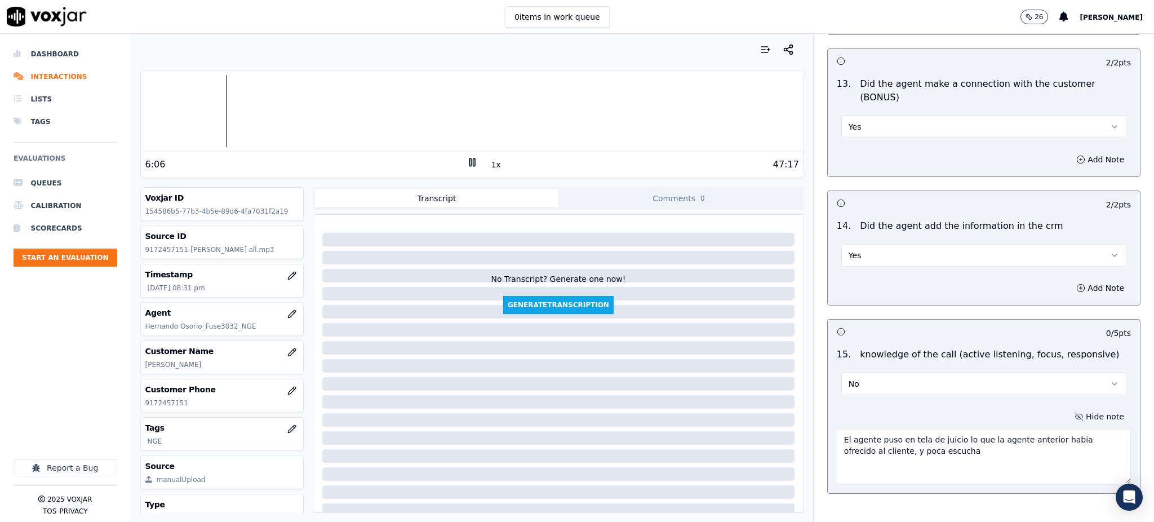
scroll to position [1825, 0]
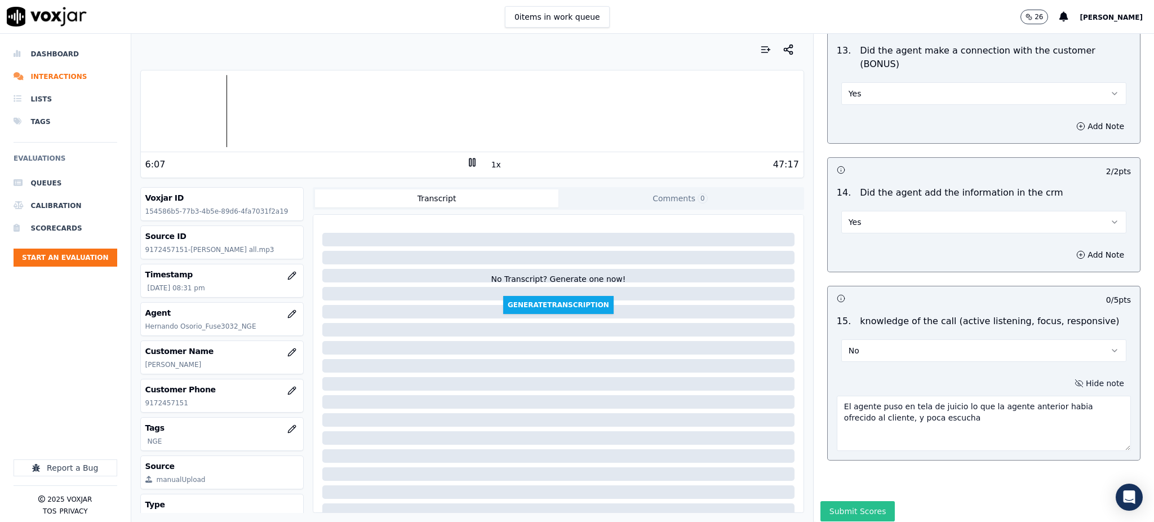
type textarea "El agente puso en tela de juicio lo que la agente anterior habia ofrecido al cl…"
click at [828, 501] on button "Submit Scores" at bounding box center [858, 511] width 75 height 20
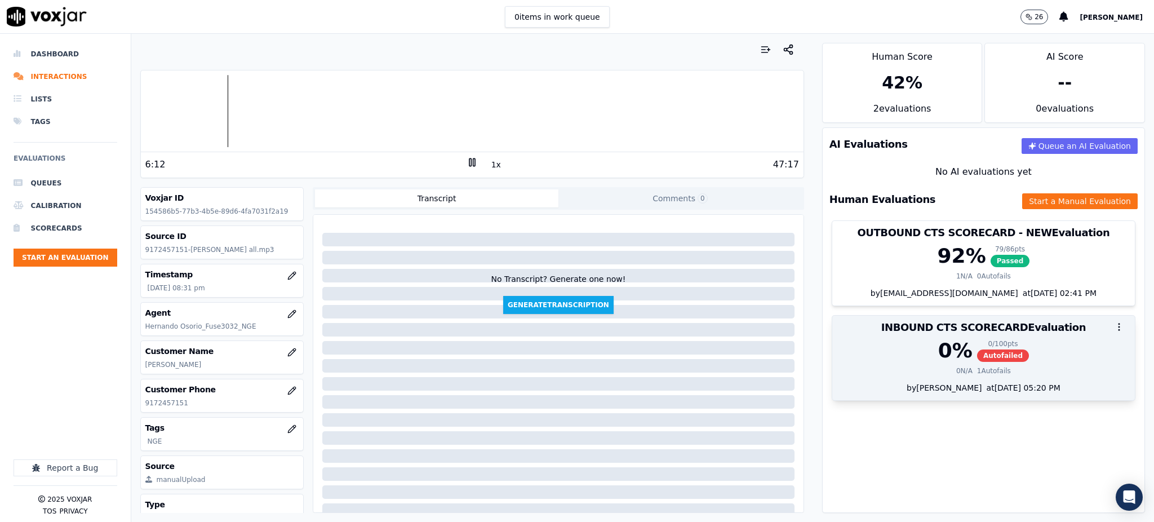
click at [977, 358] on span "Autofailed" at bounding box center [1003, 355] width 52 height 12
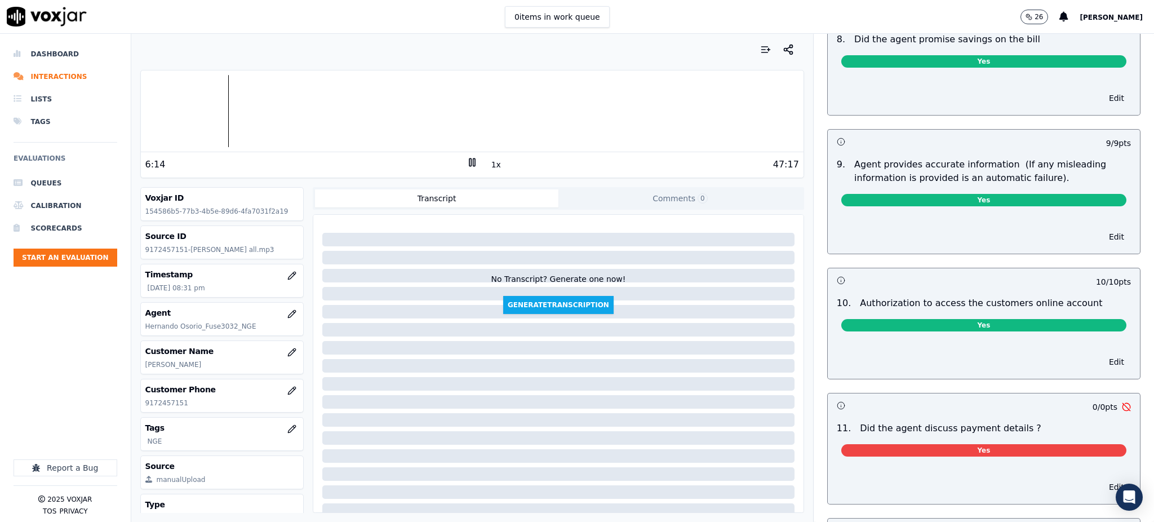
scroll to position [1689, 0]
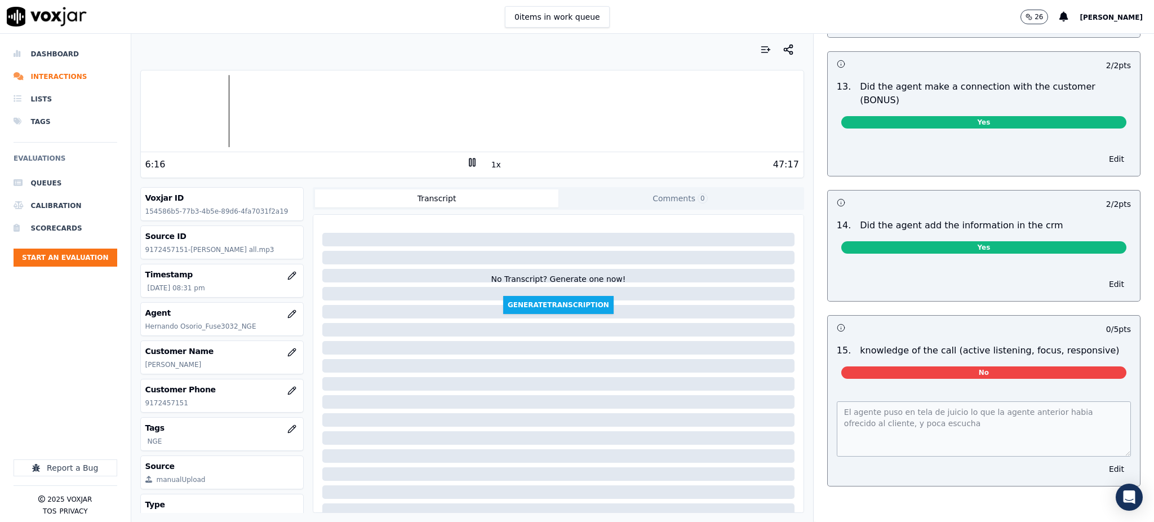
click at [966, 366] on span "No" at bounding box center [983, 372] width 285 height 12
click at [1102, 461] on button "Edit" at bounding box center [1116, 469] width 29 height 16
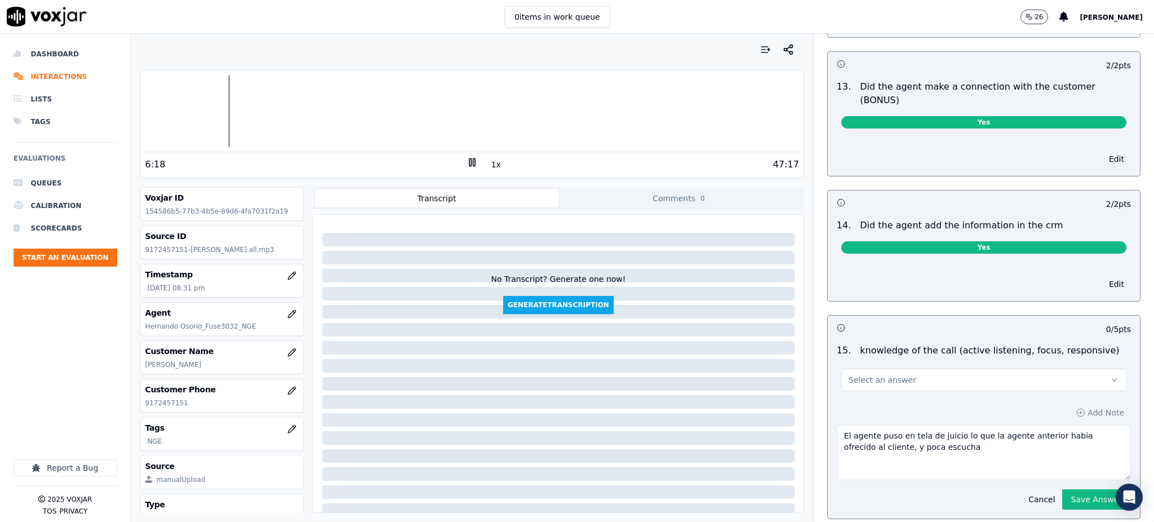
click at [899, 369] on button "Select an answer" at bounding box center [983, 380] width 285 height 23
drag, startPoint x: 855, startPoint y: 361, endPoint x: 861, endPoint y: 371, distance: 11.3
click at [857, 361] on div "Yes" at bounding box center [959, 367] width 260 height 18
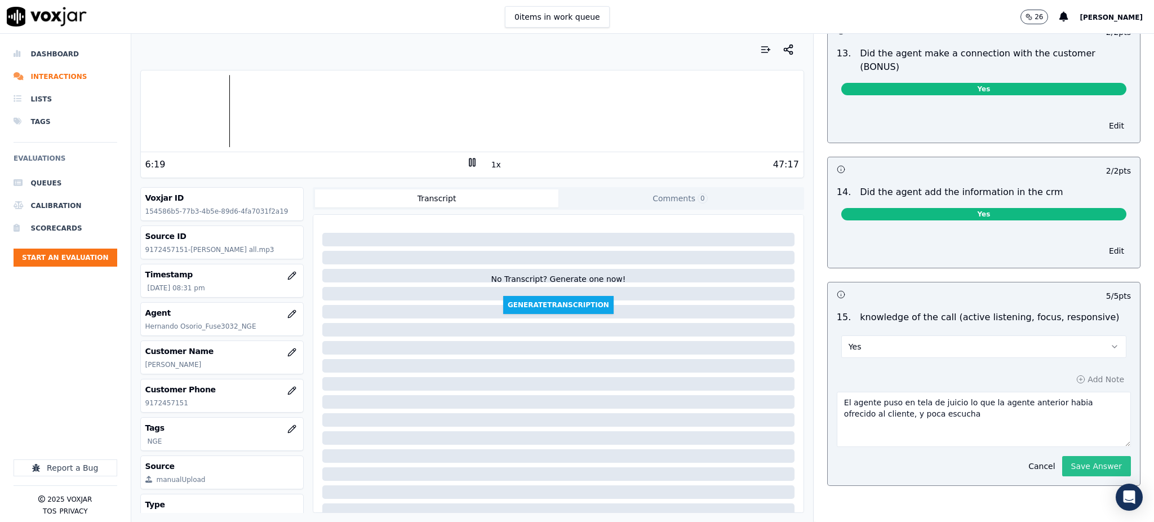
click at [1074, 456] on button "Save Answer" at bounding box center [1096, 466] width 69 height 20
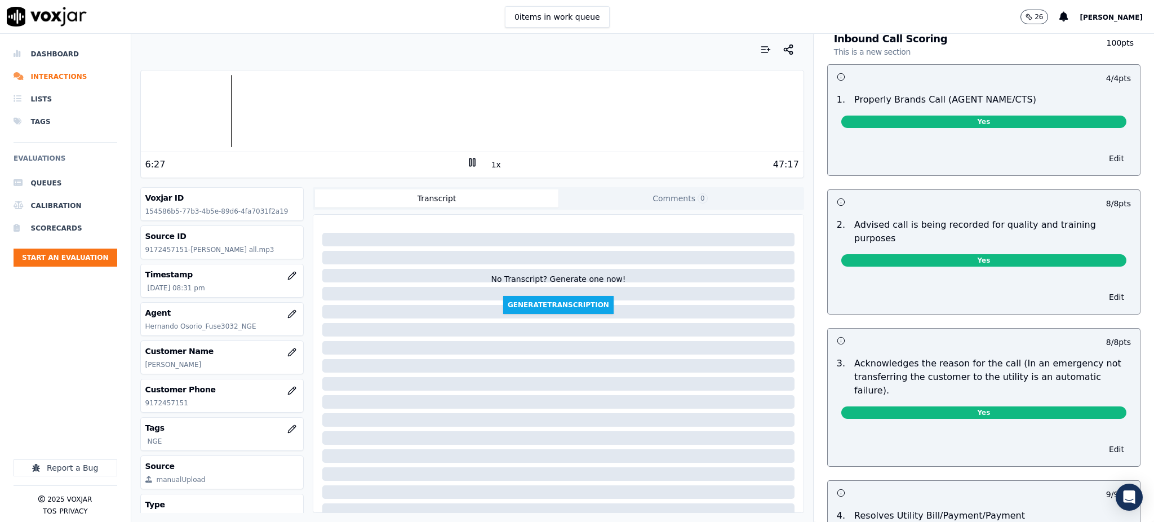
scroll to position [0, 0]
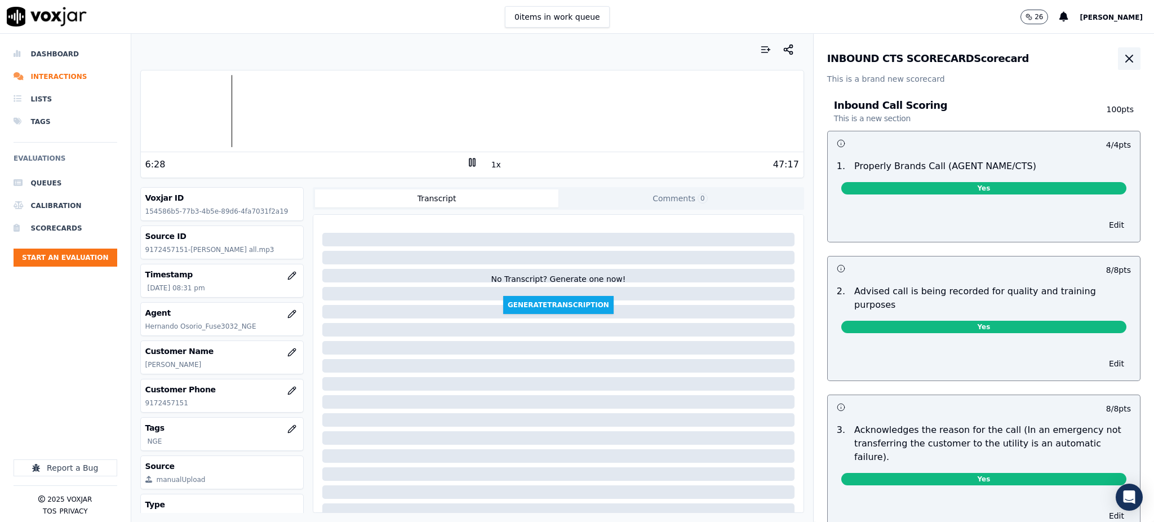
click at [1123, 59] on icon "button" at bounding box center [1130, 59] width 14 height 14
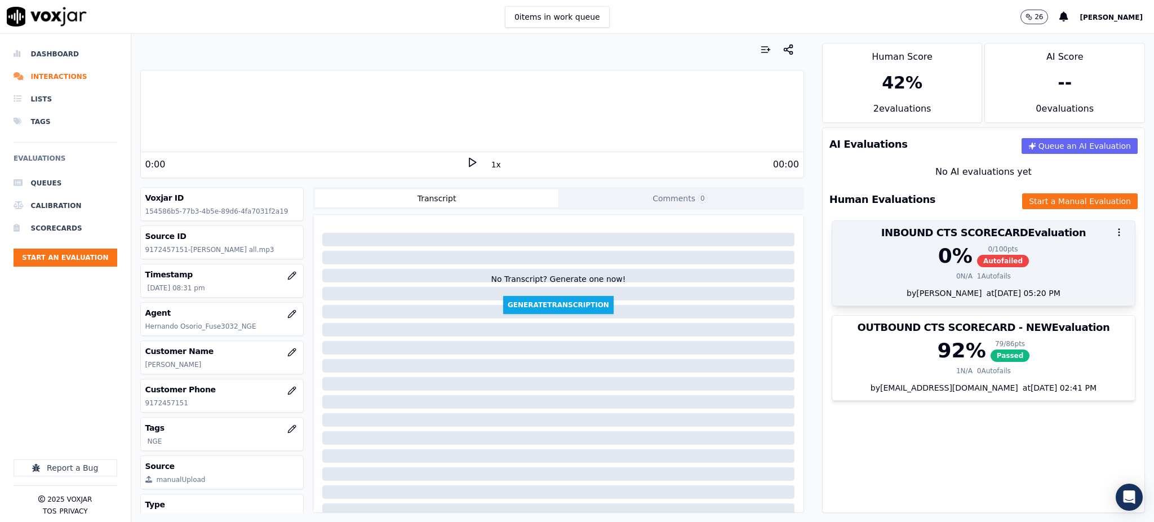
click at [977, 254] on div "0 / 100 pts Autofailed" at bounding box center [1003, 256] width 52 height 23
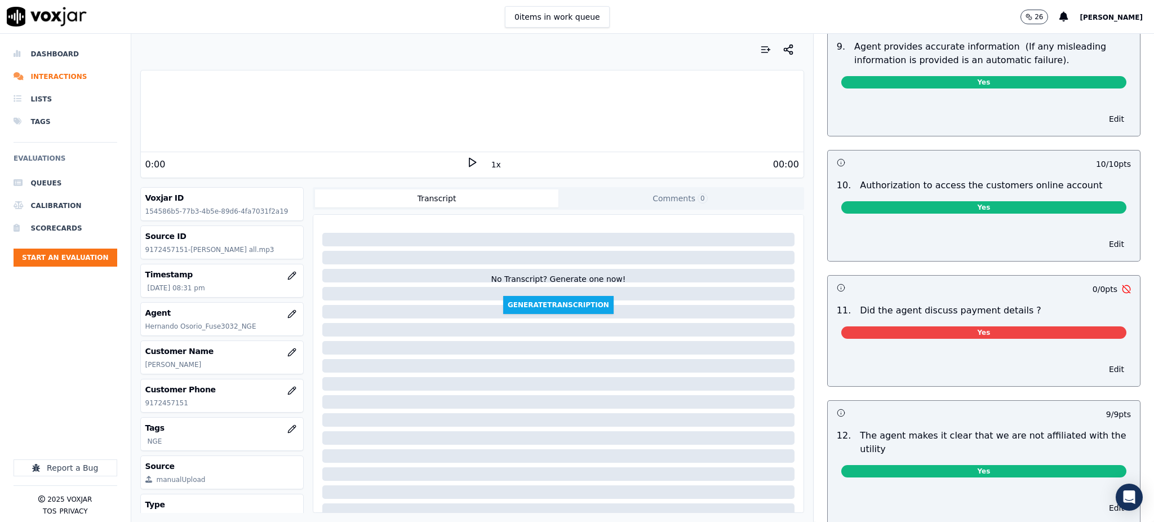
scroll to position [1202, 0]
click at [1102, 361] on button "Edit" at bounding box center [1116, 369] width 29 height 16
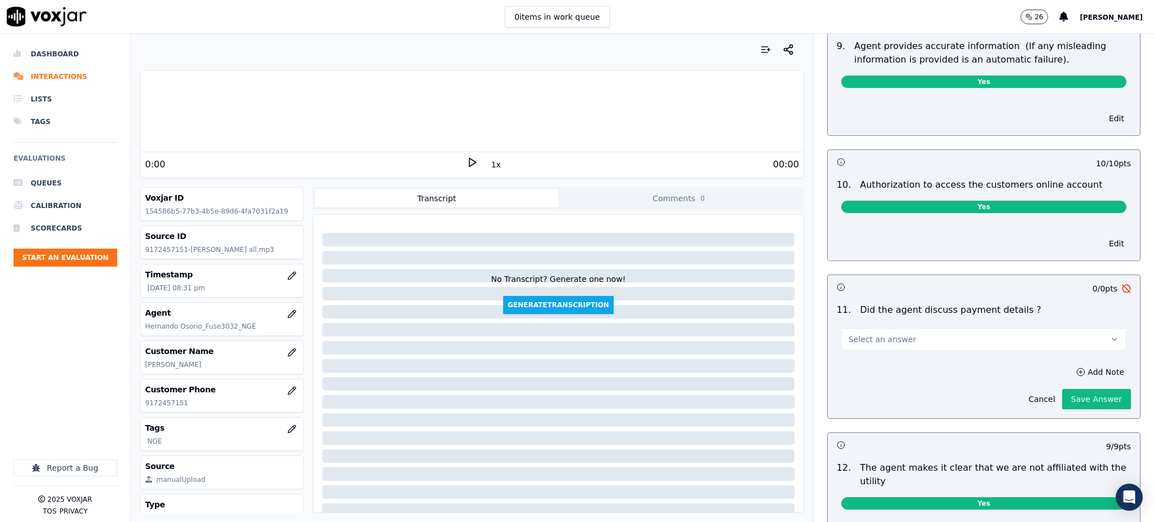
drag, startPoint x: 930, startPoint y: 313, endPoint x: 924, endPoint y: 321, distance: 10.8
click at [930, 328] on button "Select an answer" at bounding box center [983, 339] width 285 height 23
click at [871, 375] on div "N/A" at bounding box center [959, 375] width 260 height 18
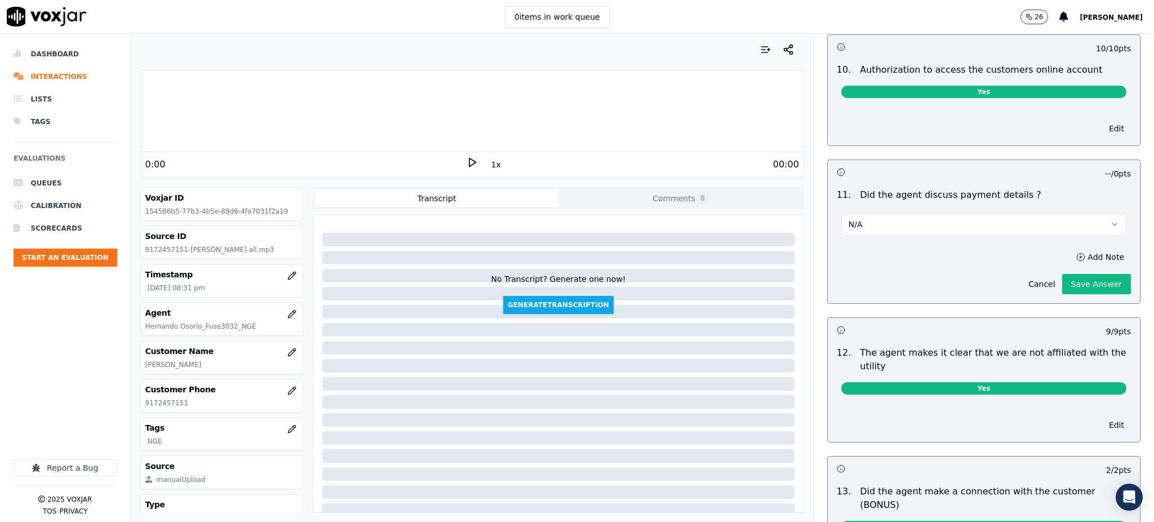
scroll to position [1653, 0]
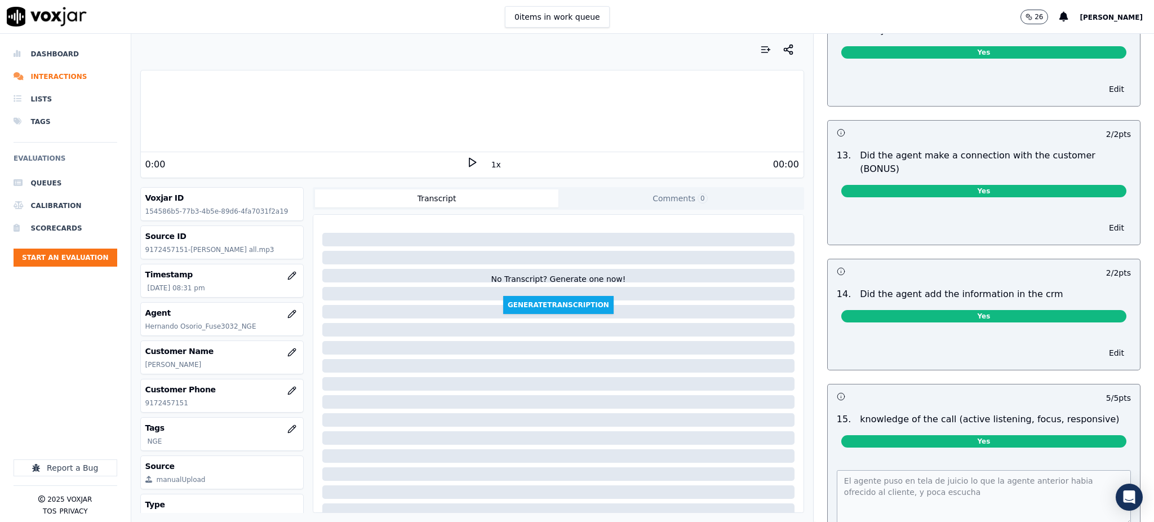
drag, startPoint x: 1119, startPoint y: 406, endPoint x: 1039, endPoint y: 403, distance: 79.5
click at [1110, 492] on div "INBOUND CTS SCORECARD Scorecard This is a brand new scorecard Inbound Call Scor…" at bounding box center [984, 278] width 340 height 488
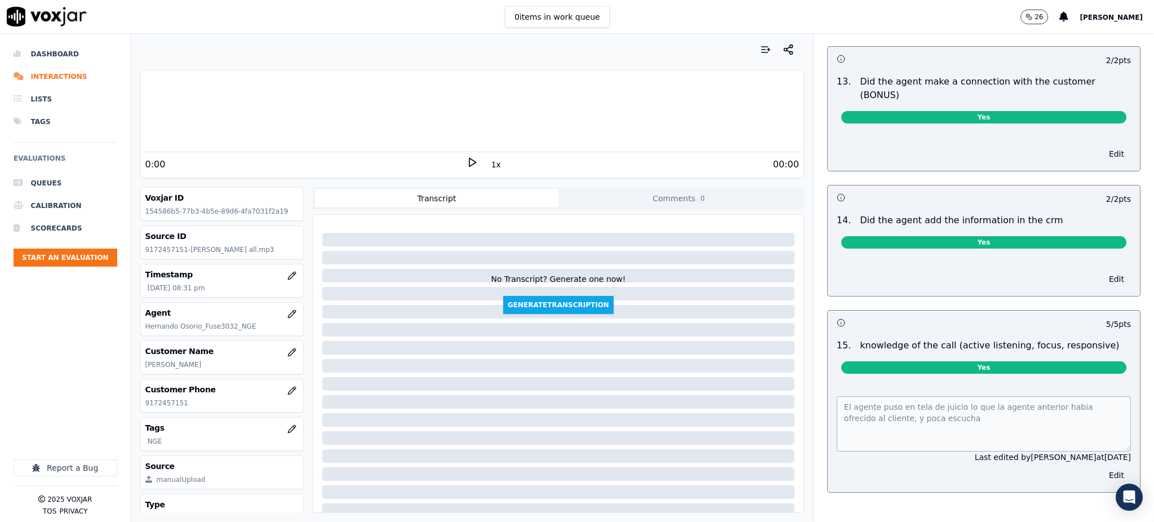
scroll to position [1733, 0]
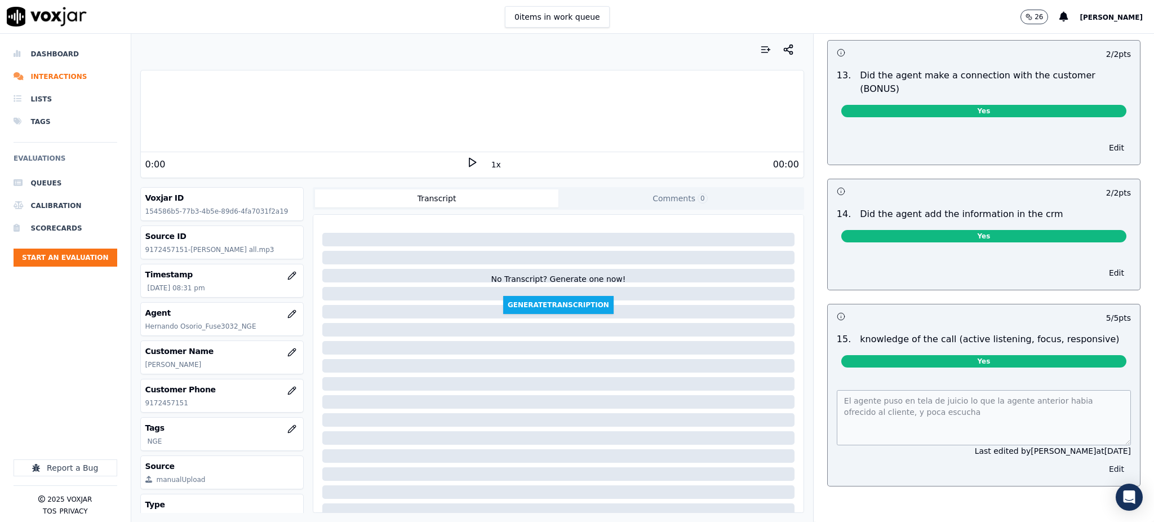
click at [1102, 461] on button "Edit" at bounding box center [1116, 469] width 29 height 16
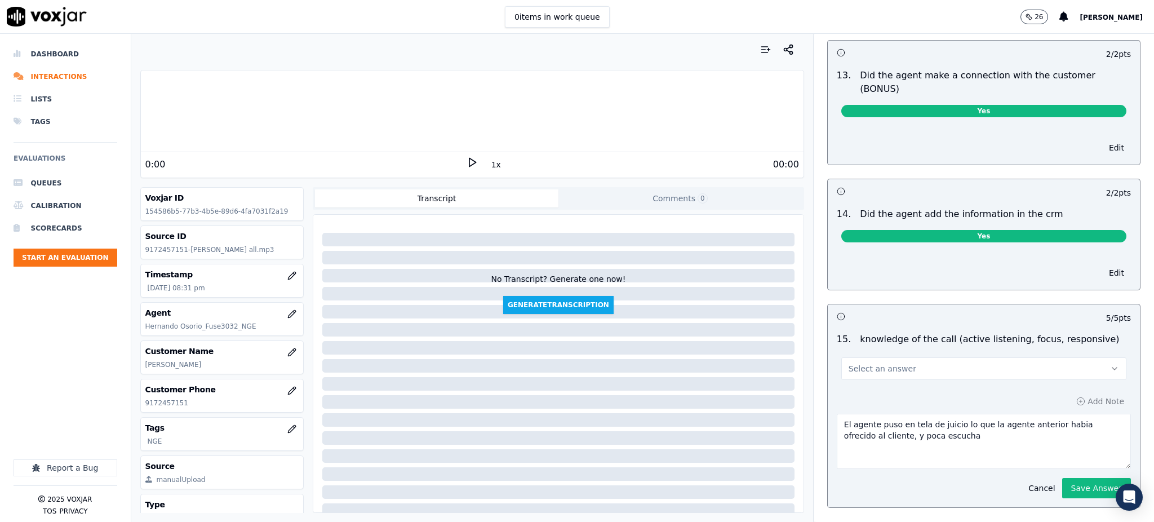
click at [886, 363] on span "Select an answer" at bounding box center [883, 368] width 68 height 11
click at [869, 369] on div "No" at bounding box center [959, 374] width 260 height 18
click at [1075, 478] on button "Save Answer" at bounding box center [1096, 488] width 69 height 20
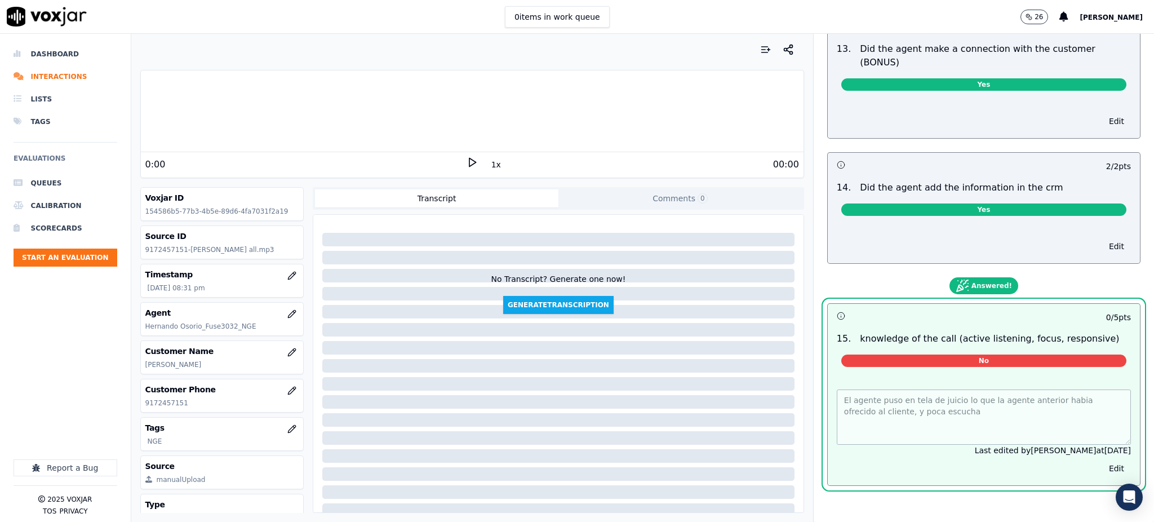
scroll to position [0, 0]
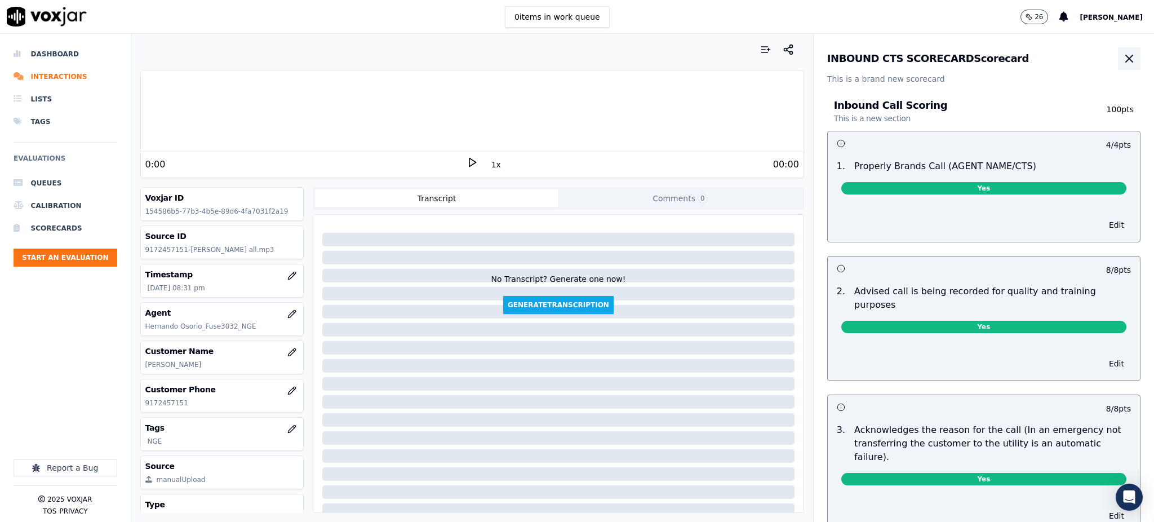
click at [1123, 58] on icon "button" at bounding box center [1130, 59] width 14 height 14
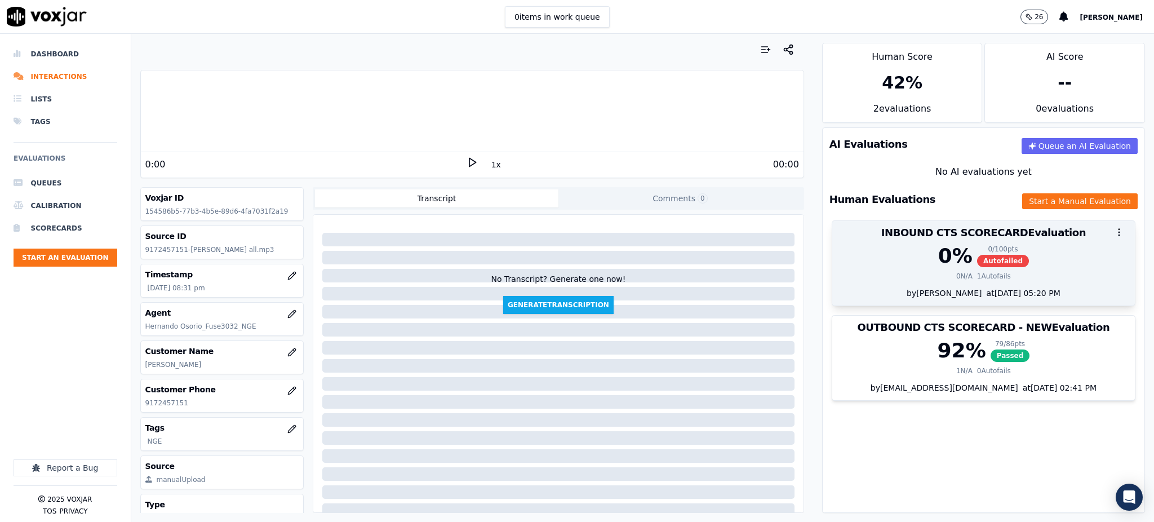
click at [980, 253] on div "0 / 100 pts Autofailed" at bounding box center [1003, 256] width 52 height 23
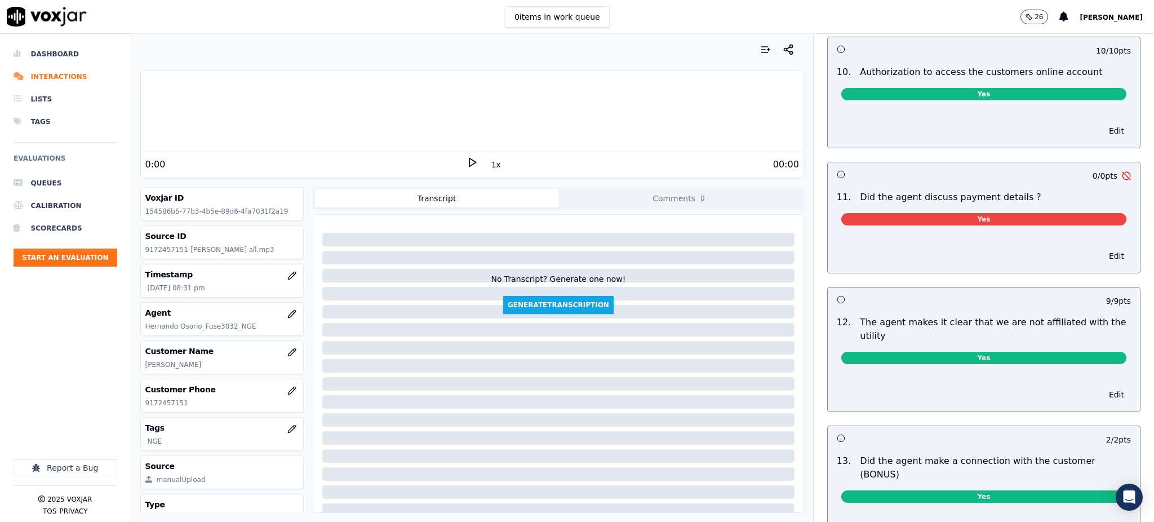
scroll to position [1353, 0]
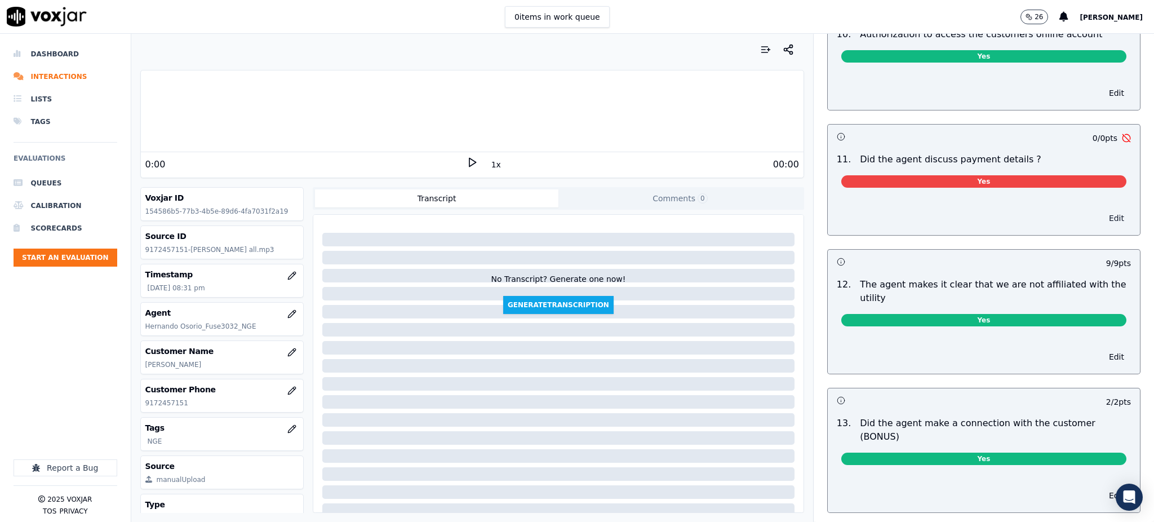
click at [1102, 210] on button "Edit" at bounding box center [1116, 218] width 29 height 16
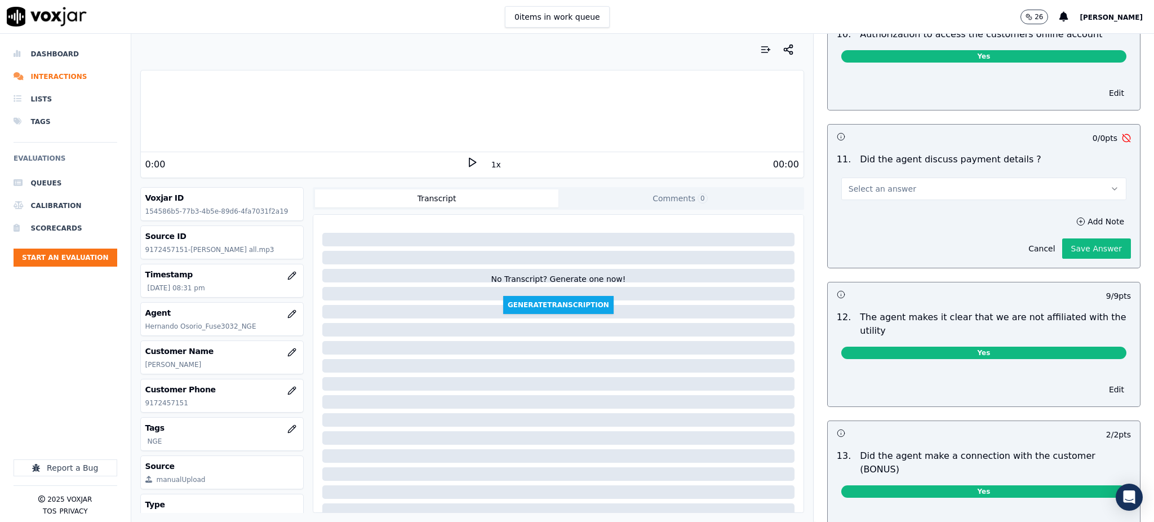
click at [1014, 178] on button "Select an answer" at bounding box center [983, 189] width 285 height 23
click at [882, 222] on div "N/A" at bounding box center [959, 225] width 260 height 18
click at [1065, 238] on button "Save Answer" at bounding box center [1096, 248] width 69 height 20
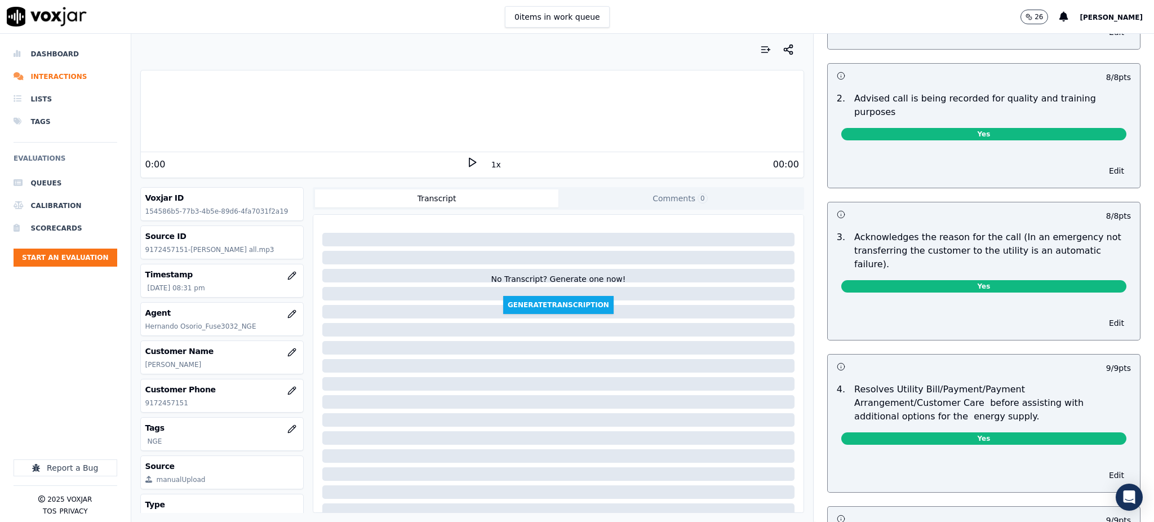
scroll to position [0, 0]
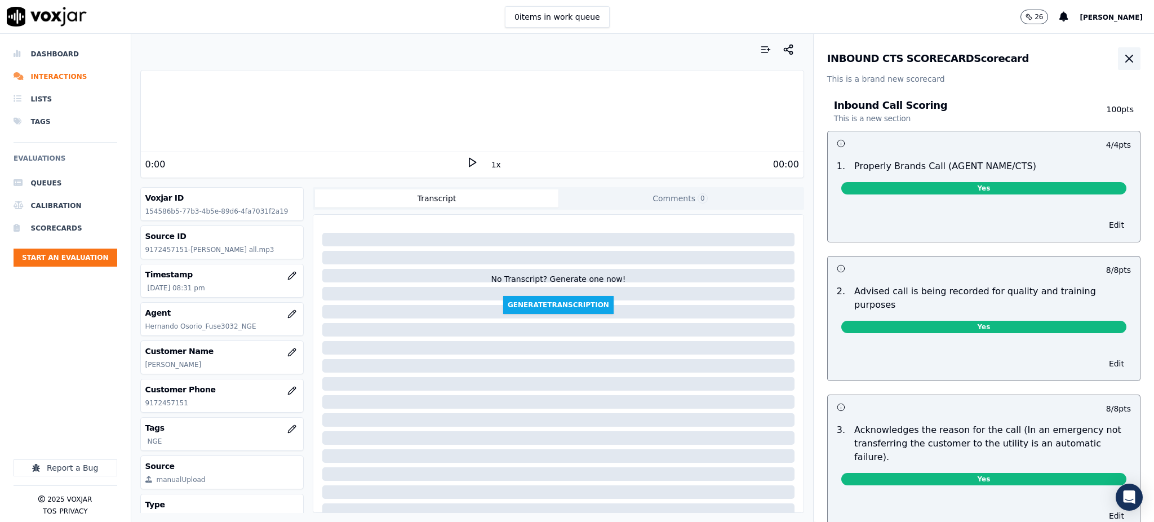
click at [1126, 60] on icon "button" at bounding box center [1129, 58] width 7 height 7
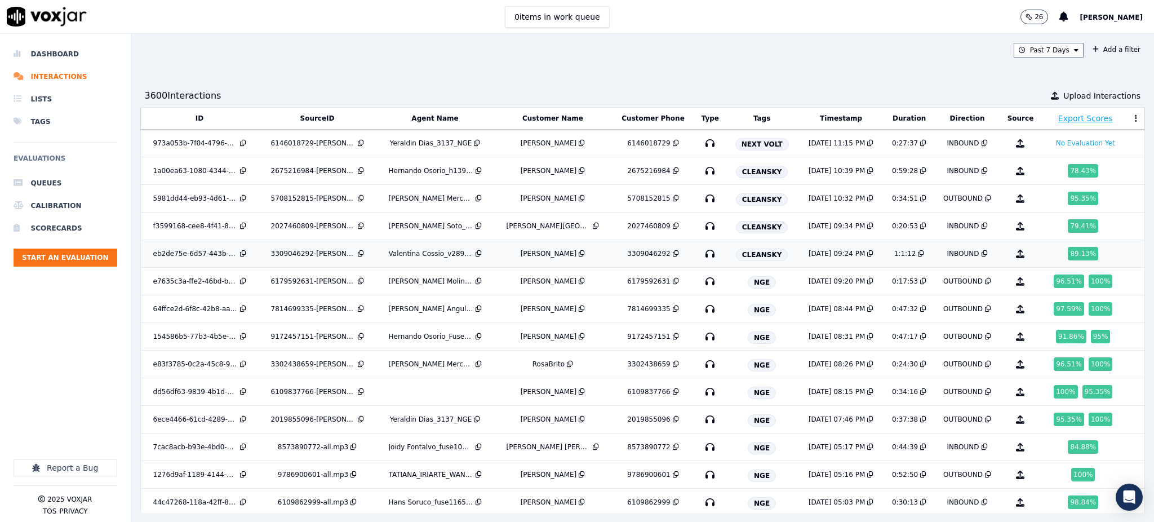
click at [701, 253] on icon "button" at bounding box center [710, 254] width 18 height 18
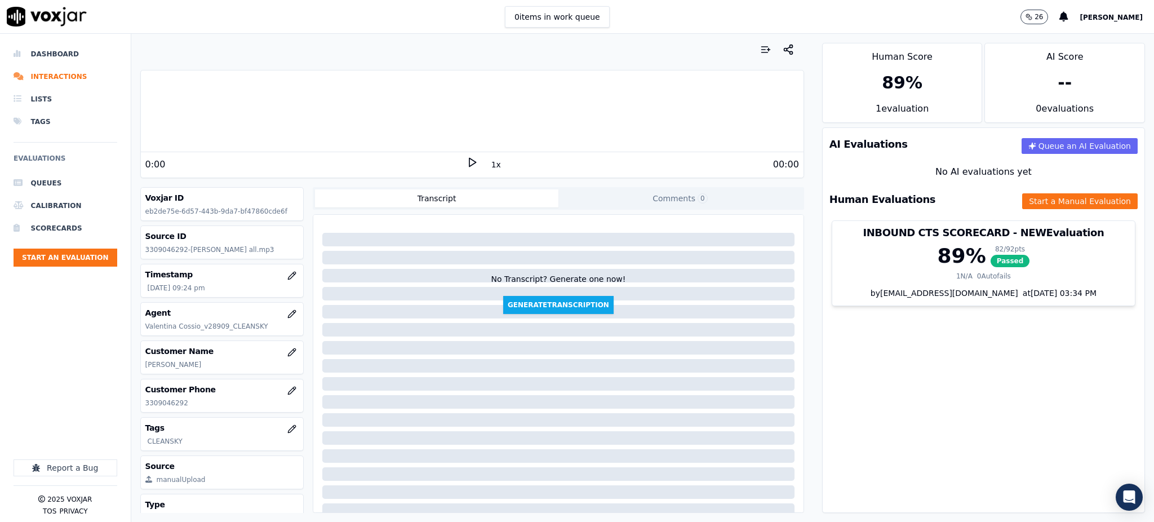
click at [467, 161] on icon at bounding box center [472, 162] width 11 height 11
click at [470, 156] on div "5:01 1x 61:12" at bounding box center [472, 164] width 663 height 24
click at [467, 158] on icon at bounding box center [472, 162] width 11 height 11
